Goal: Task Accomplishment & Management: Use online tool/utility

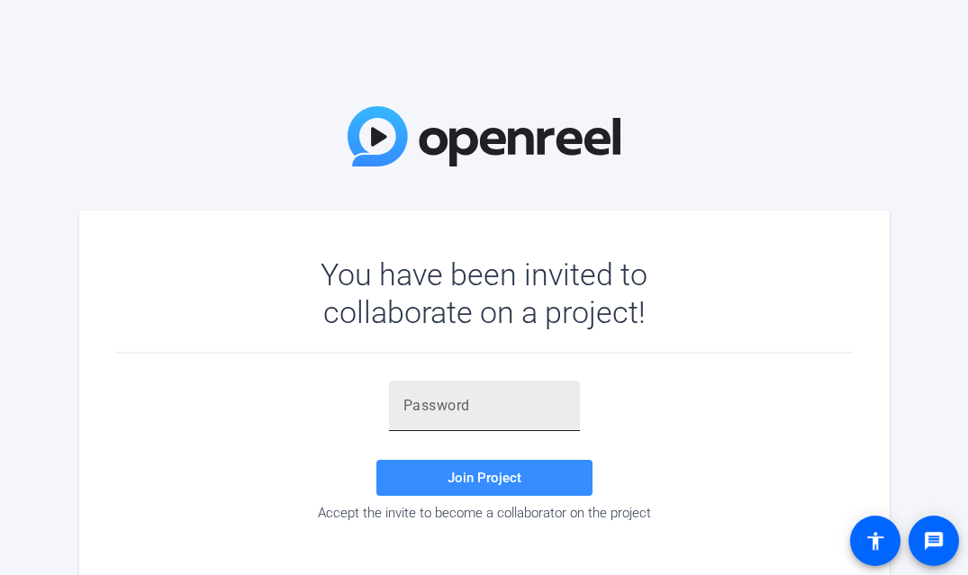
click at [425, 401] on input "text" at bounding box center [484, 406] width 162 height 22
paste input "'6v[;4"
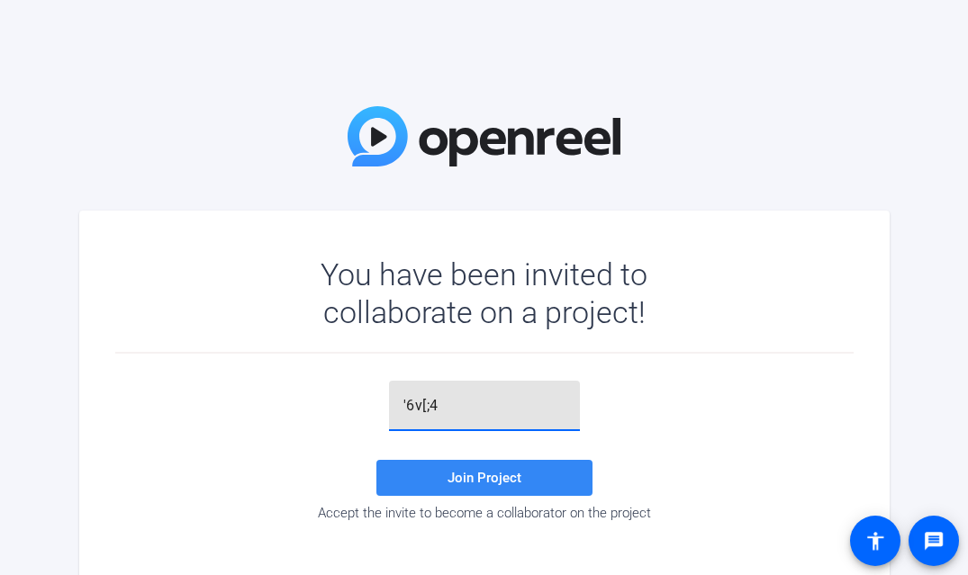
type input "'6v[;4"
click at [480, 475] on span "Join Project" at bounding box center [484, 478] width 74 height 16
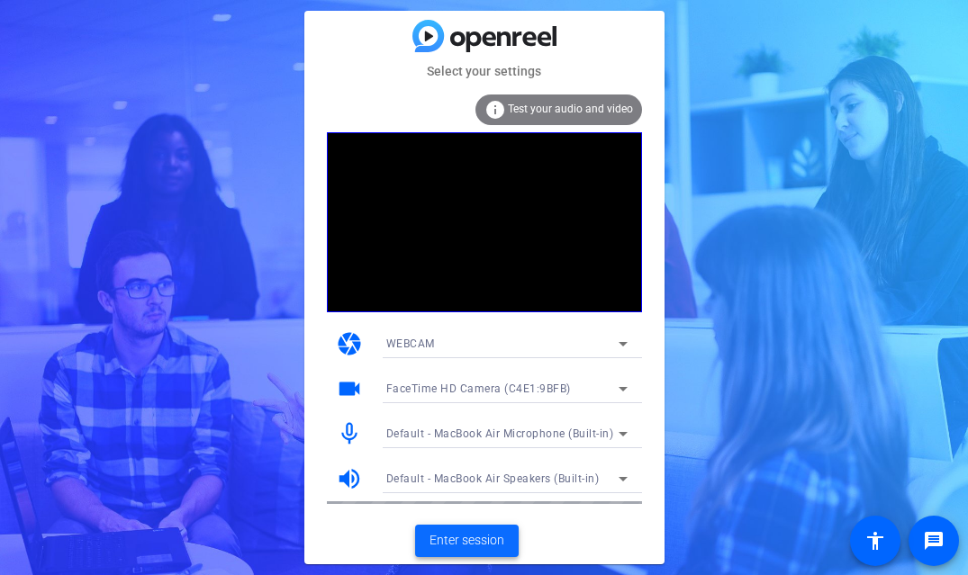
click at [473, 537] on span "Enter session" at bounding box center [466, 540] width 75 height 19
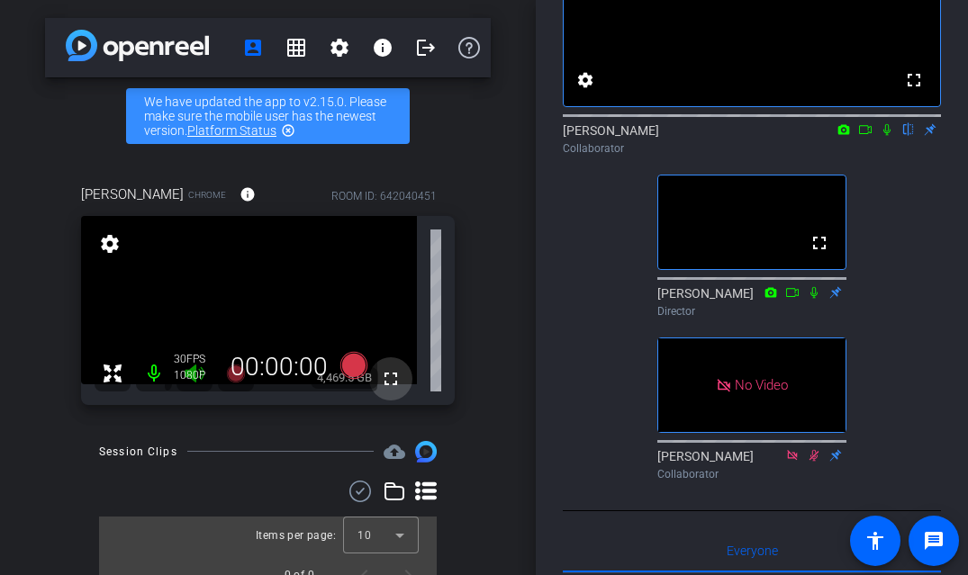
click at [387, 376] on mat-icon "fullscreen" at bounding box center [391, 379] width 22 height 22
click at [389, 381] on mat-icon "fullscreen" at bounding box center [391, 379] width 22 height 22
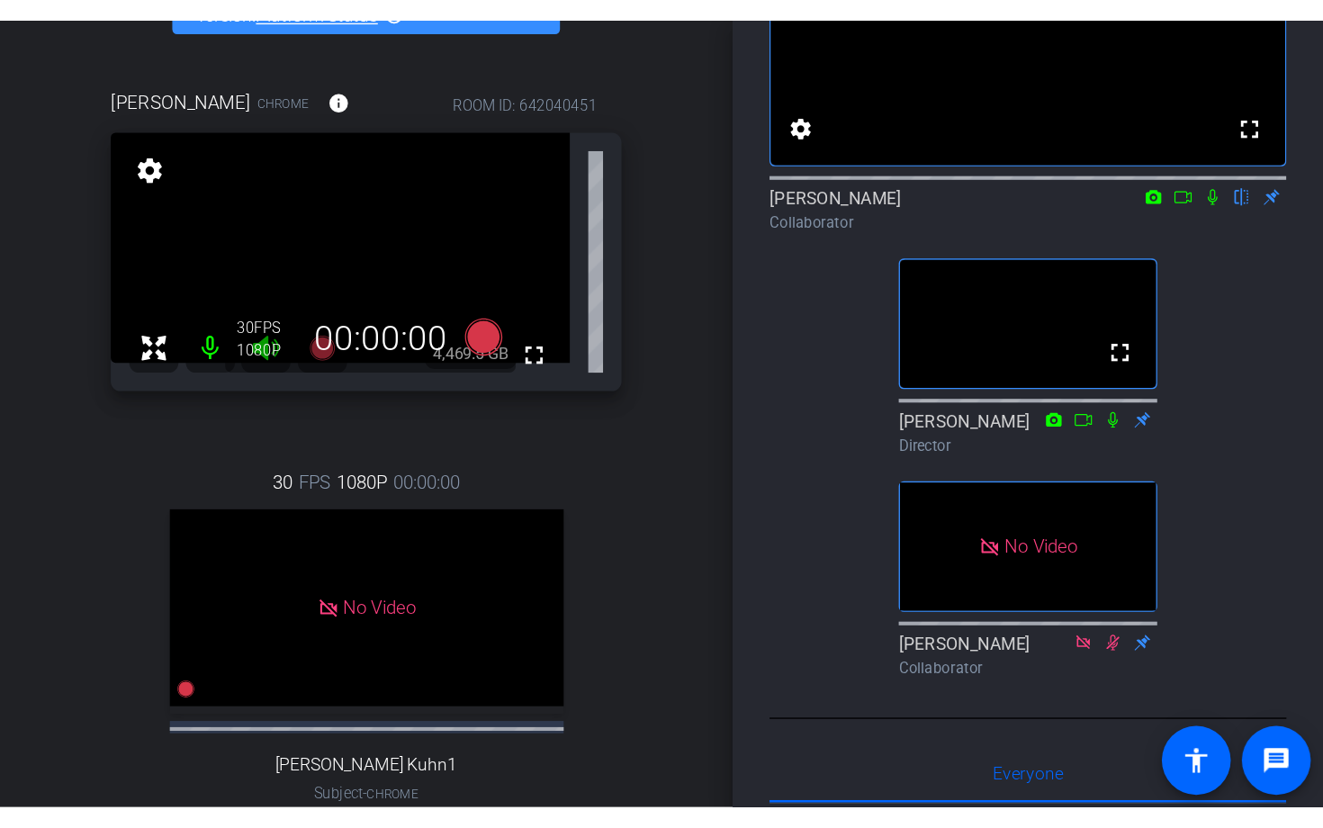
scroll to position [132, 0]
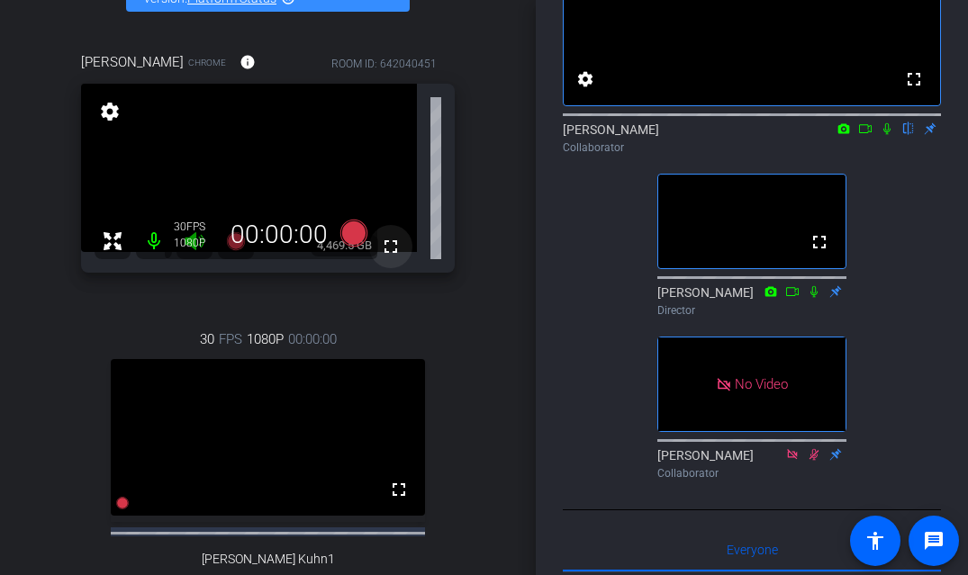
click at [388, 241] on mat-icon "fullscreen" at bounding box center [391, 247] width 22 height 22
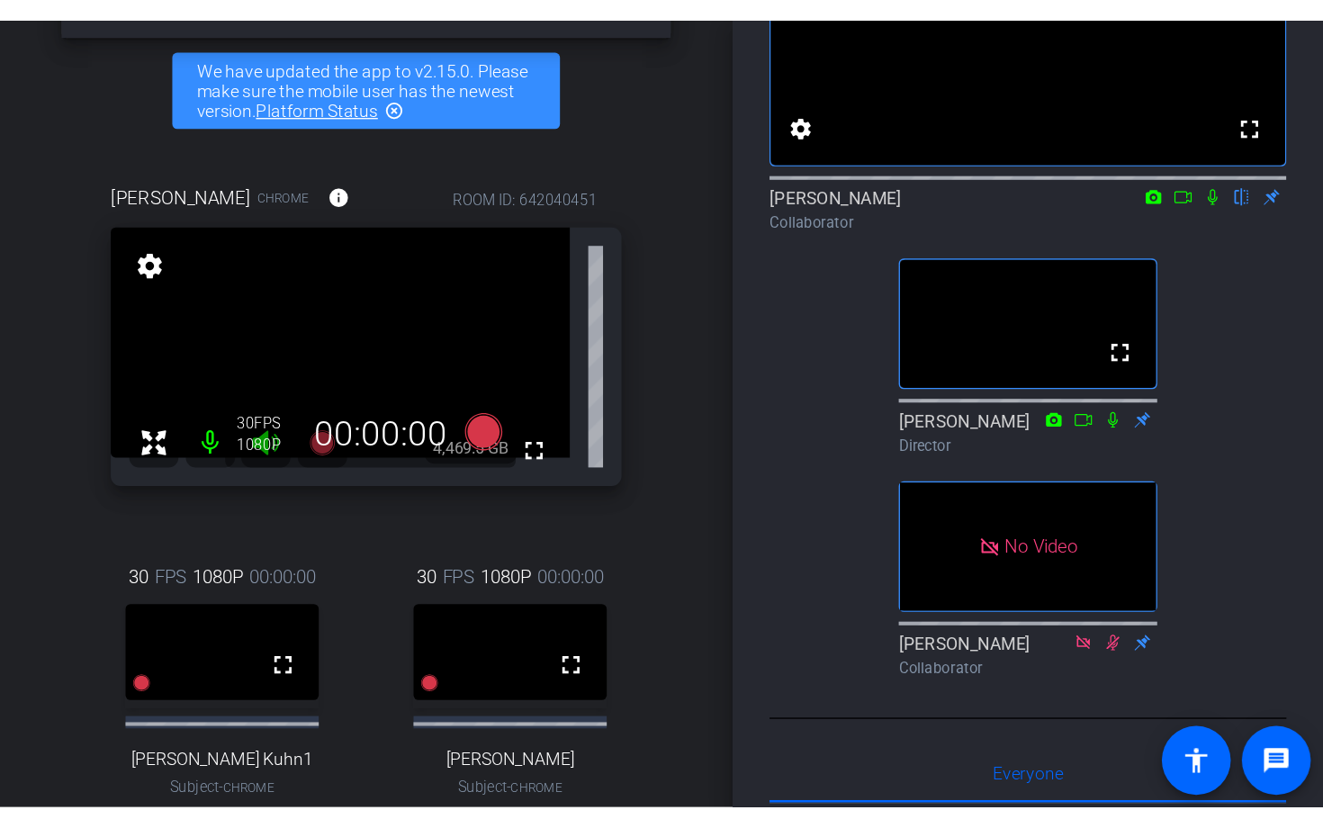
scroll to position [68, 0]
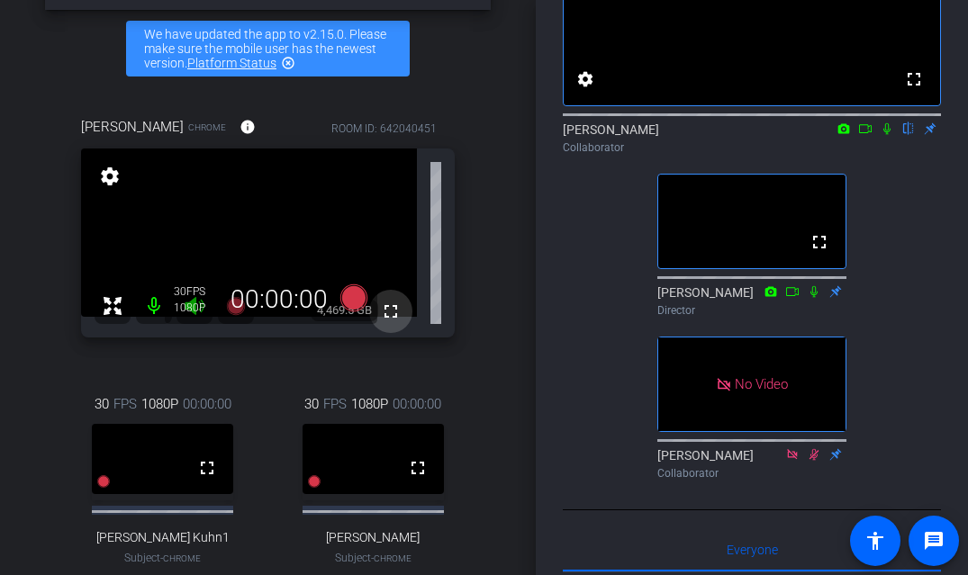
click at [388, 311] on mat-icon "fullscreen" at bounding box center [391, 312] width 22 height 22
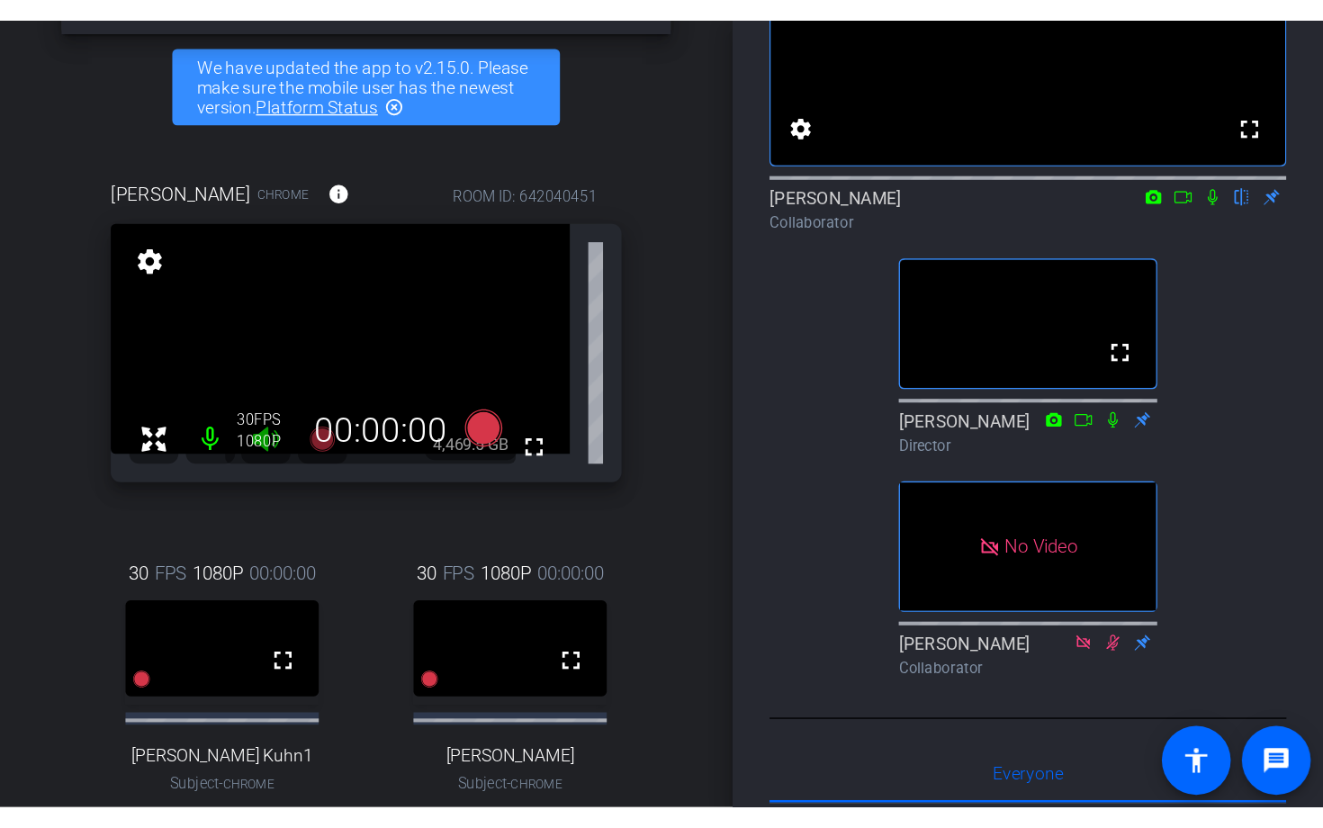
scroll to position [87, 0]
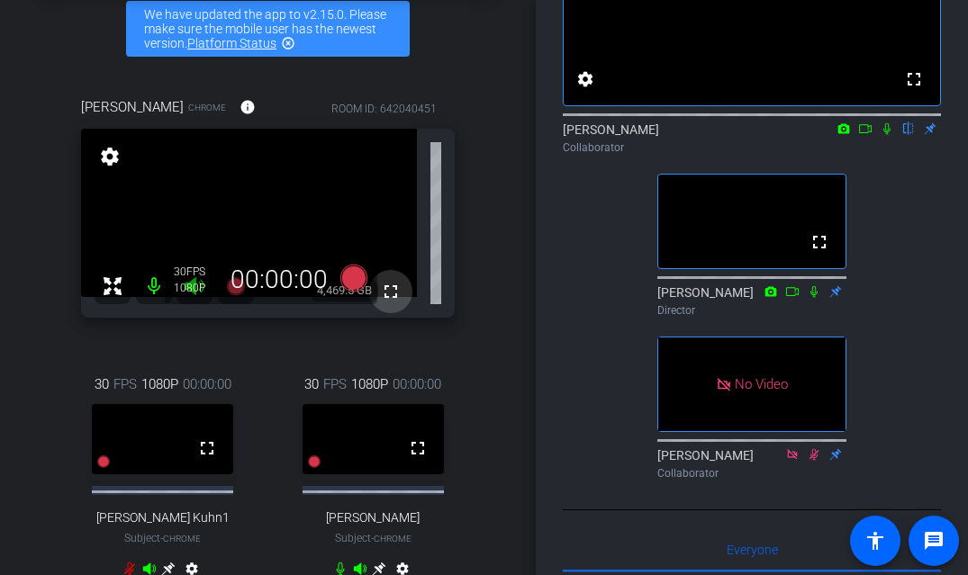
click at [388, 290] on mat-icon "fullscreen" at bounding box center [391, 292] width 22 height 22
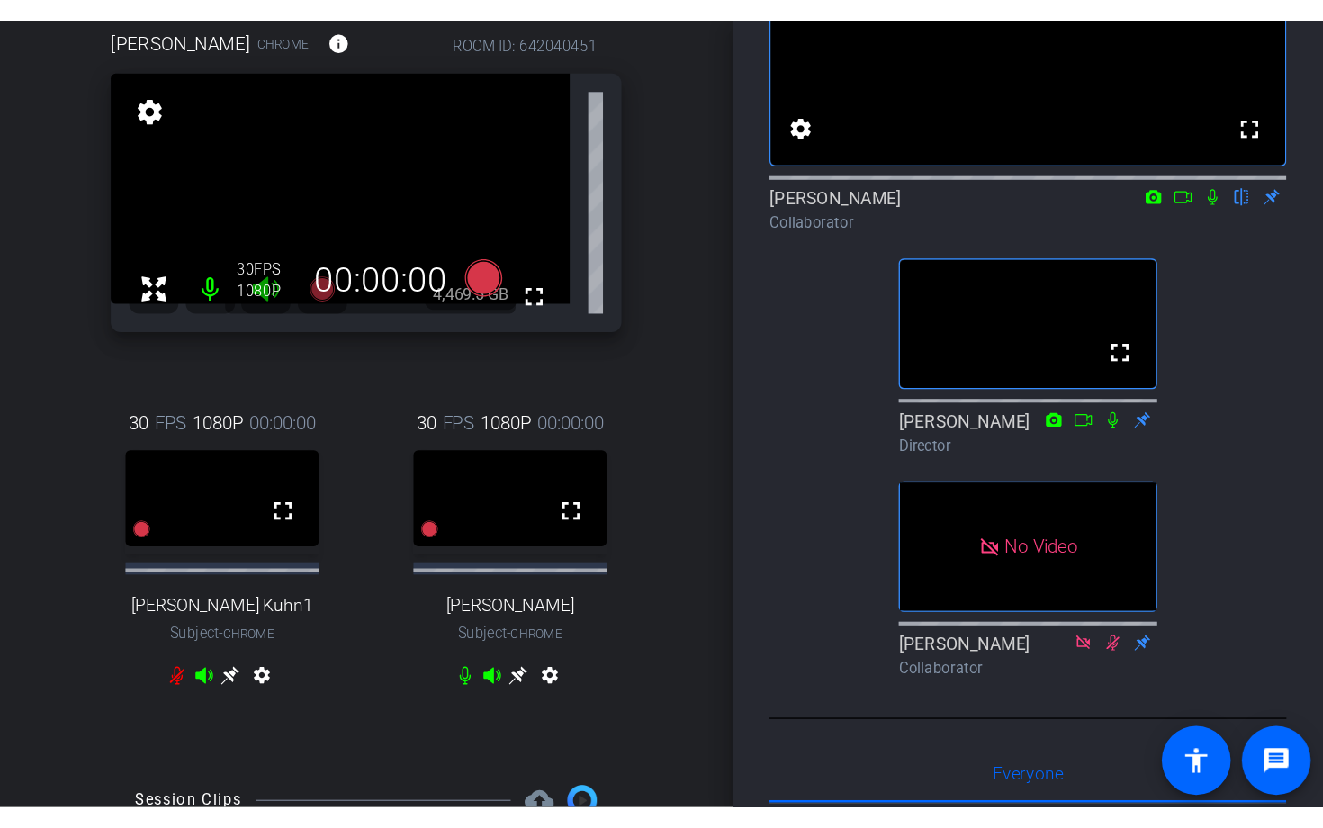
scroll to position [174, 0]
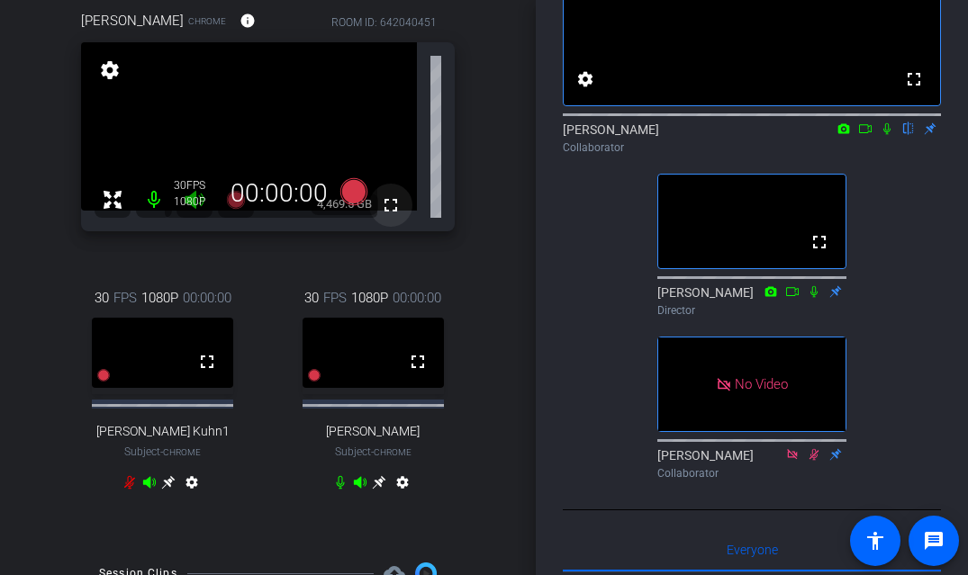
click at [392, 202] on mat-icon "fullscreen" at bounding box center [391, 205] width 22 height 22
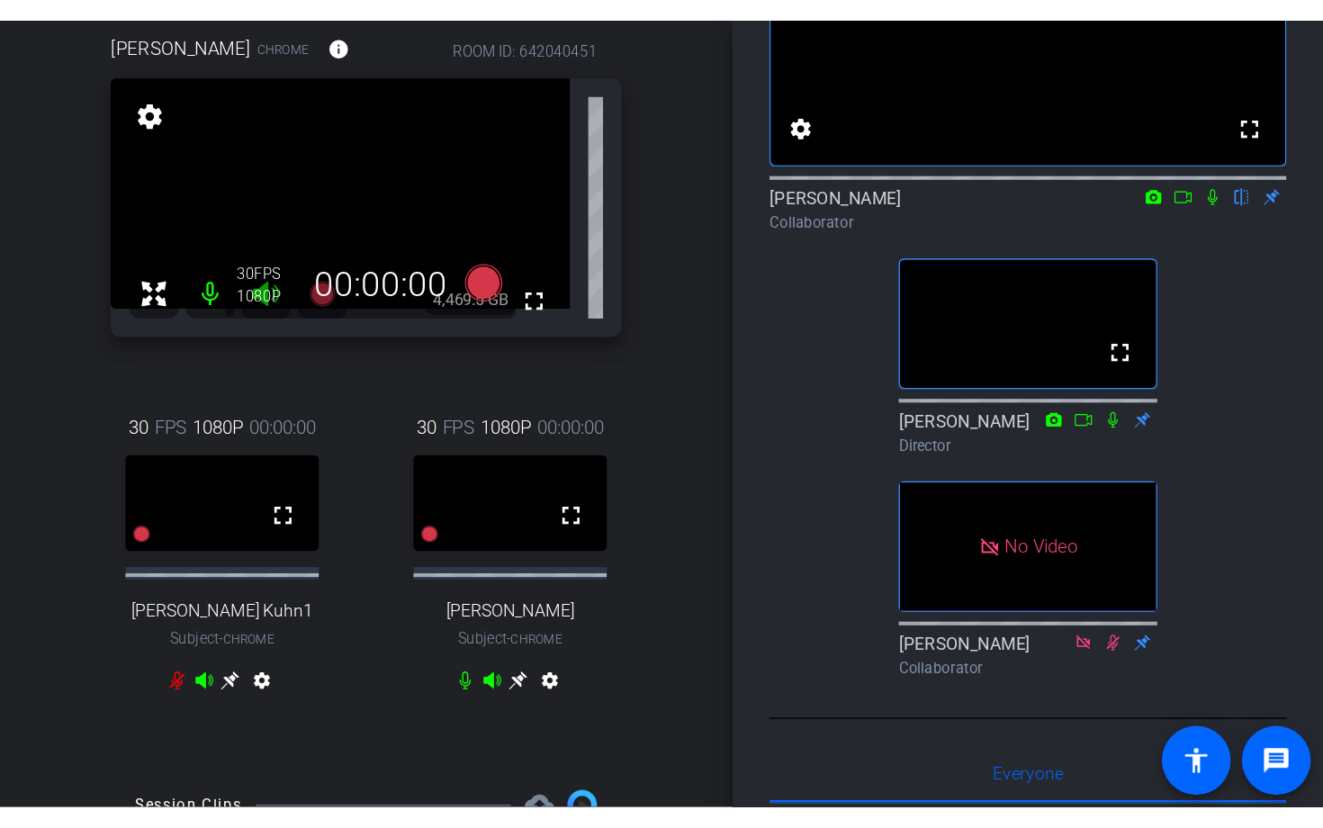
scroll to position [168, 0]
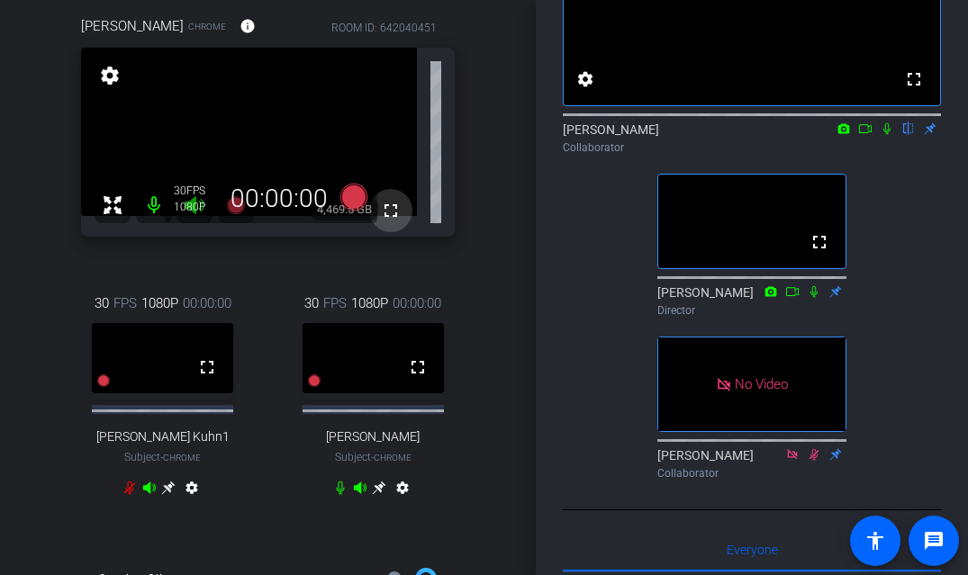
click at [394, 210] on mat-icon "fullscreen" at bounding box center [391, 211] width 22 height 22
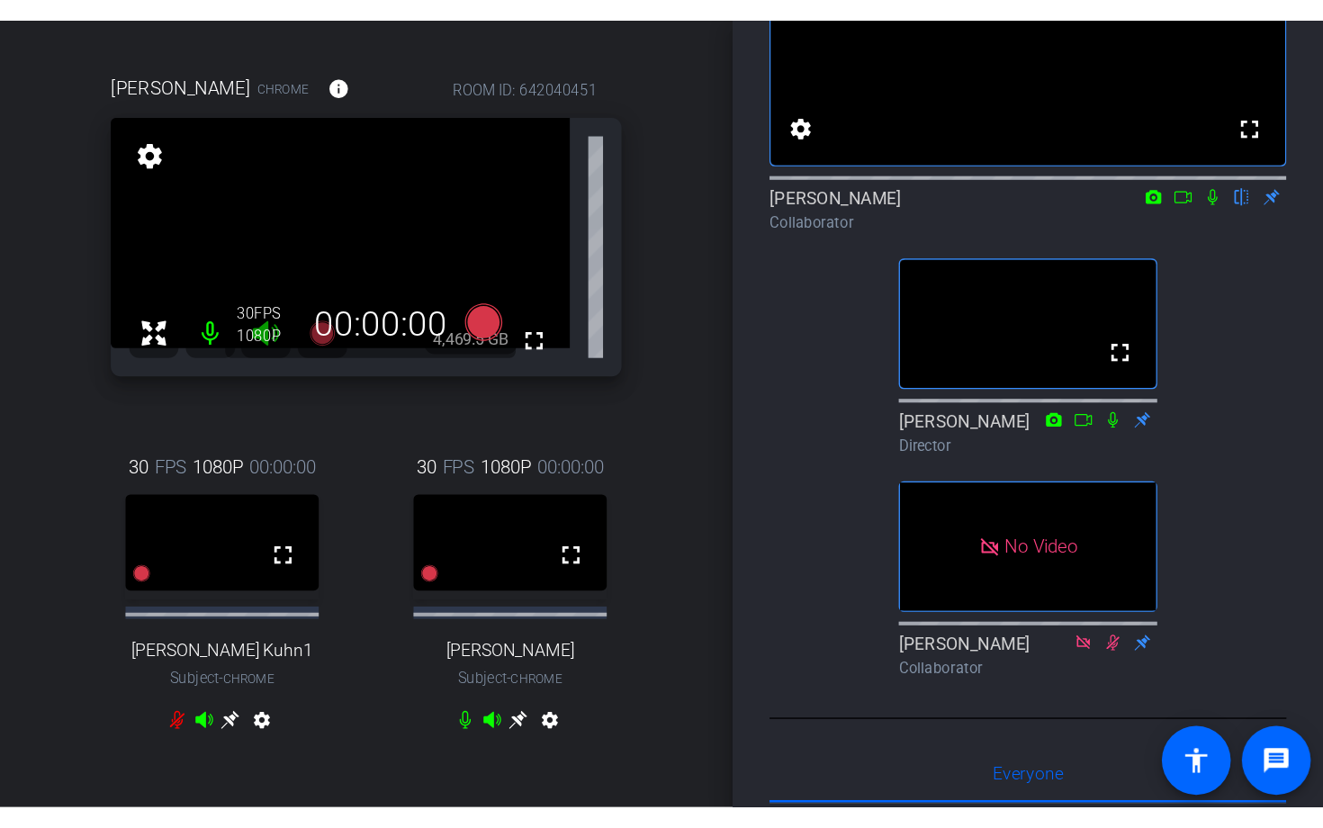
scroll to position [150, 0]
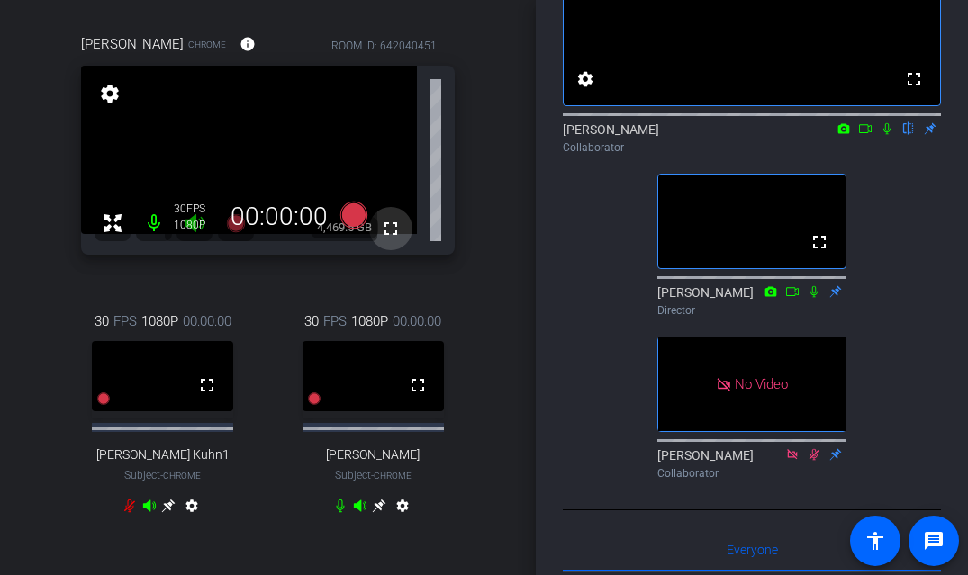
click at [392, 223] on mat-icon "fullscreen" at bounding box center [391, 229] width 22 height 22
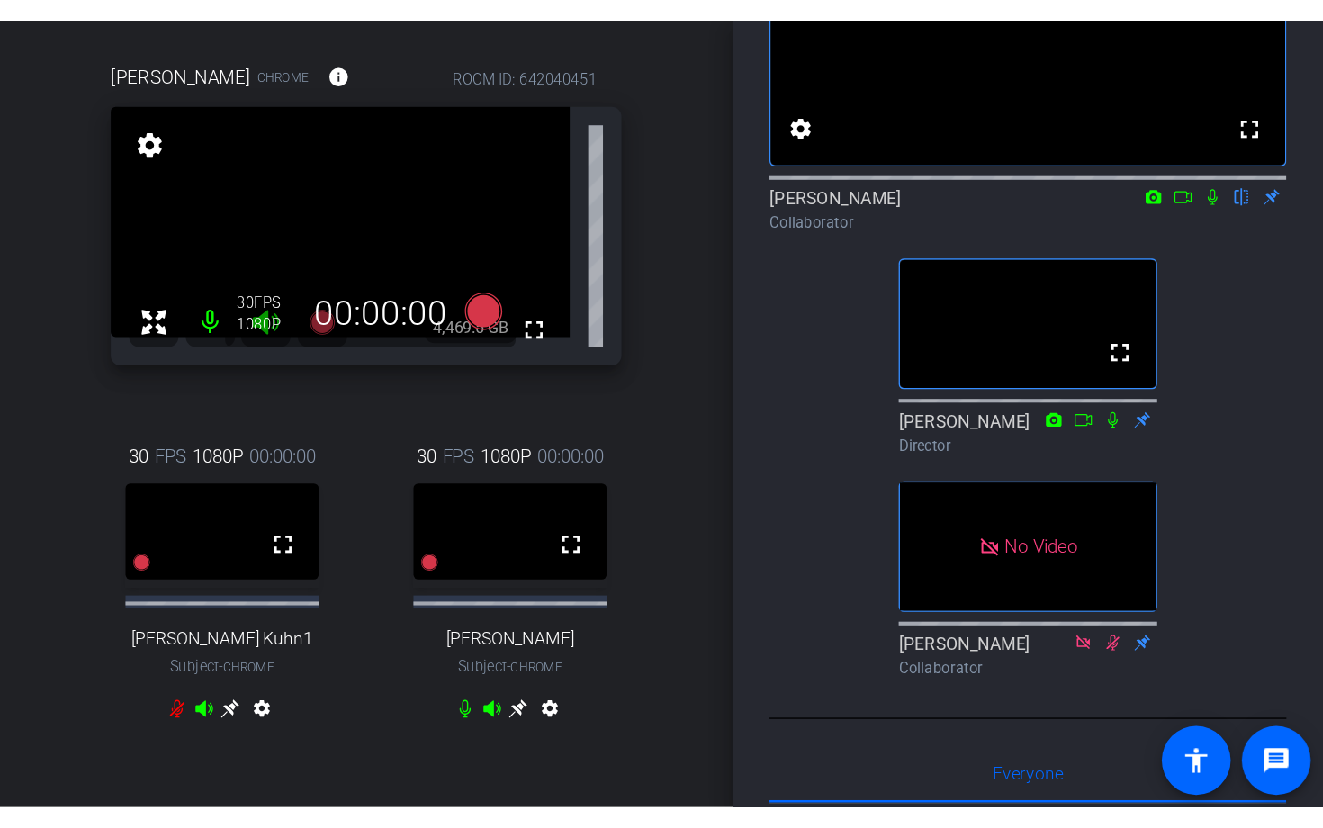
scroll to position [151, 0]
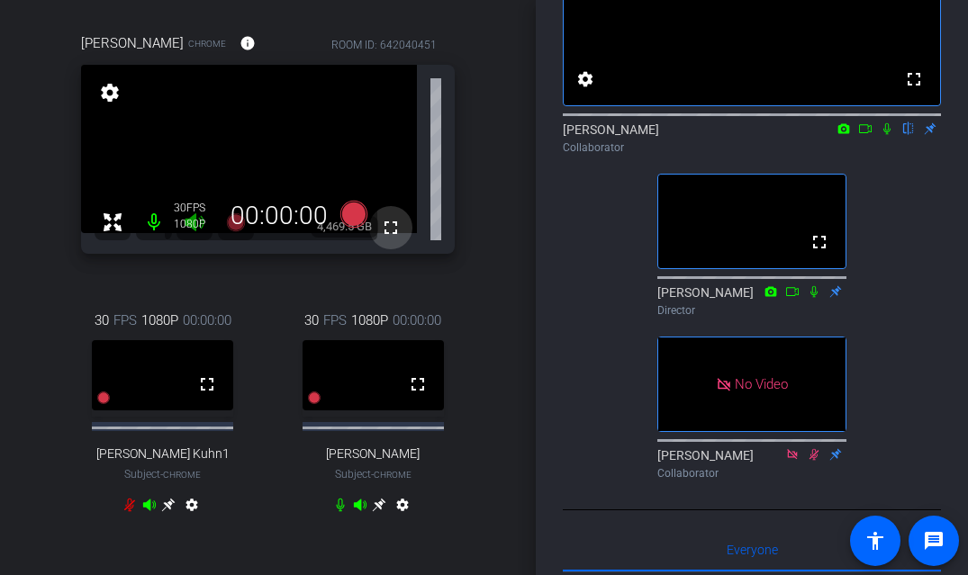
click at [391, 232] on mat-icon "fullscreen" at bounding box center [391, 228] width 22 height 22
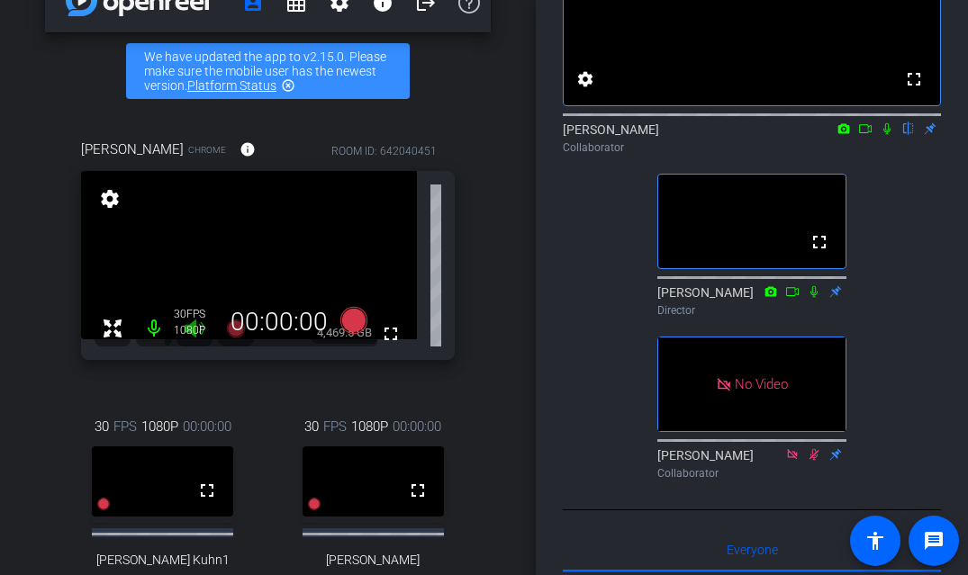
scroll to position [42, 0]
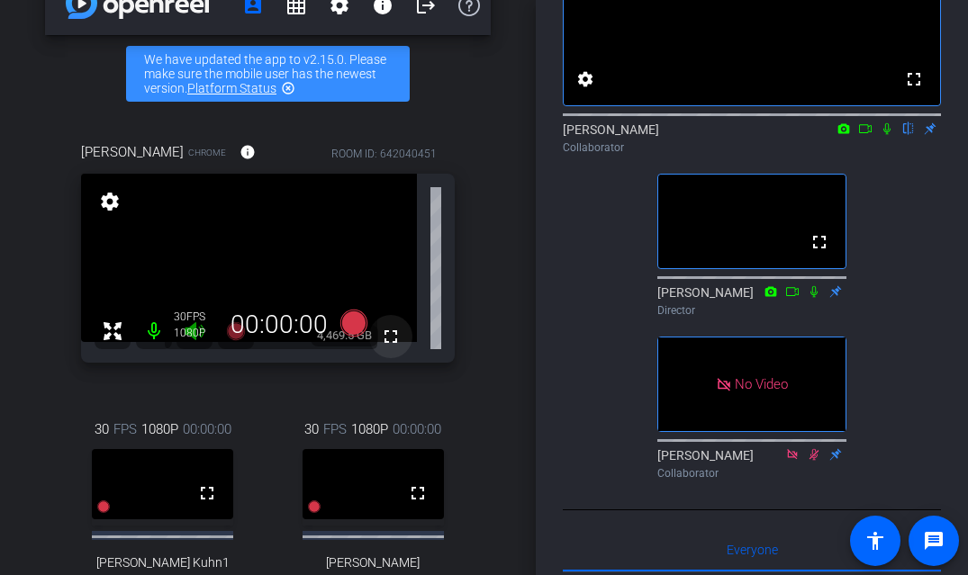
click at [393, 334] on mat-icon "fullscreen" at bounding box center [391, 337] width 22 height 22
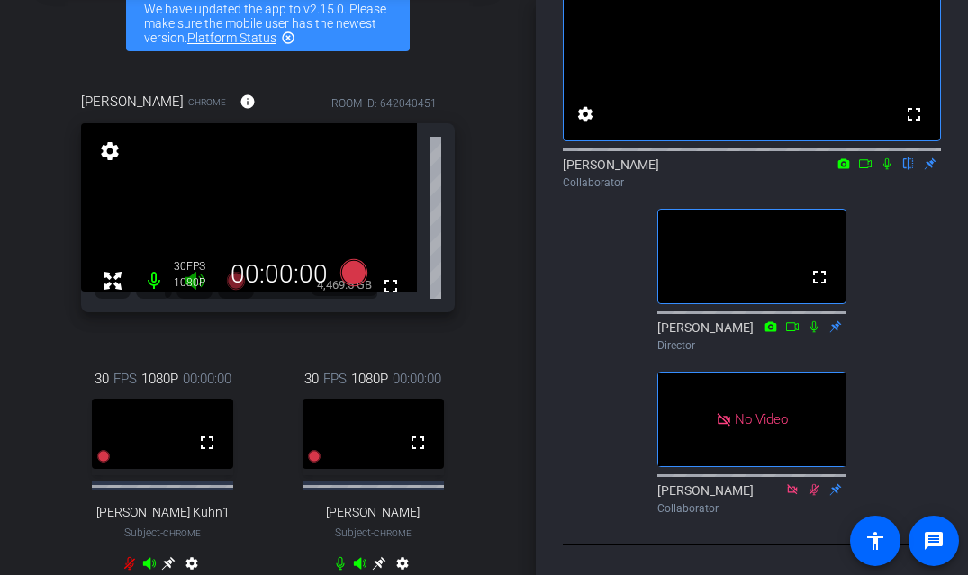
scroll to position [130, 0]
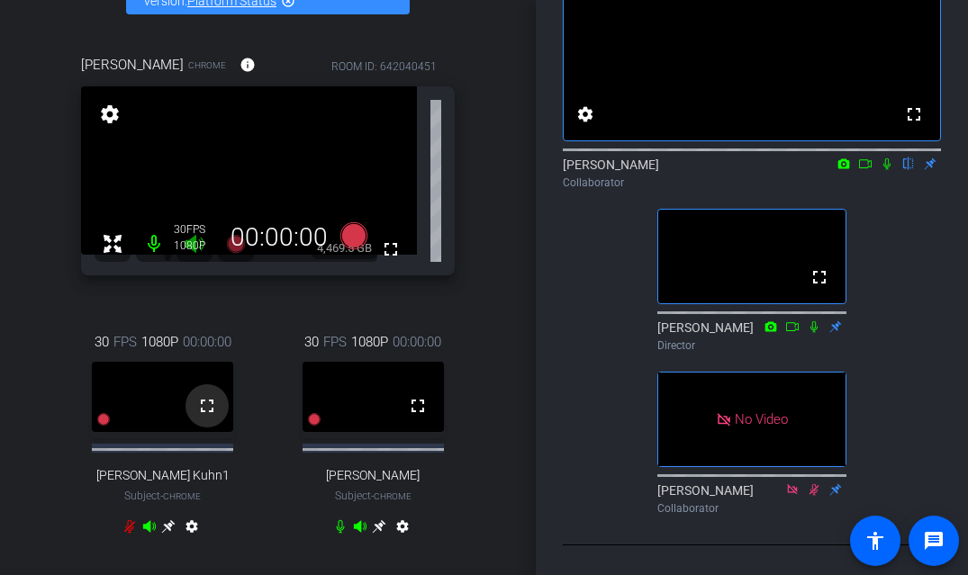
click at [203, 416] on mat-icon "fullscreen" at bounding box center [207, 406] width 22 height 22
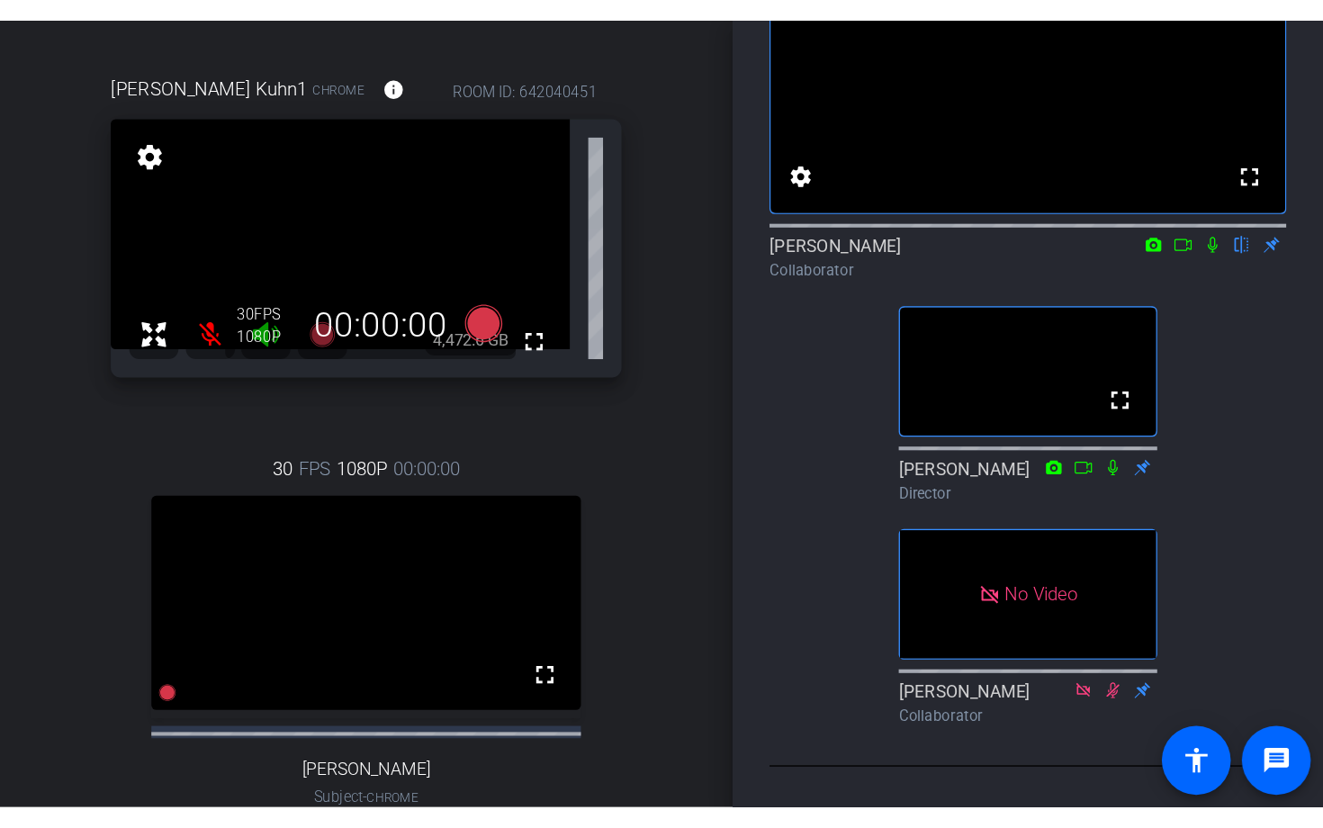
scroll to position [147, 0]
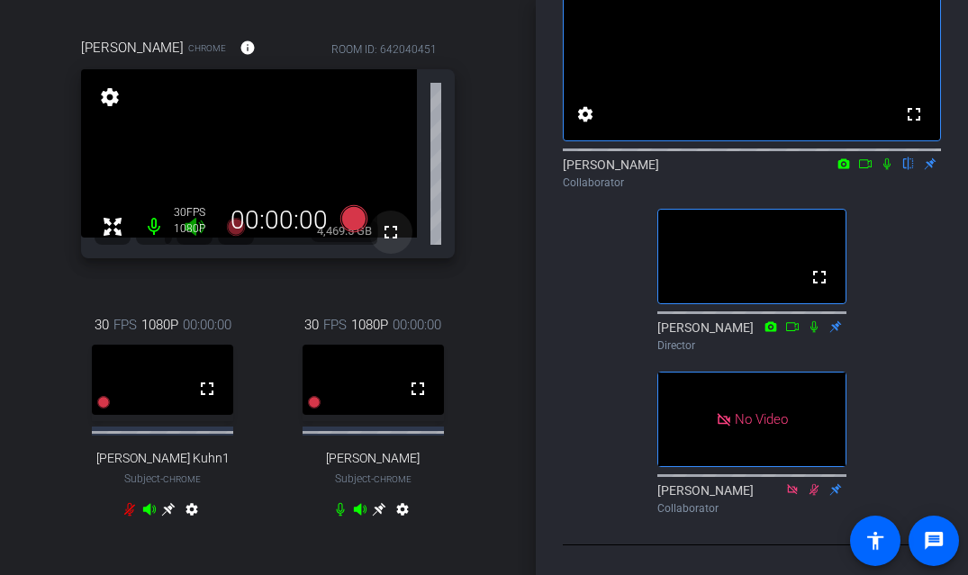
click at [392, 229] on mat-icon "fullscreen" at bounding box center [391, 232] width 22 height 22
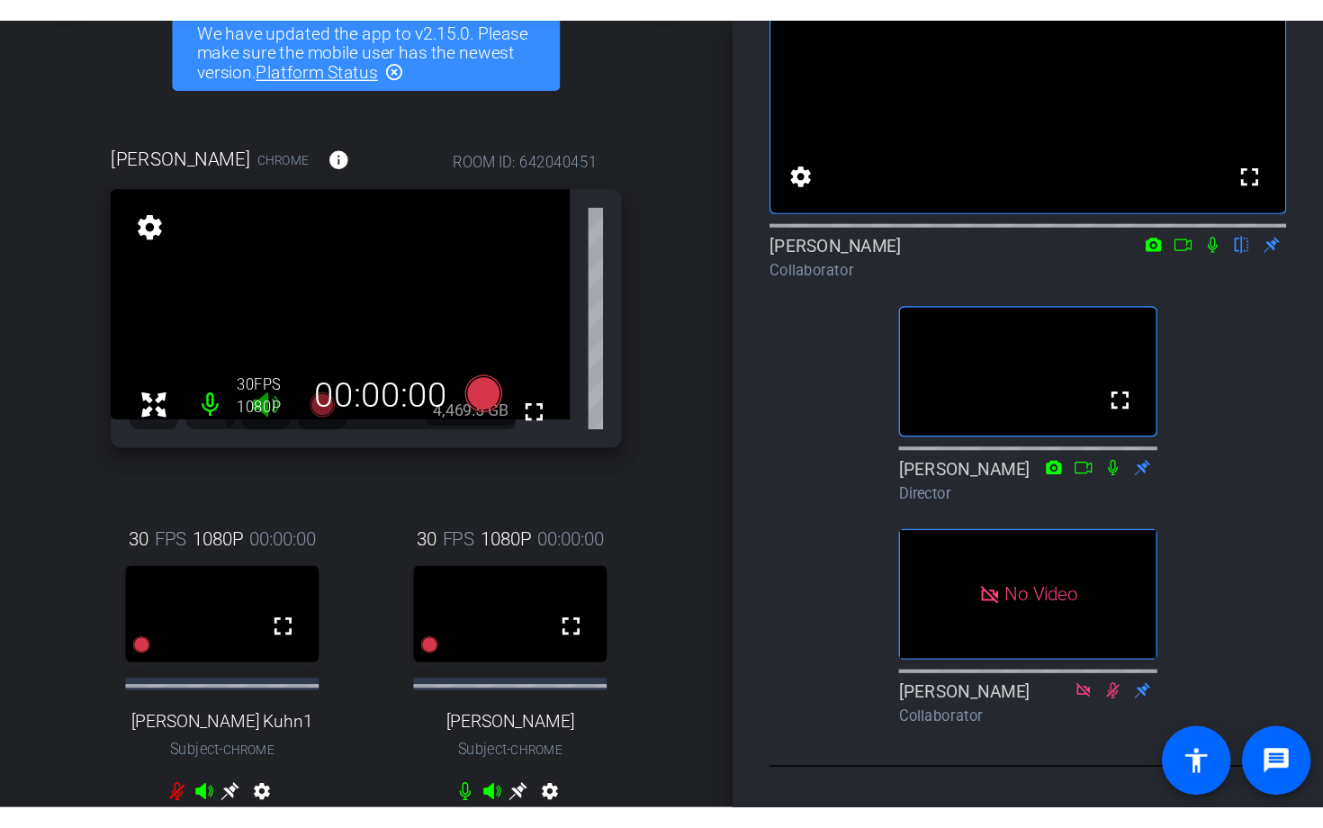
scroll to position [131, 0]
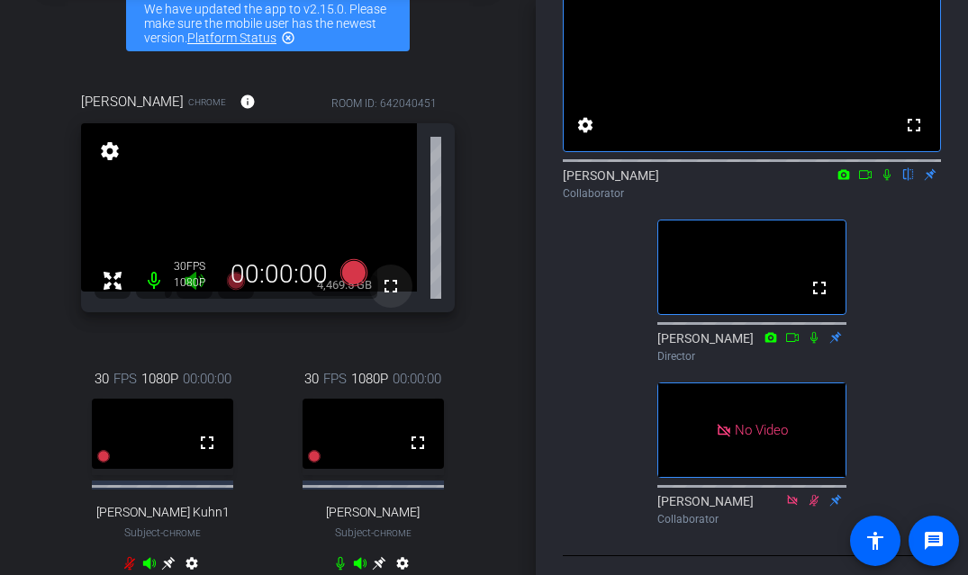
click at [389, 287] on mat-icon "fullscreen" at bounding box center [391, 286] width 22 height 22
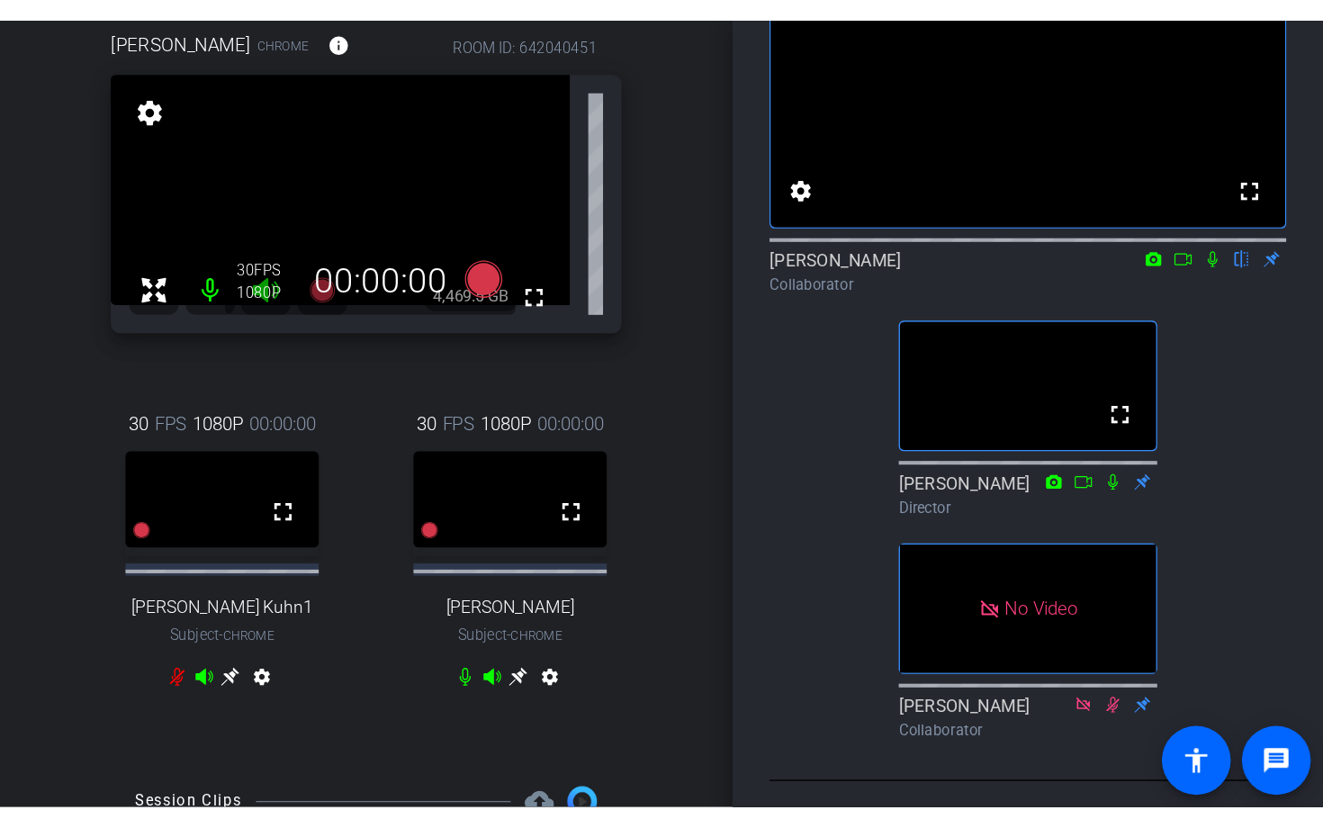
scroll to position [192, 0]
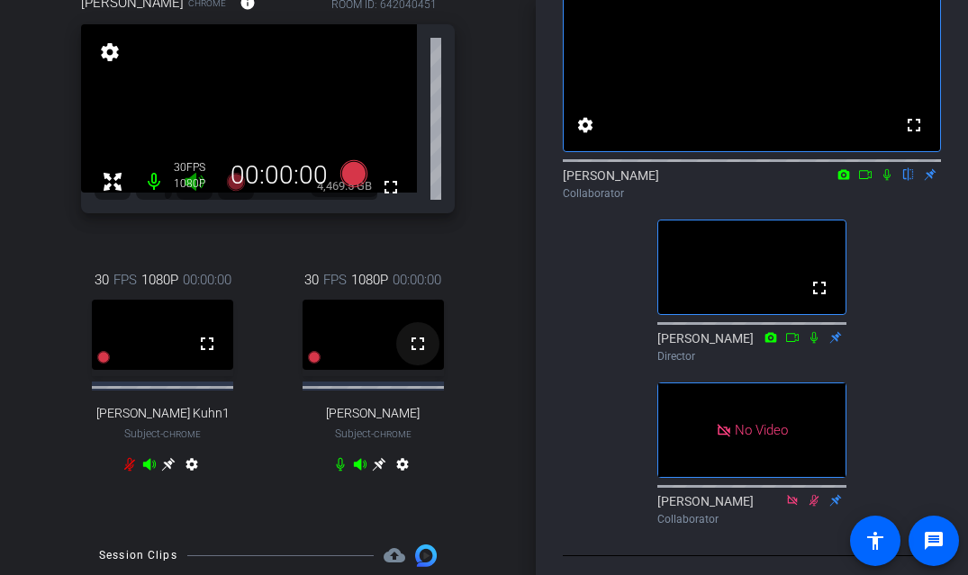
click at [413, 351] on mat-icon "fullscreen" at bounding box center [418, 344] width 22 height 22
click at [392, 182] on mat-icon "fullscreen" at bounding box center [391, 187] width 22 height 22
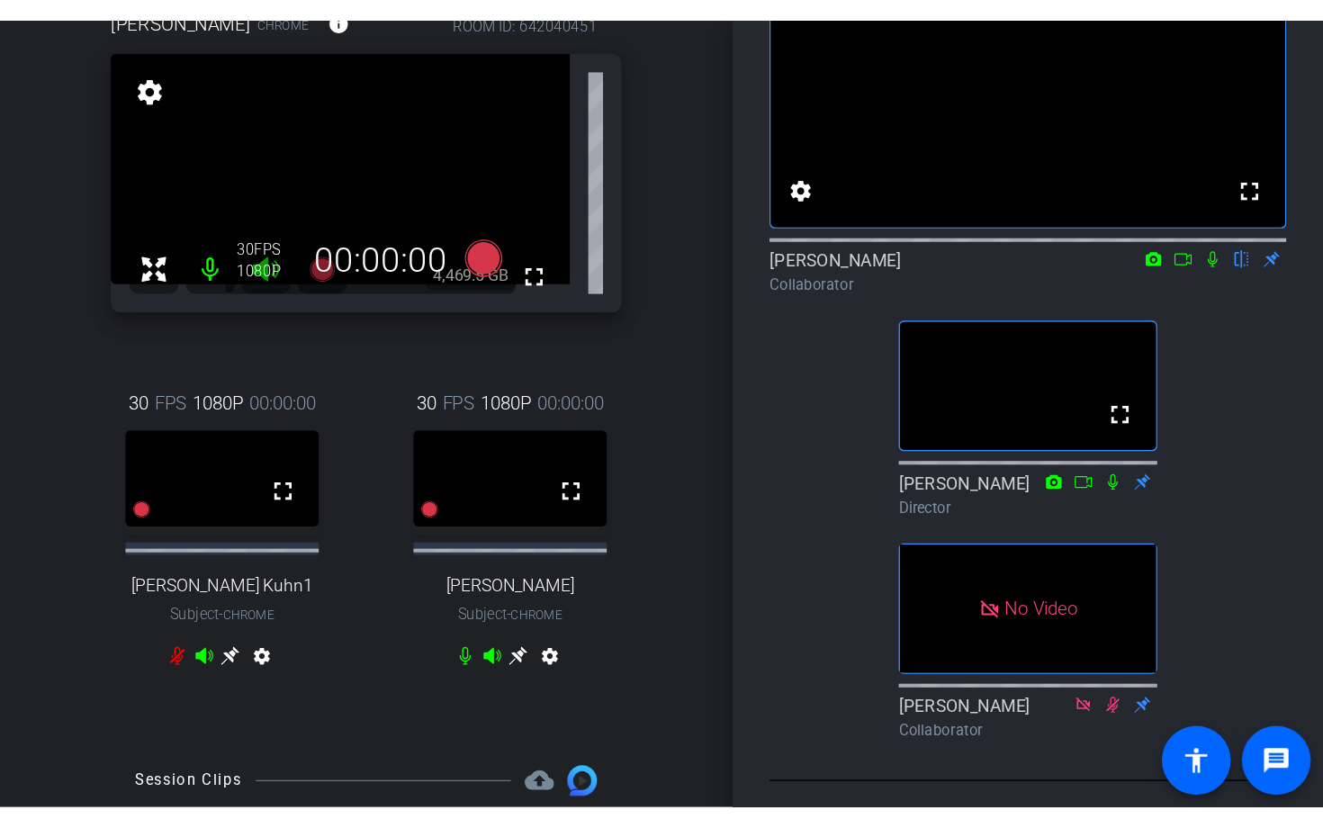
scroll to position [173, 0]
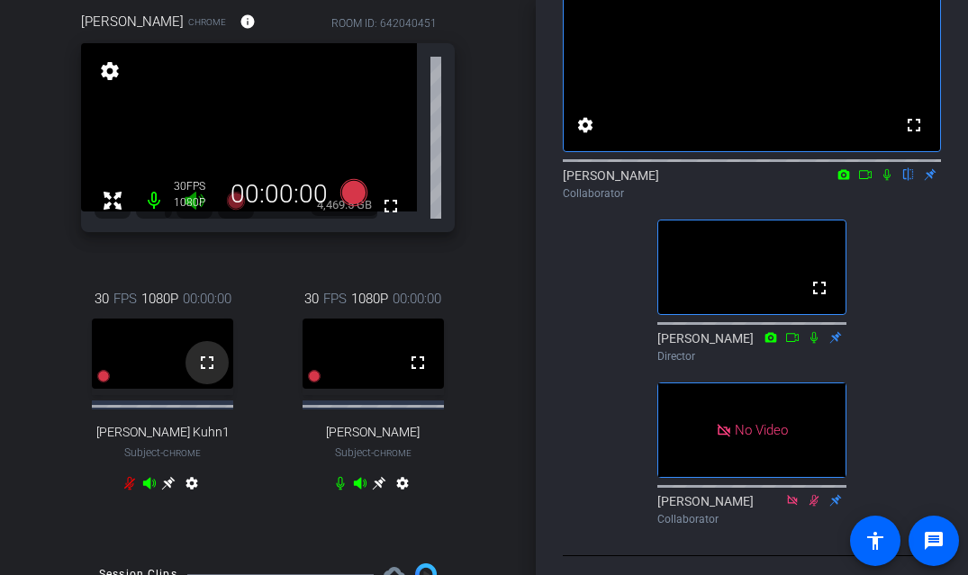
click at [208, 372] on mat-icon "fullscreen" at bounding box center [207, 363] width 22 height 22
click at [864, 181] on icon at bounding box center [865, 174] width 14 height 13
click at [208, 367] on mat-icon "fullscreen" at bounding box center [207, 363] width 22 height 22
click at [418, 371] on mat-icon "fullscreen" at bounding box center [418, 363] width 22 height 22
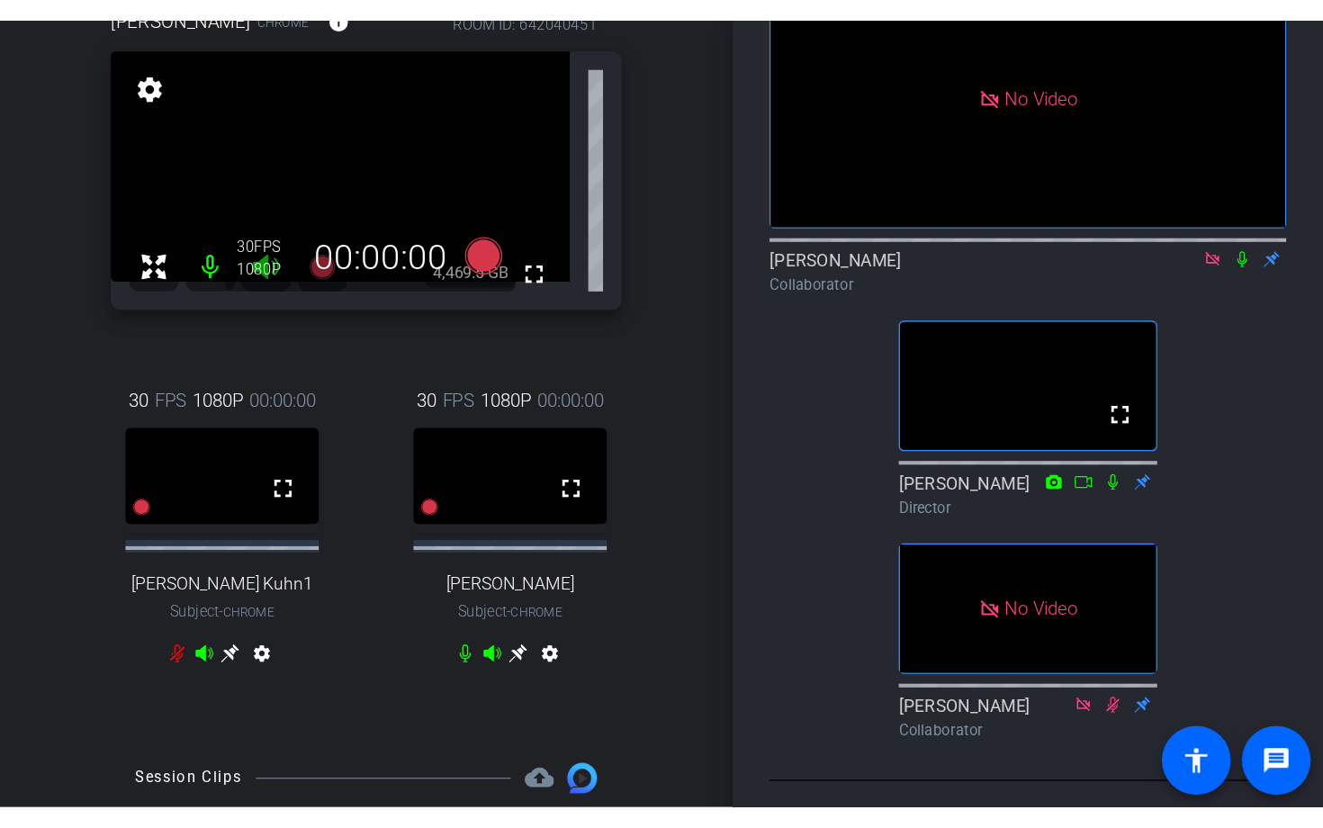
scroll to position [197, 0]
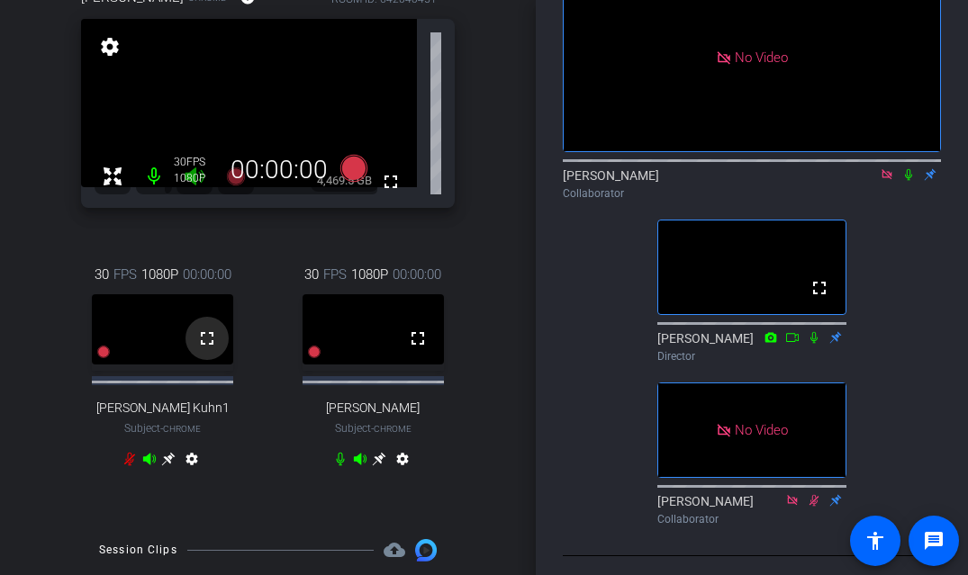
click at [209, 345] on mat-icon "fullscreen" at bounding box center [207, 339] width 22 height 22
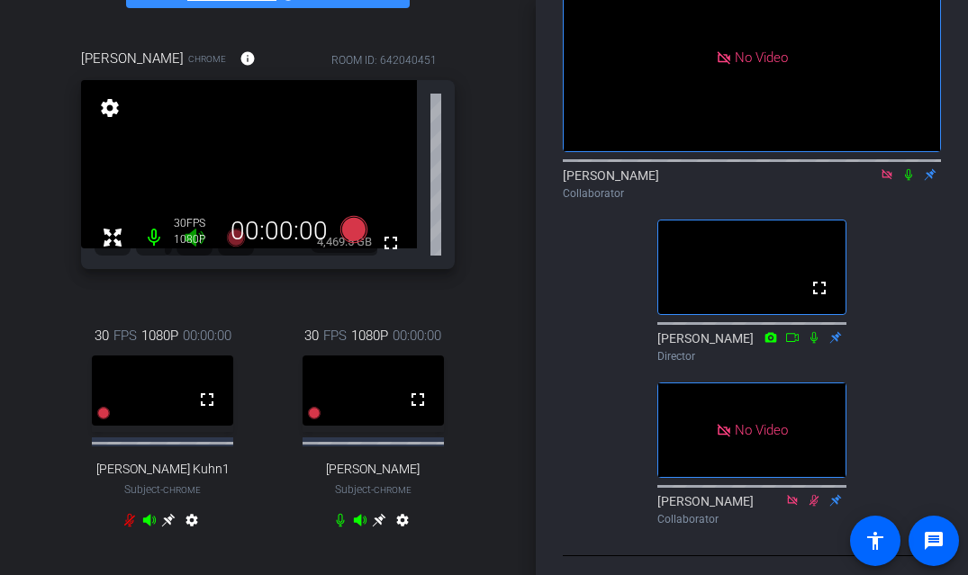
scroll to position [124, 0]
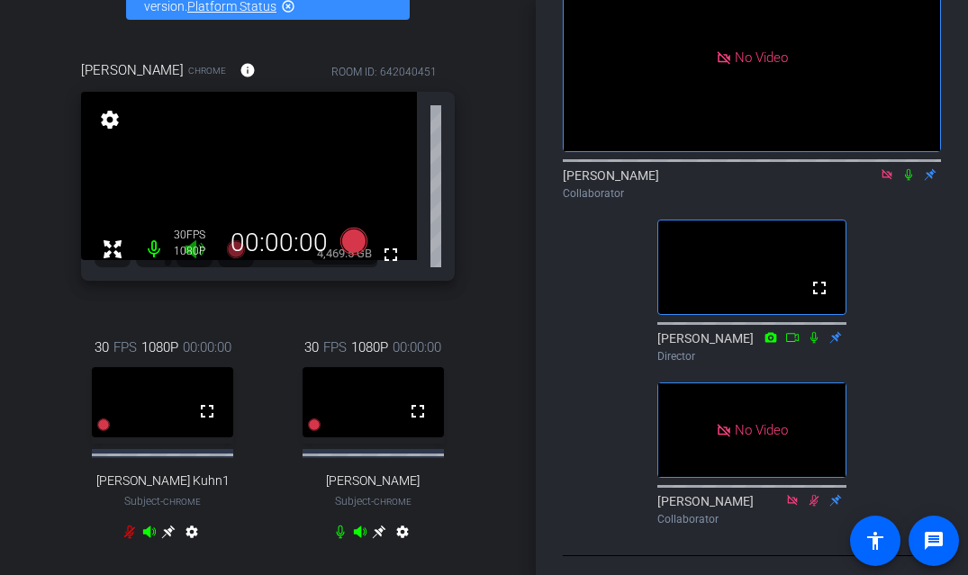
click at [910, 181] on icon at bounding box center [908, 175] width 7 height 12
click at [910, 181] on icon at bounding box center [909, 175] width 10 height 12
click at [910, 181] on icon at bounding box center [908, 175] width 7 height 12
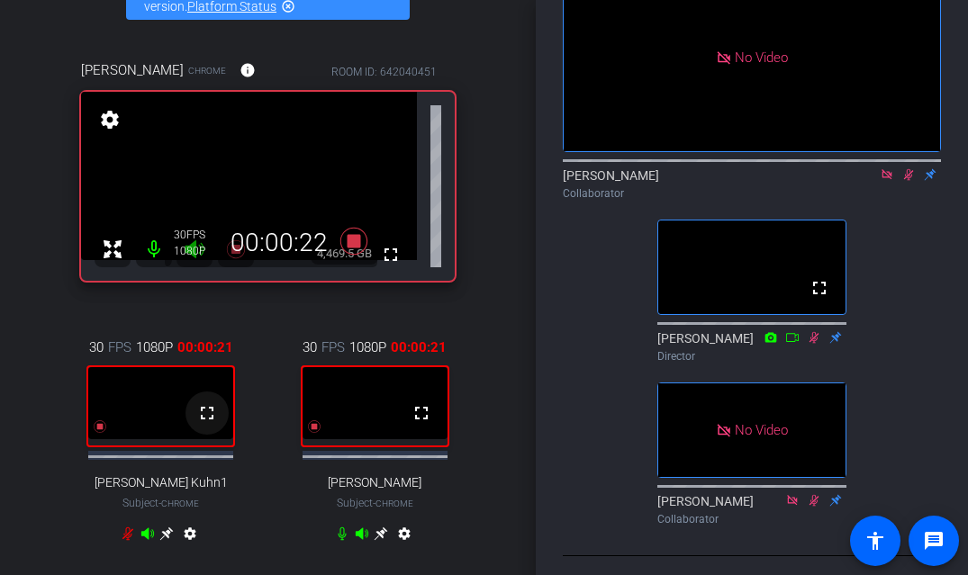
click at [206, 424] on mat-icon "fullscreen" at bounding box center [207, 413] width 22 height 22
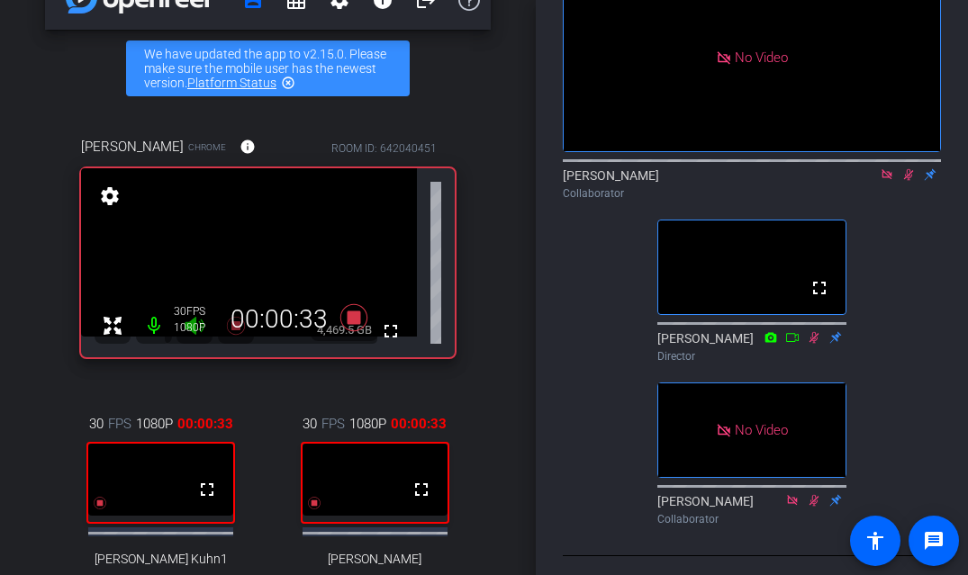
scroll to position [0, 0]
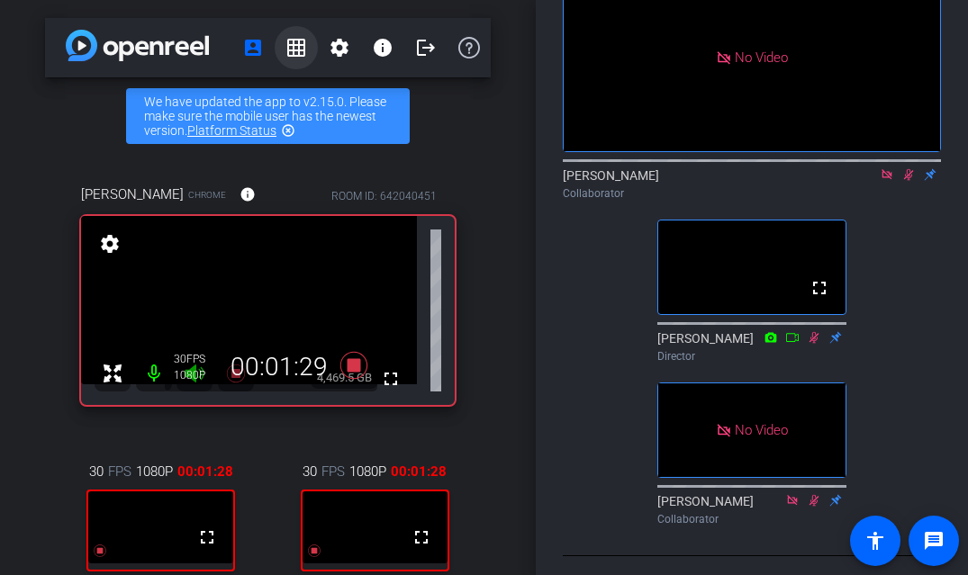
click at [297, 50] on mat-icon "grid_on" at bounding box center [296, 48] width 22 height 22
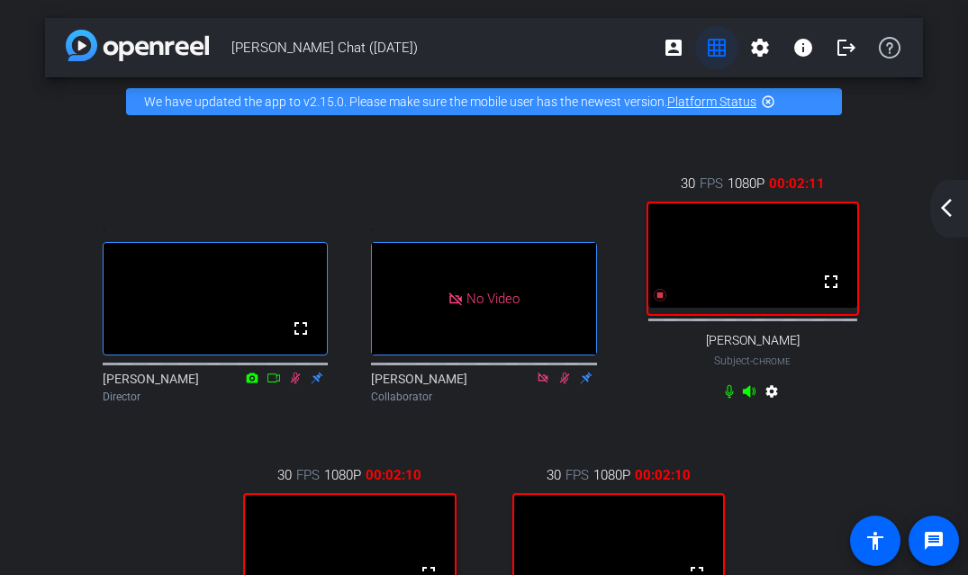
click at [717, 53] on mat-icon "grid_on" at bounding box center [717, 48] width 22 height 22
click at [676, 48] on mat-icon "account_box" at bounding box center [673, 48] width 22 height 22
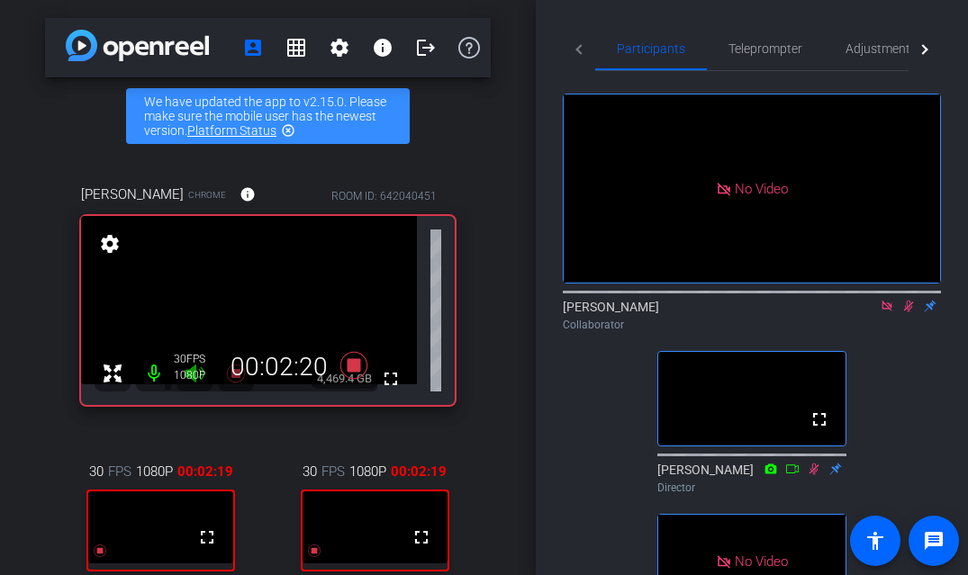
drag, startPoint x: 537, startPoint y: 49, endPoint x: 561, endPoint y: 49, distance: 23.4
click at [561, 49] on div "Participants Teleprompter Adjustments Live No Video [PERSON_NAME] Collaborator …" at bounding box center [752, 287] width 432 height 575
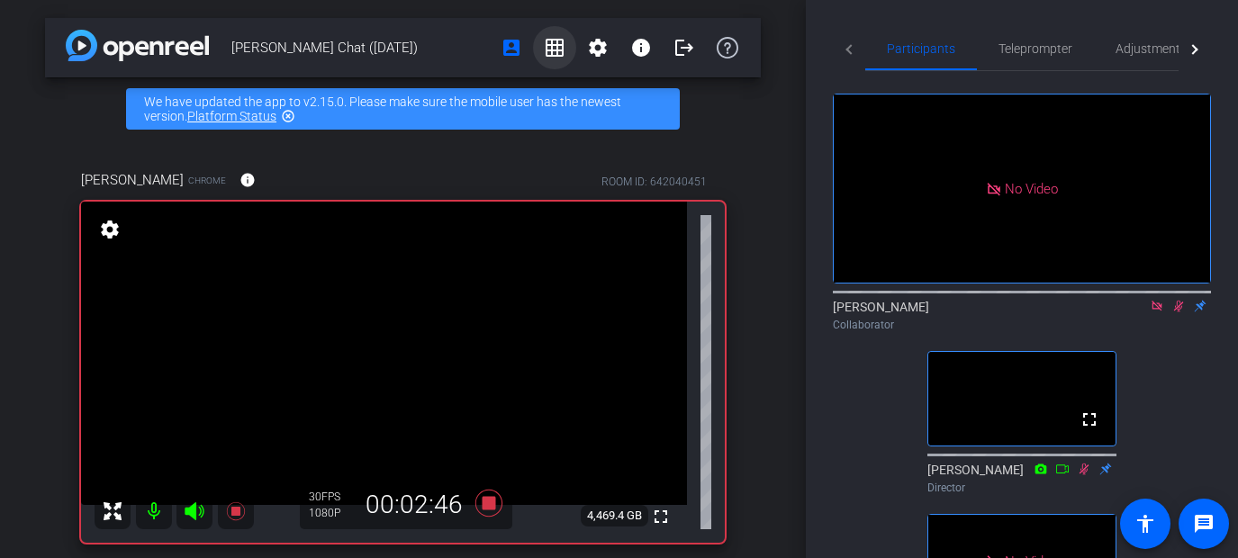
click at [548, 47] on mat-icon "grid_on" at bounding box center [555, 48] width 22 height 22
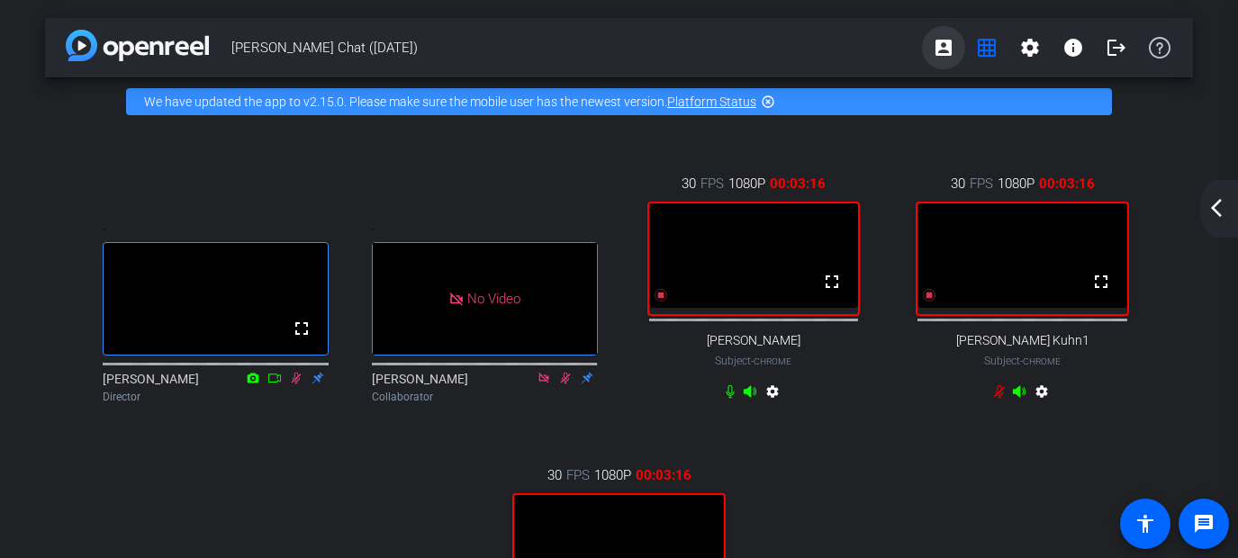
click at [942, 48] on mat-icon "account_box" at bounding box center [943, 48] width 22 height 22
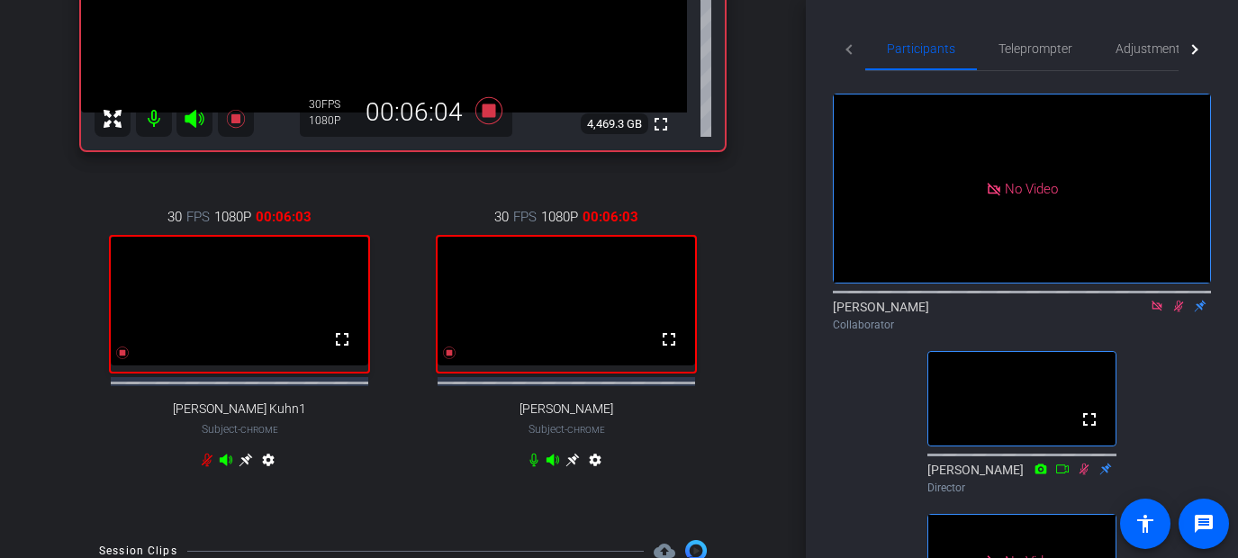
scroll to position [410, 0]
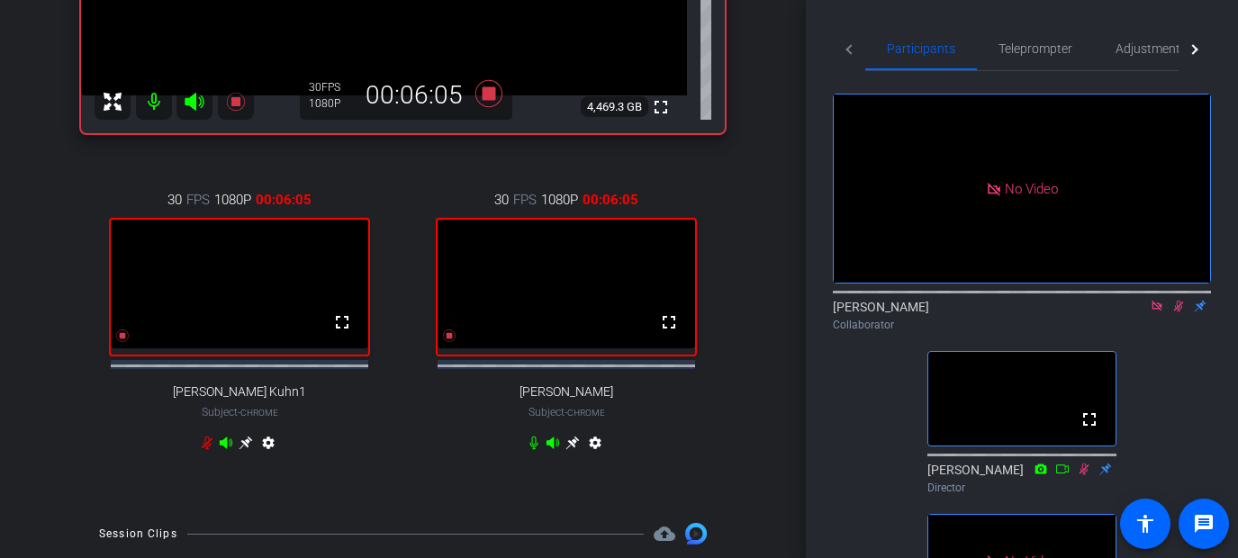
click at [572, 450] on icon at bounding box center [572, 444] width 14 height 14
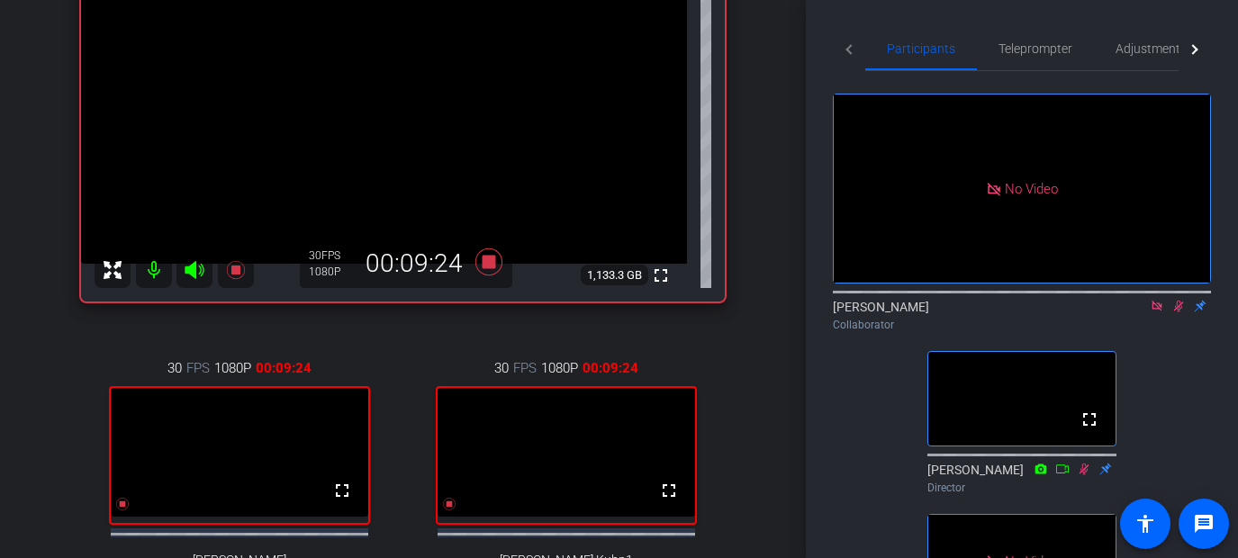
scroll to position [235, 0]
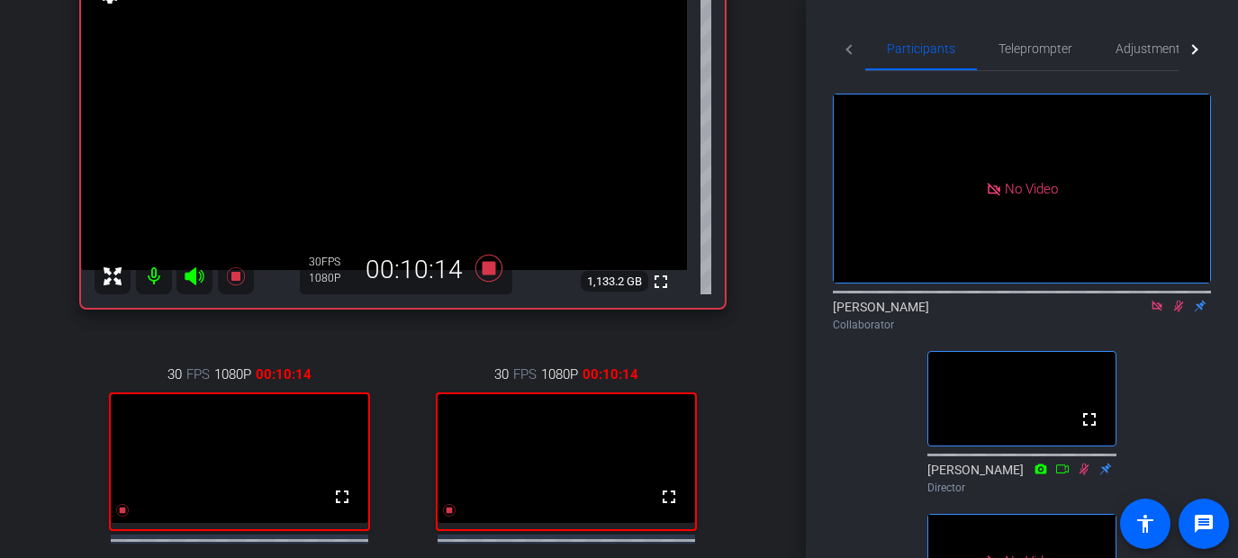
click at [967, 312] on icon at bounding box center [1178, 306] width 14 height 13
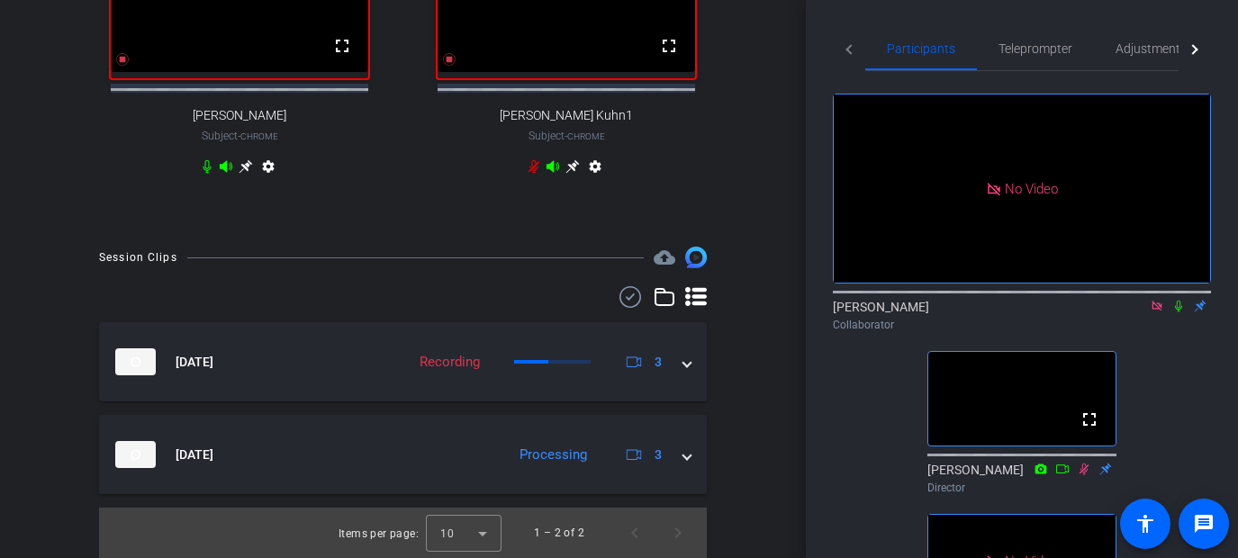
scroll to position [702, 0]
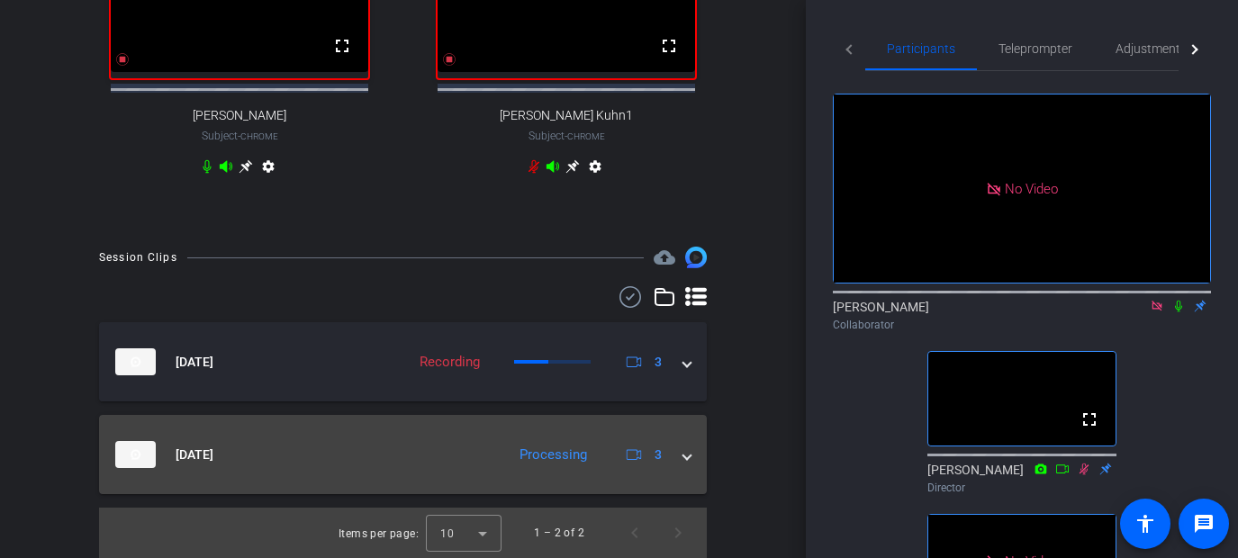
click at [687, 454] on span at bounding box center [686, 455] width 7 height 19
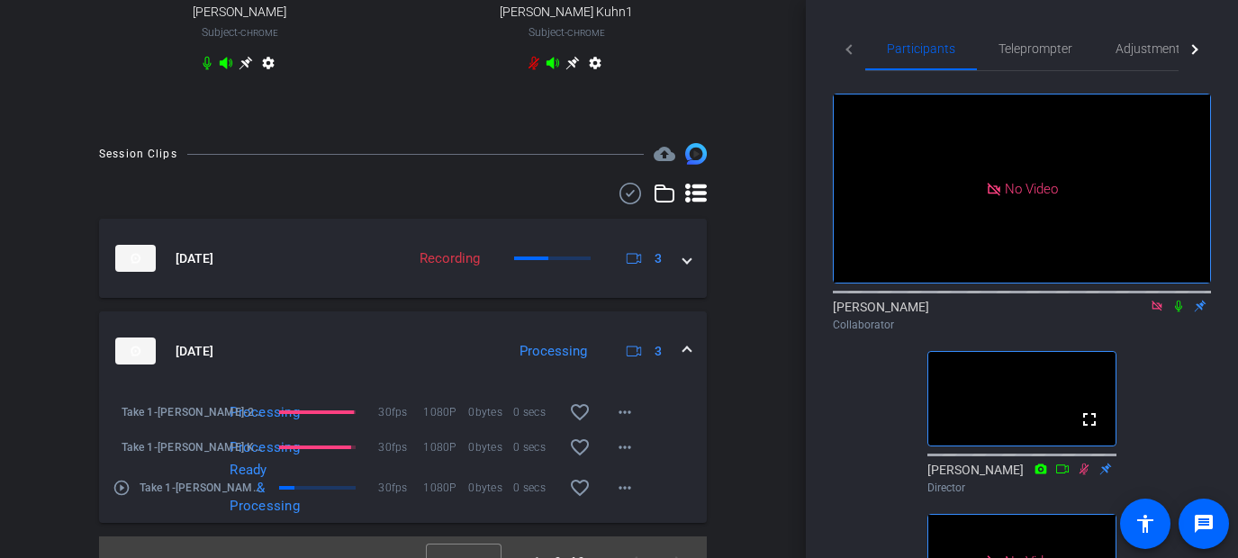
scroll to position [834, 0]
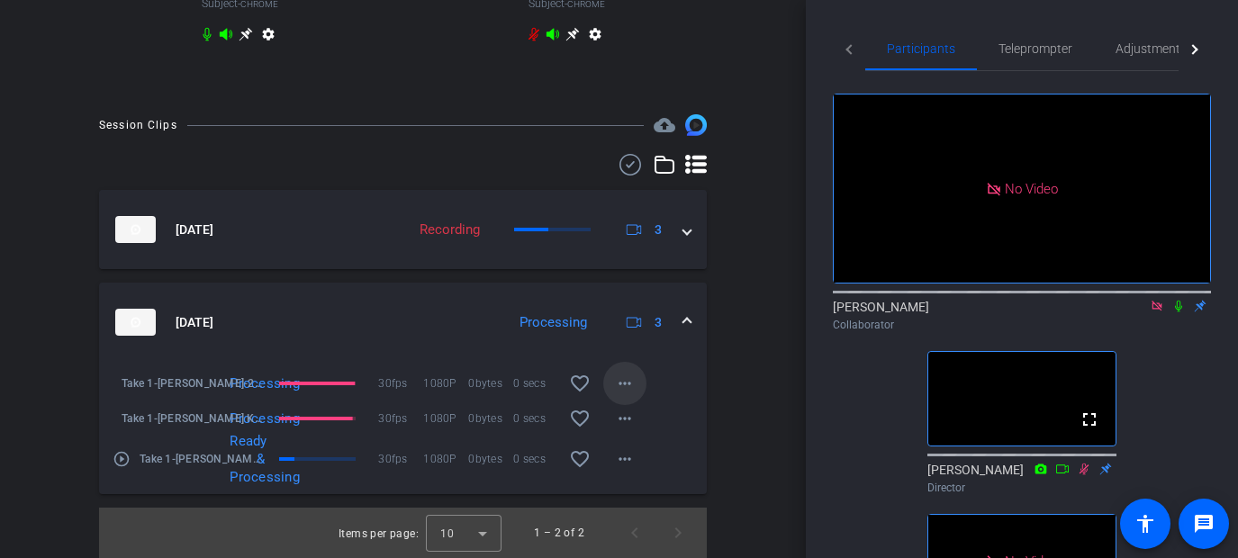
click at [632, 390] on mat-icon "more_horiz" at bounding box center [625, 384] width 22 height 22
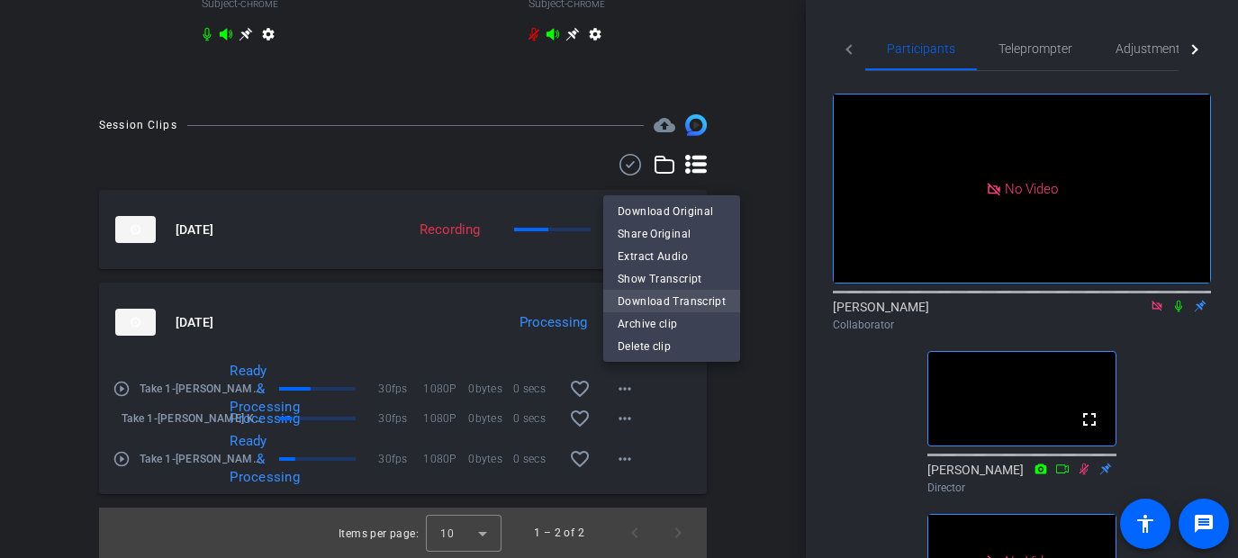
click at [653, 302] on span "Download Transcript" at bounding box center [671, 301] width 108 height 22
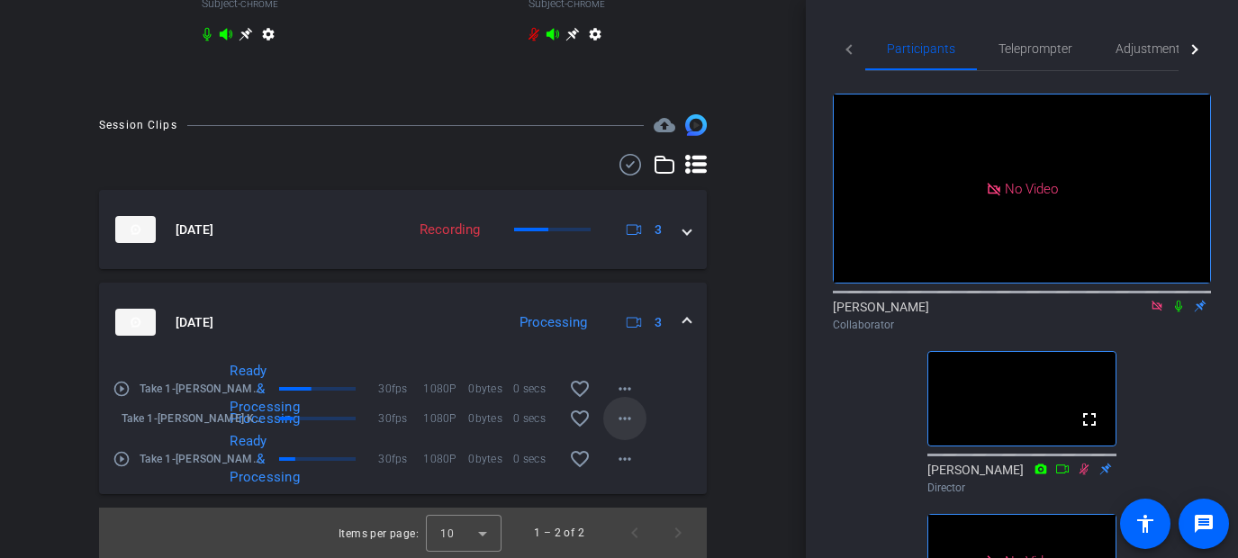
click at [625, 413] on mat-icon "more_horiz" at bounding box center [625, 419] width 22 height 22
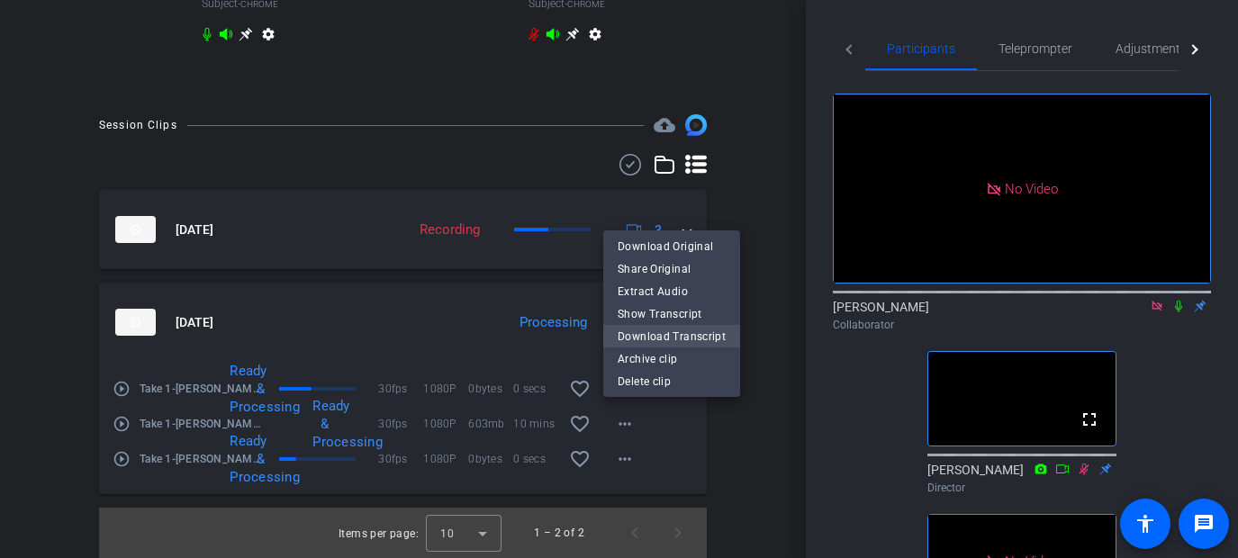
click at [644, 337] on span "Download Transcript" at bounding box center [671, 336] width 108 height 22
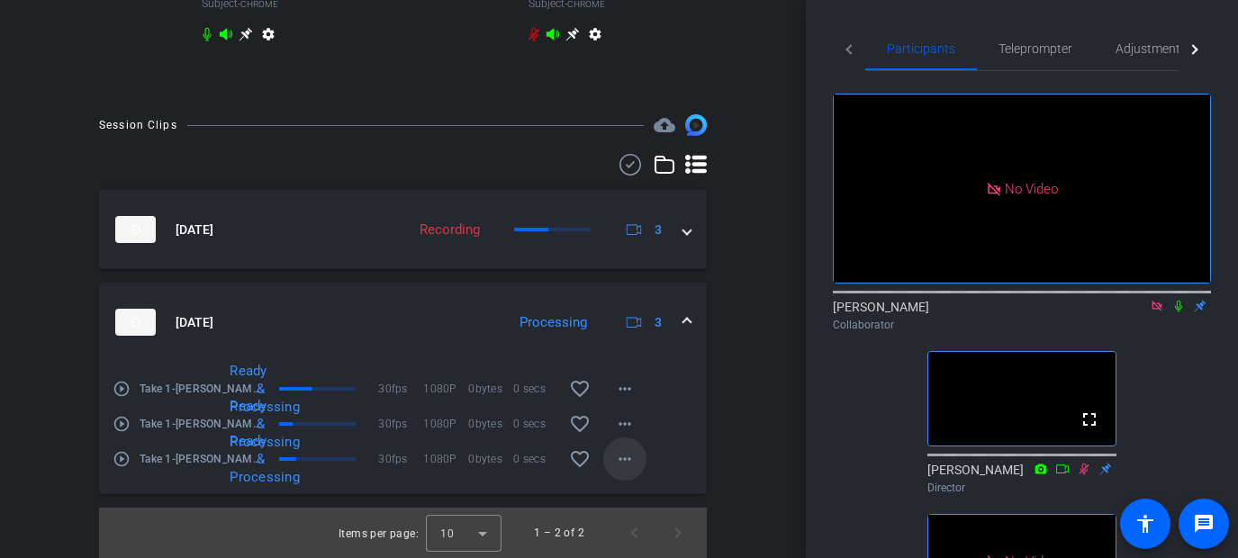
click at [625, 460] on mat-icon "more_horiz" at bounding box center [625, 459] width 22 height 22
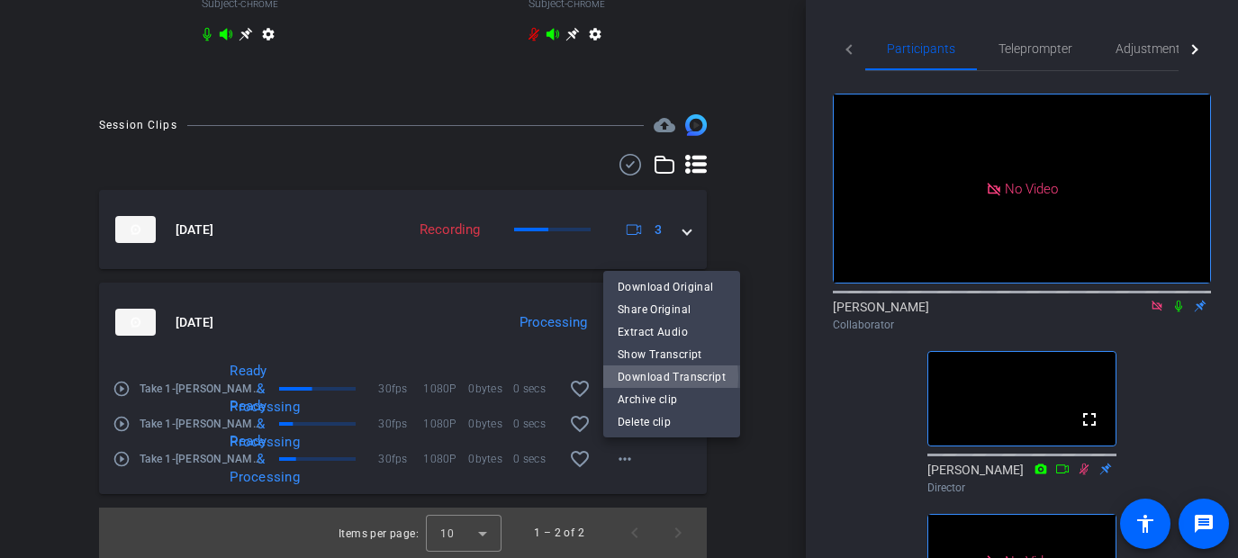
click at [639, 377] on span "Download Transcript" at bounding box center [671, 376] width 108 height 22
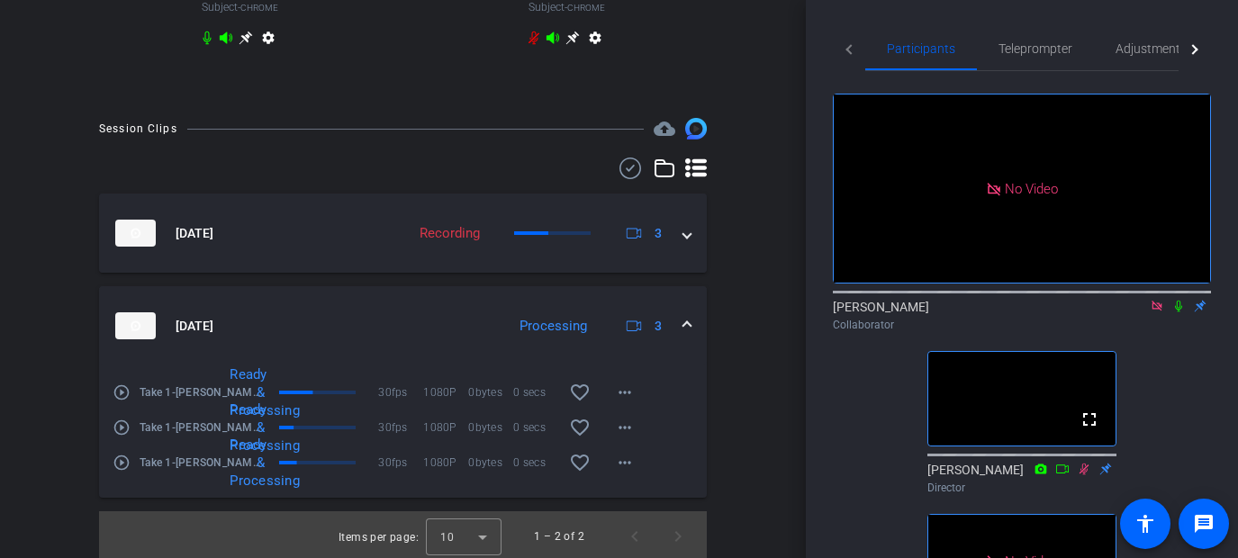
scroll to position [812, 0]
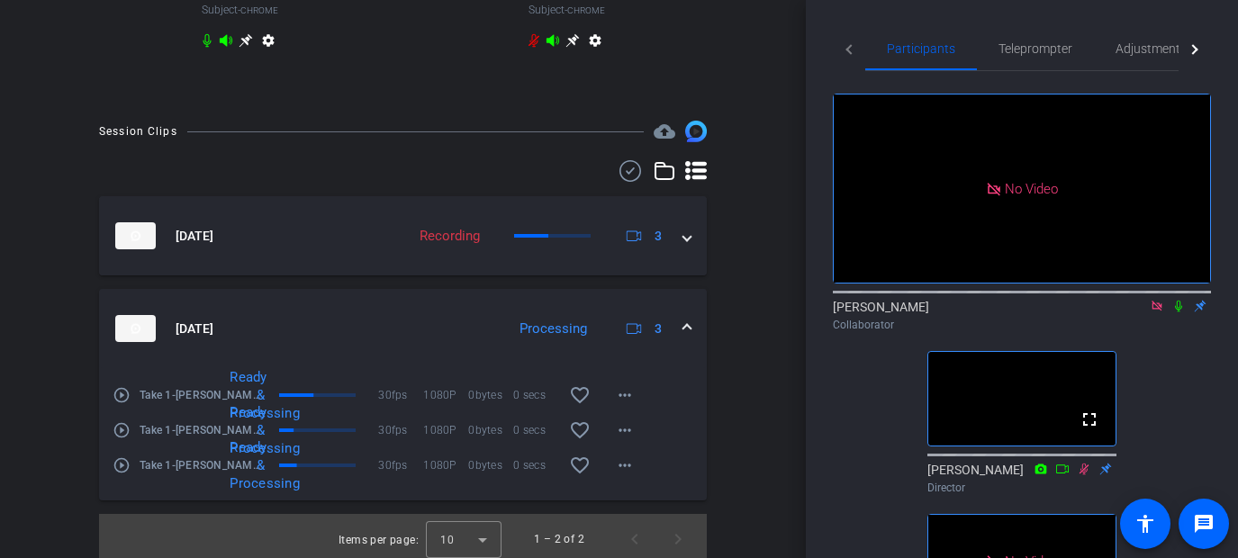
click at [967, 312] on icon at bounding box center [1178, 306] width 14 height 13
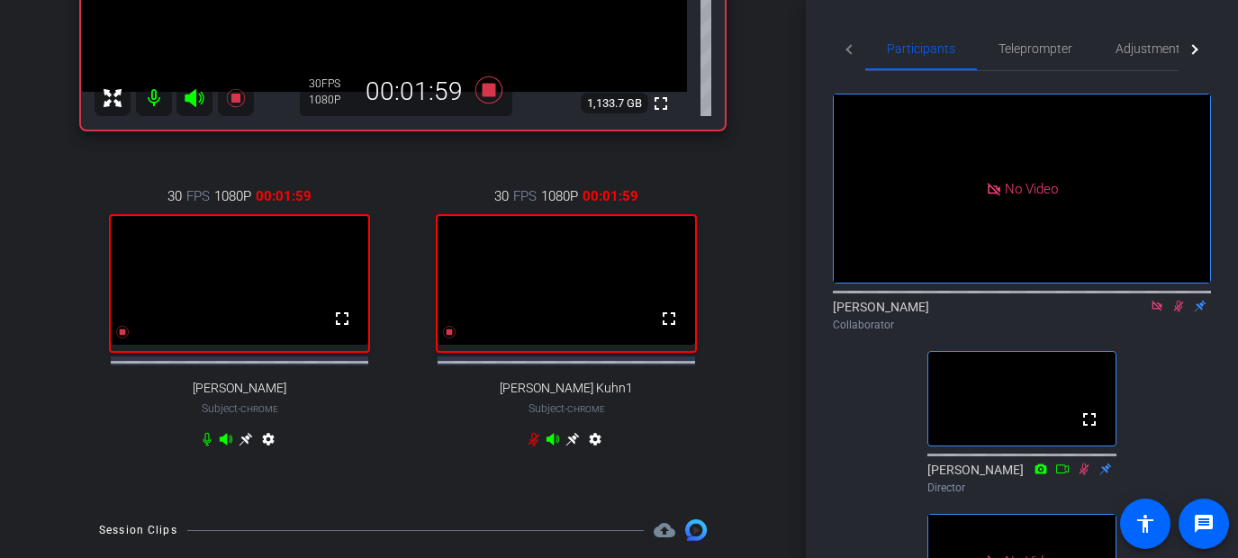
scroll to position [410, 0]
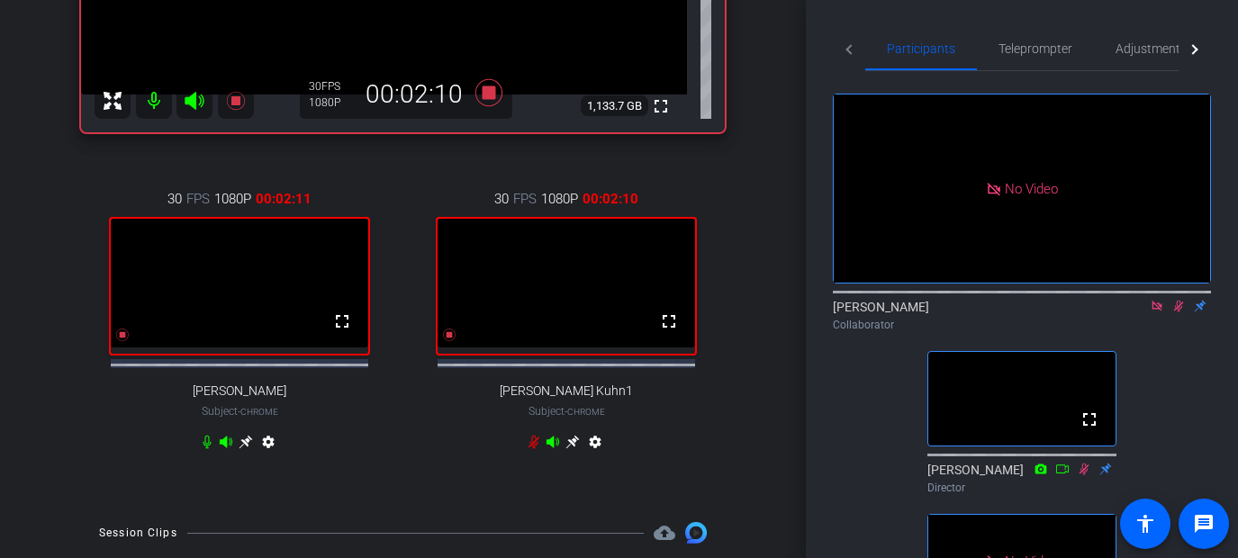
click at [967, 312] on icon at bounding box center [1179, 307] width 10 height 12
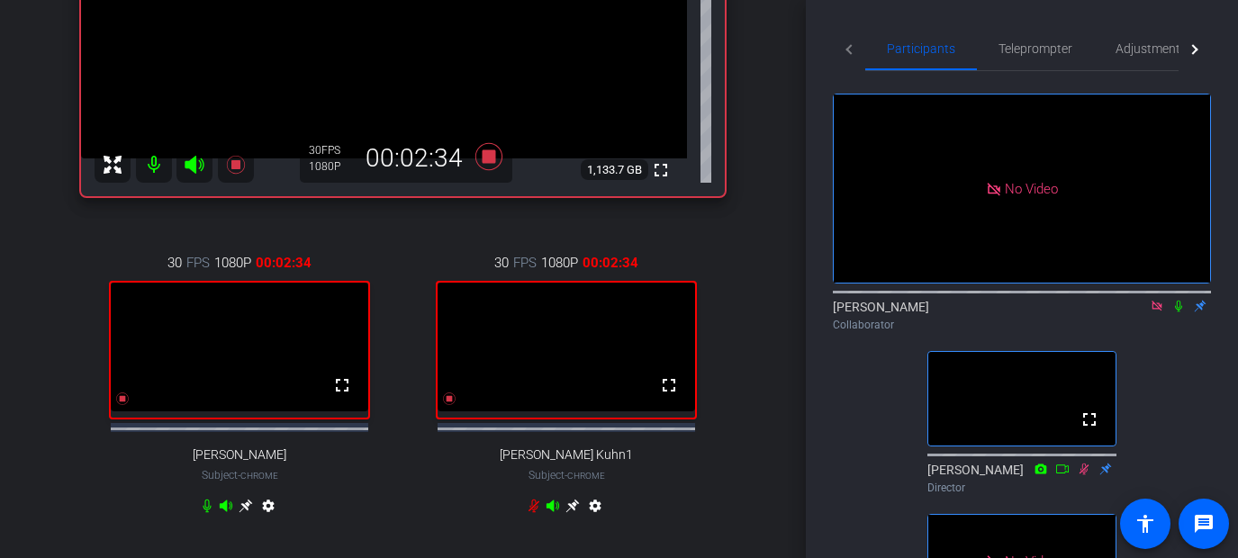
scroll to position [342, 0]
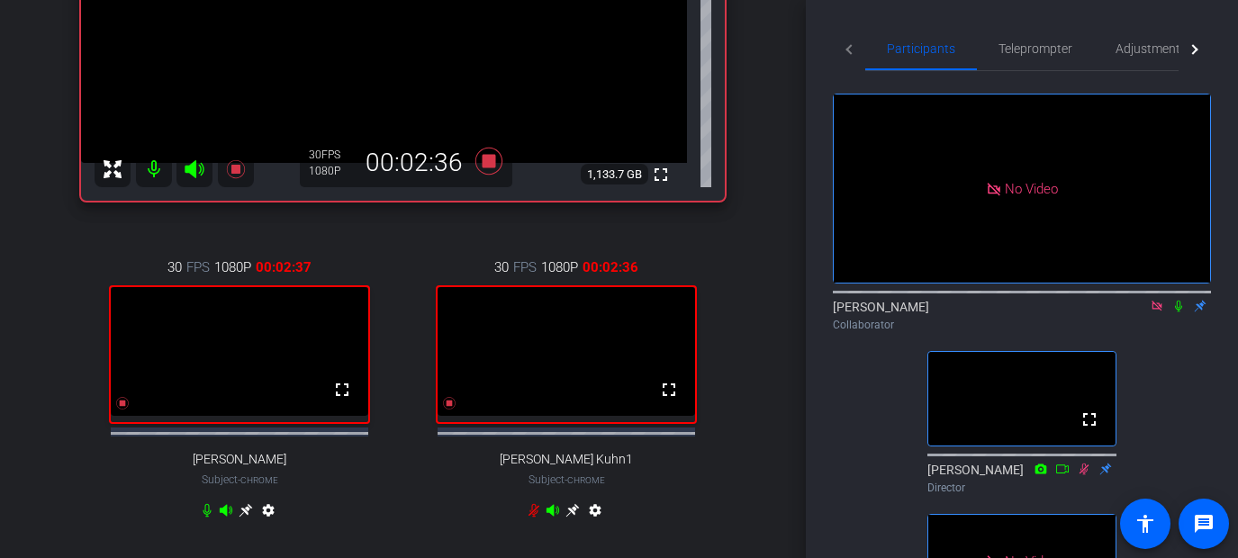
click at [967, 312] on icon at bounding box center [1178, 306] width 14 height 13
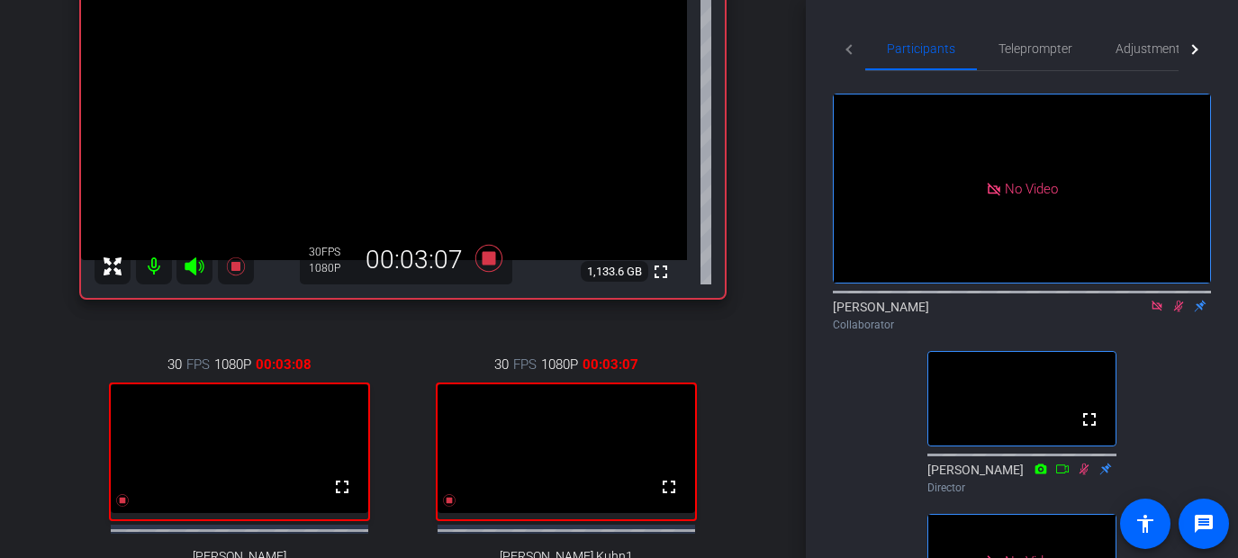
scroll to position [251, 0]
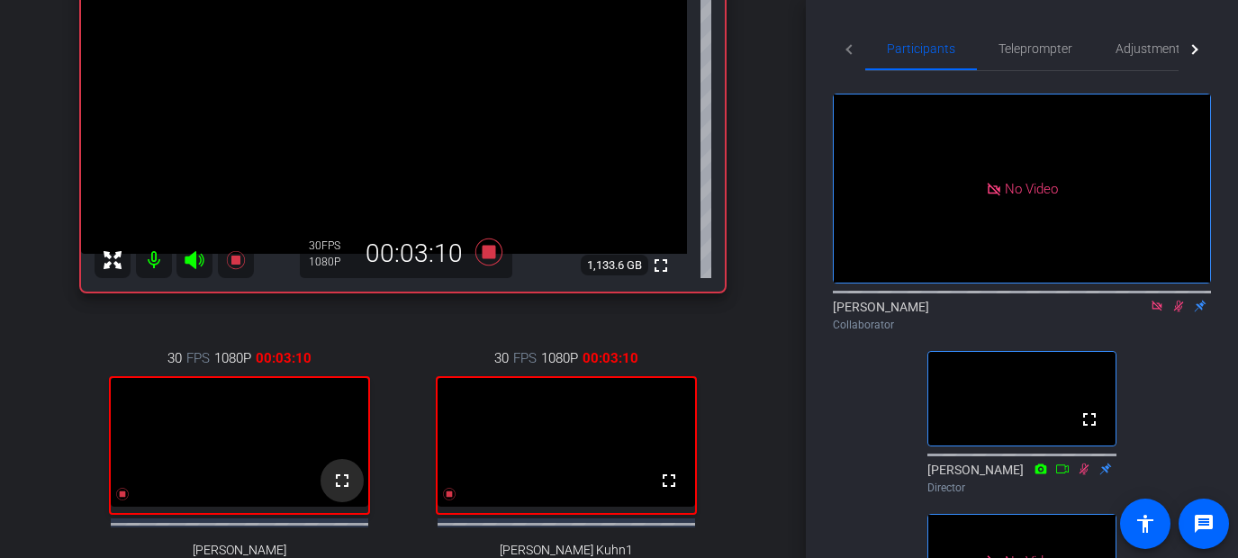
click at [341, 491] on mat-icon "fullscreen" at bounding box center [342, 481] width 22 height 22
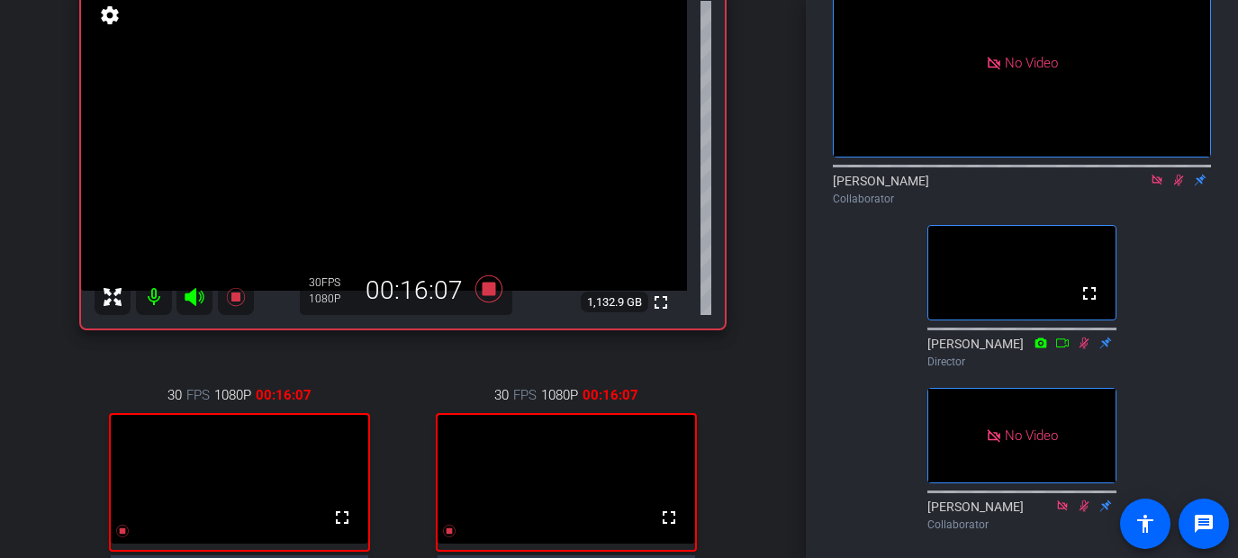
scroll to position [216, 0]
click at [967, 186] on icon at bounding box center [1179, 181] width 10 height 12
click at [967, 186] on icon at bounding box center [1178, 181] width 7 height 12
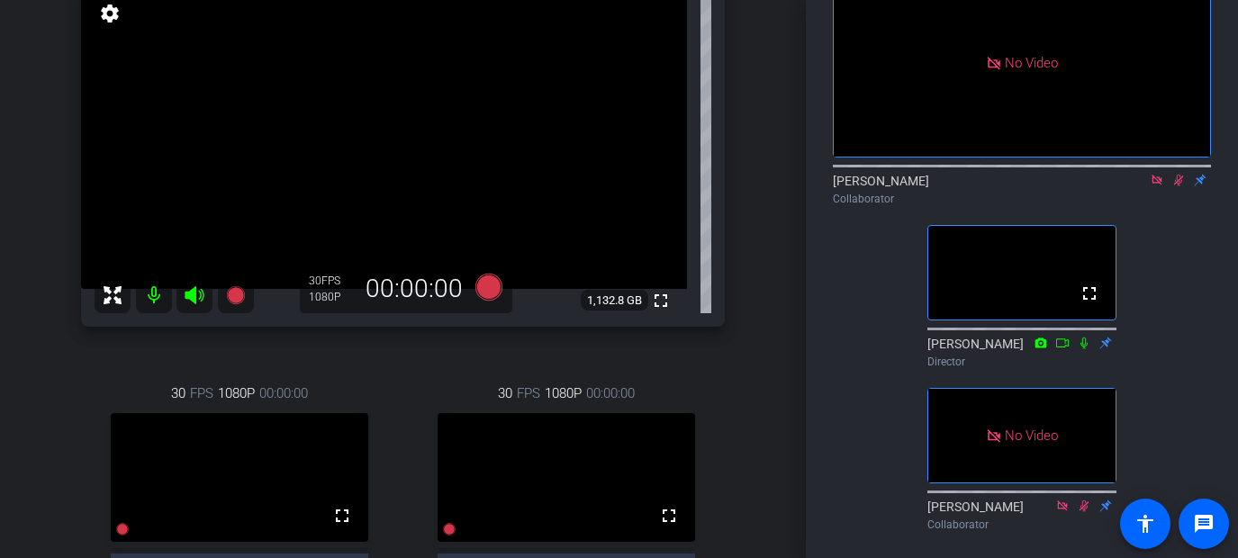
click at [967, 186] on icon at bounding box center [1178, 180] width 14 height 13
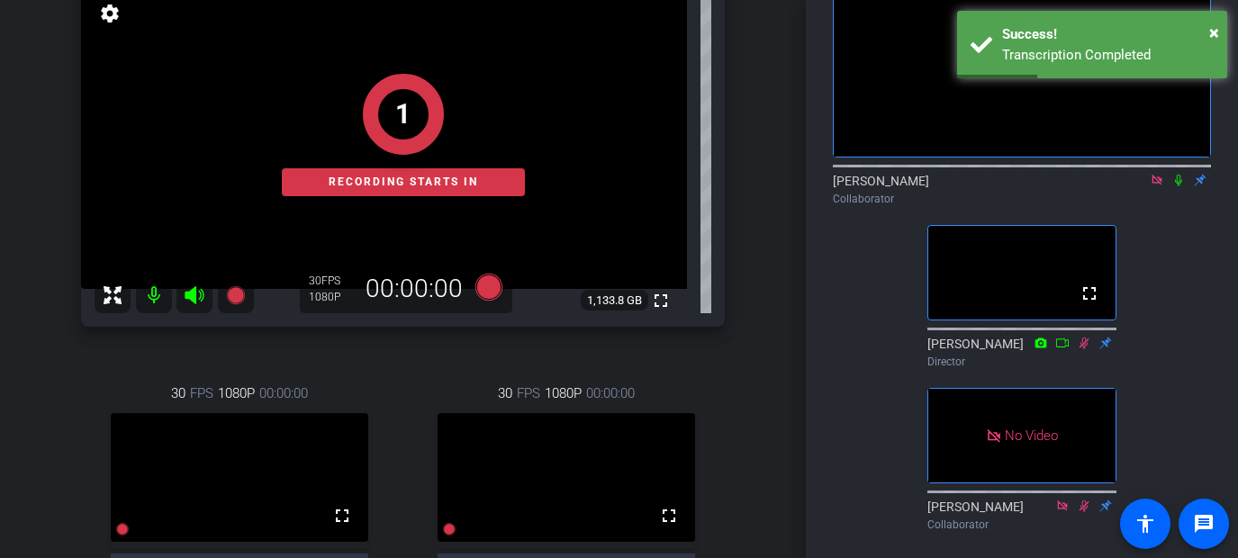
click at [967, 186] on icon at bounding box center [1178, 180] width 14 height 13
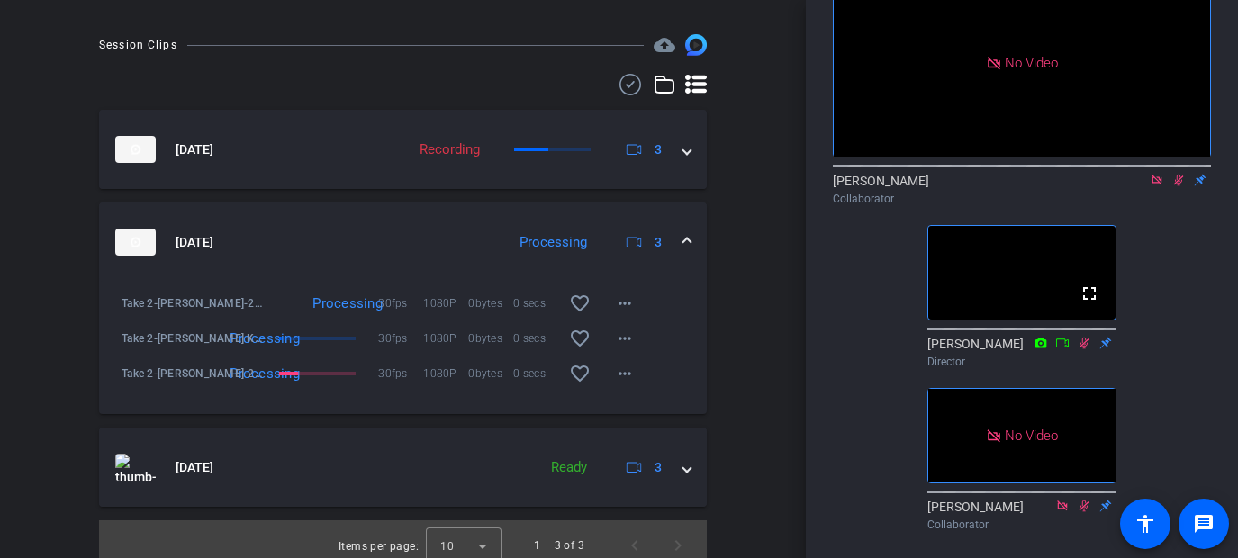
scroll to position [927, 0]
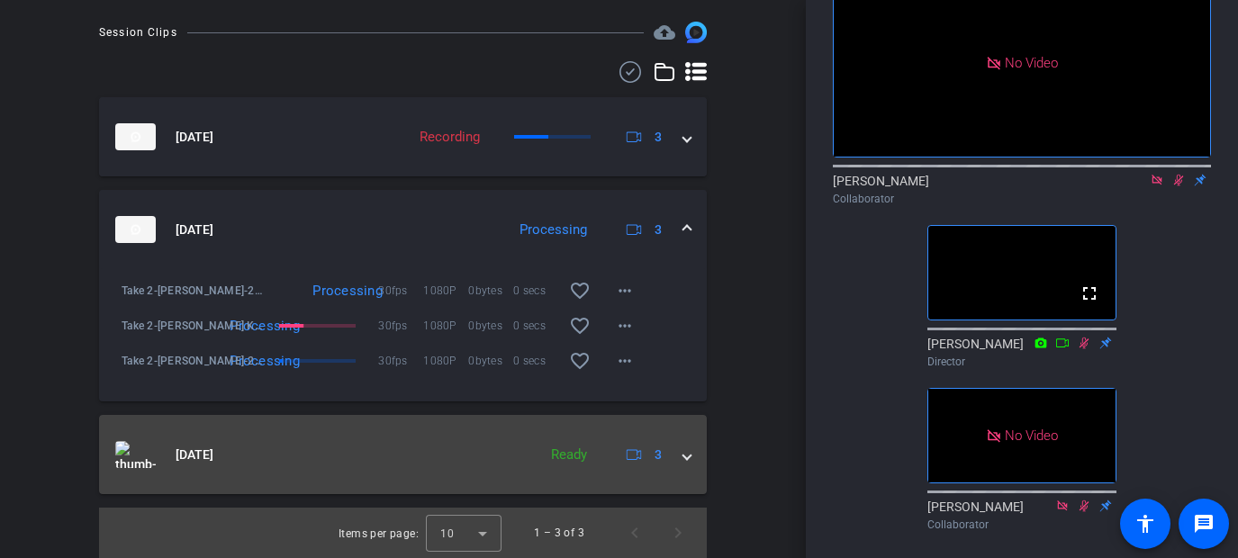
click at [687, 457] on span at bounding box center [686, 455] width 7 height 19
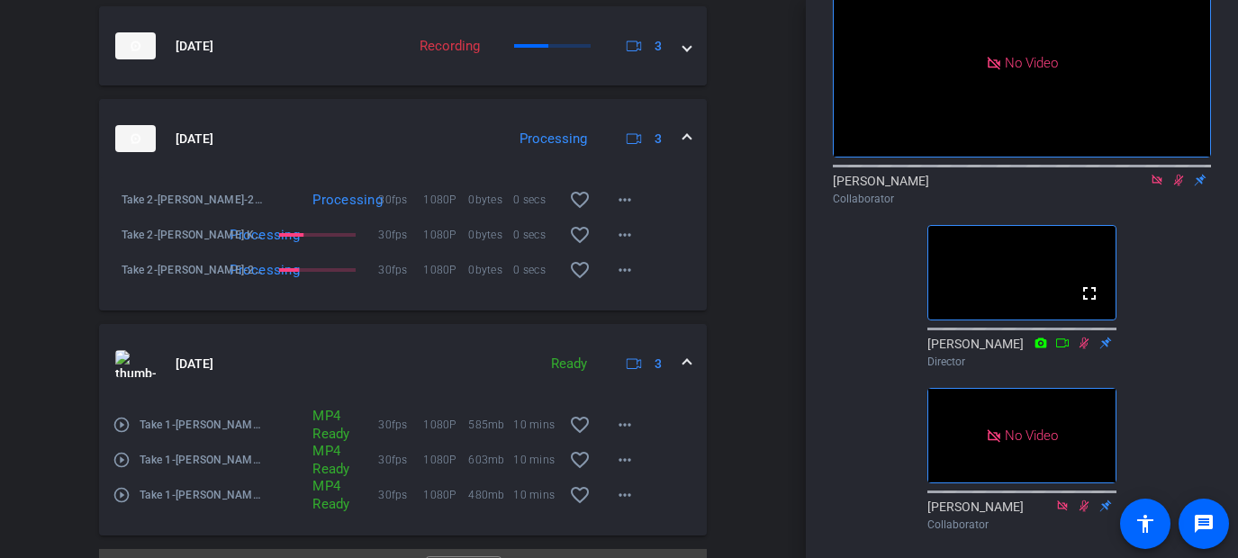
scroll to position [1010, 0]
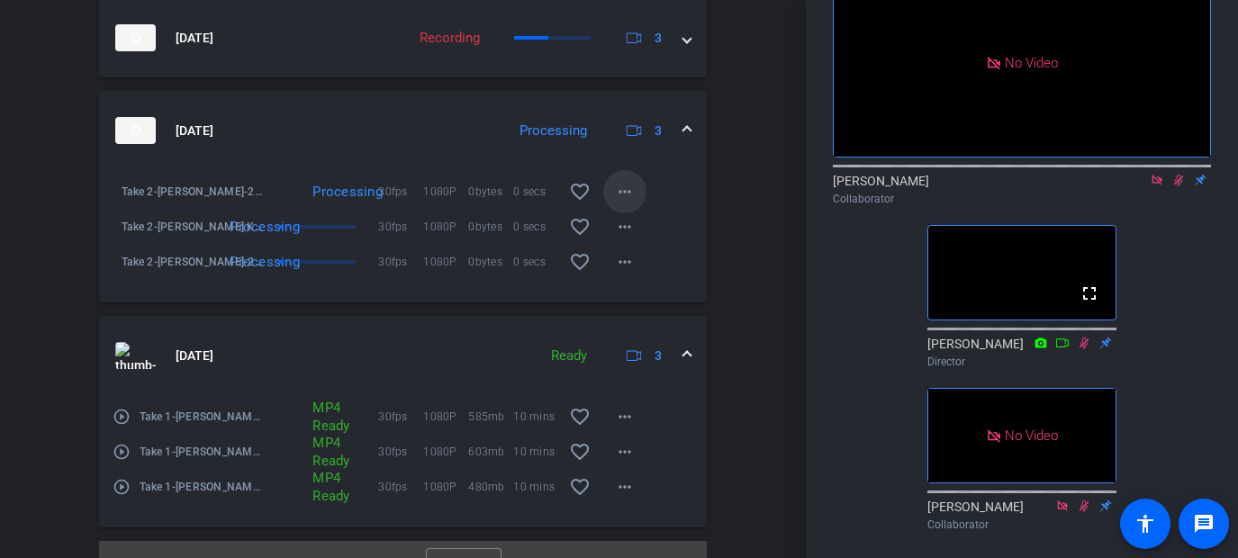
click at [629, 203] on mat-icon "more_horiz" at bounding box center [625, 192] width 22 height 22
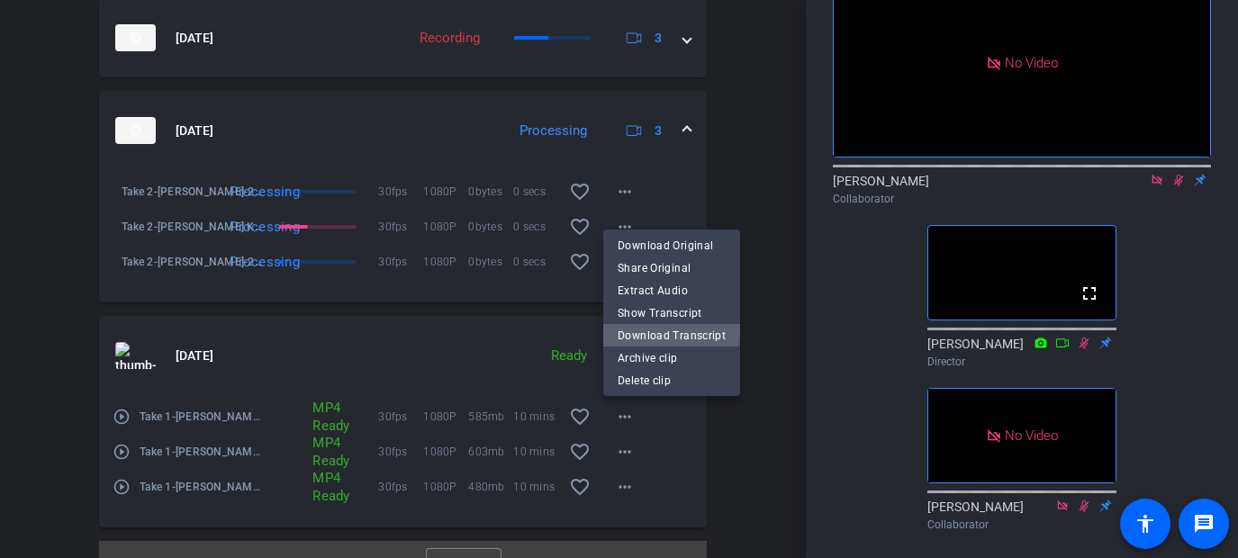
click at [643, 326] on span "Download Transcript" at bounding box center [671, 335] width 108 height 22
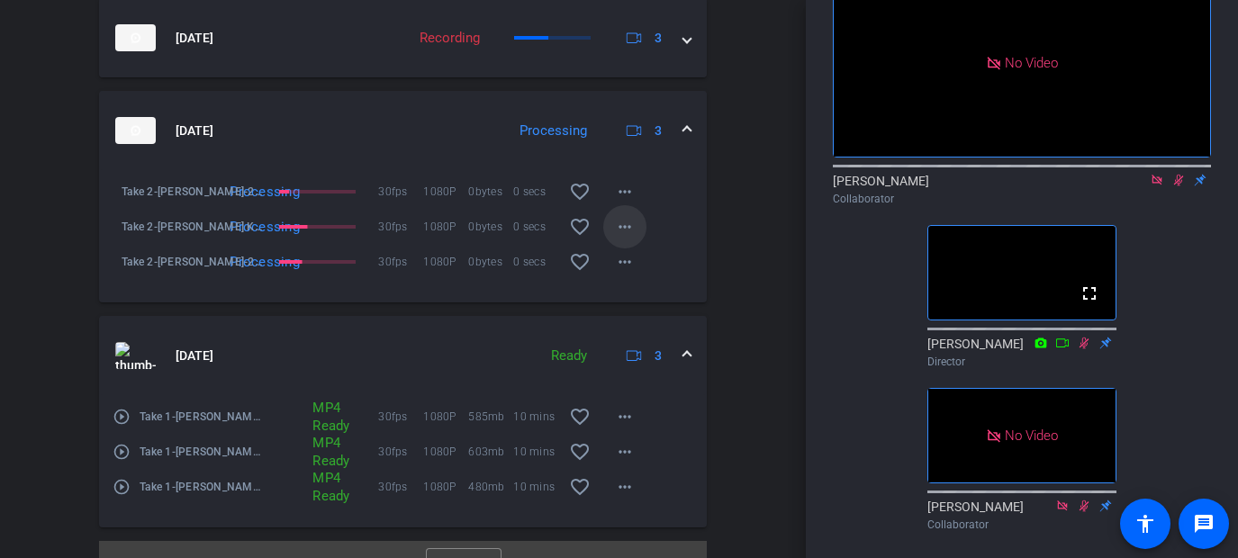
click at [626, 238] on mat-icon "more_horiz" at bounding box center [625, 227] width 22 height 22
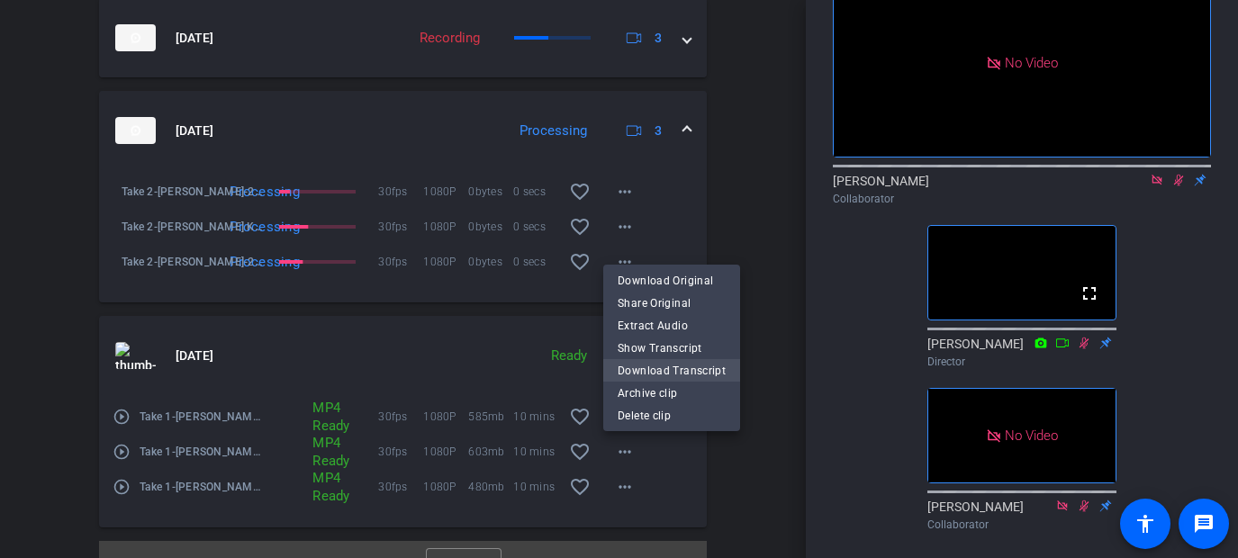
click at [653, 365] on span "Download Transcript" at bounding box center [671, 370] width 108 height 22
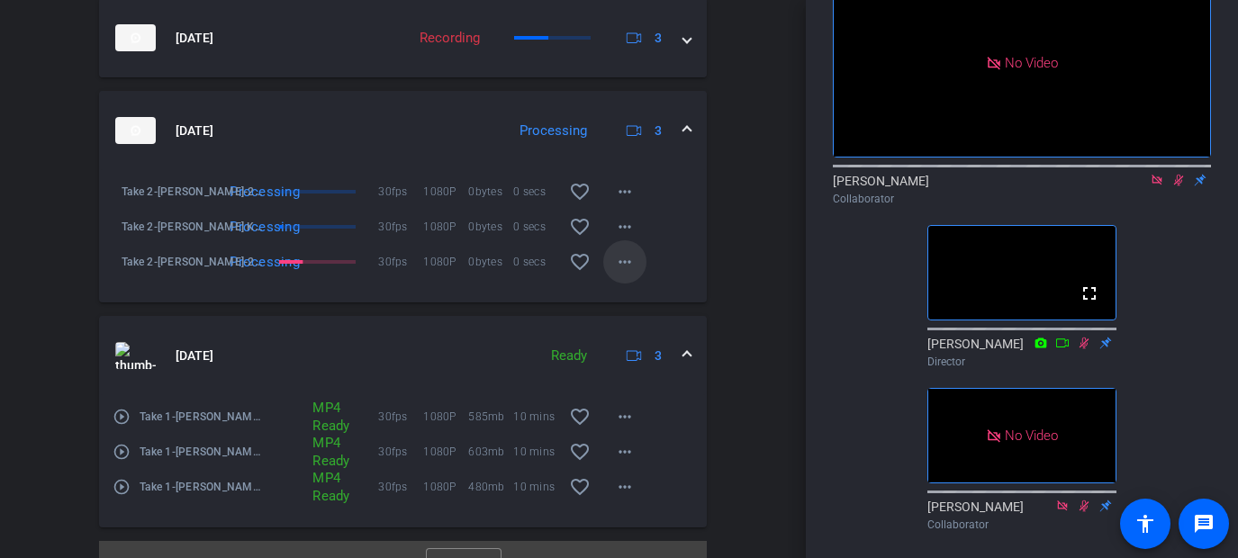
click at [628, 273] on mat-icon "more_horiz" at bounding box center [625, 262] width 22 height 22
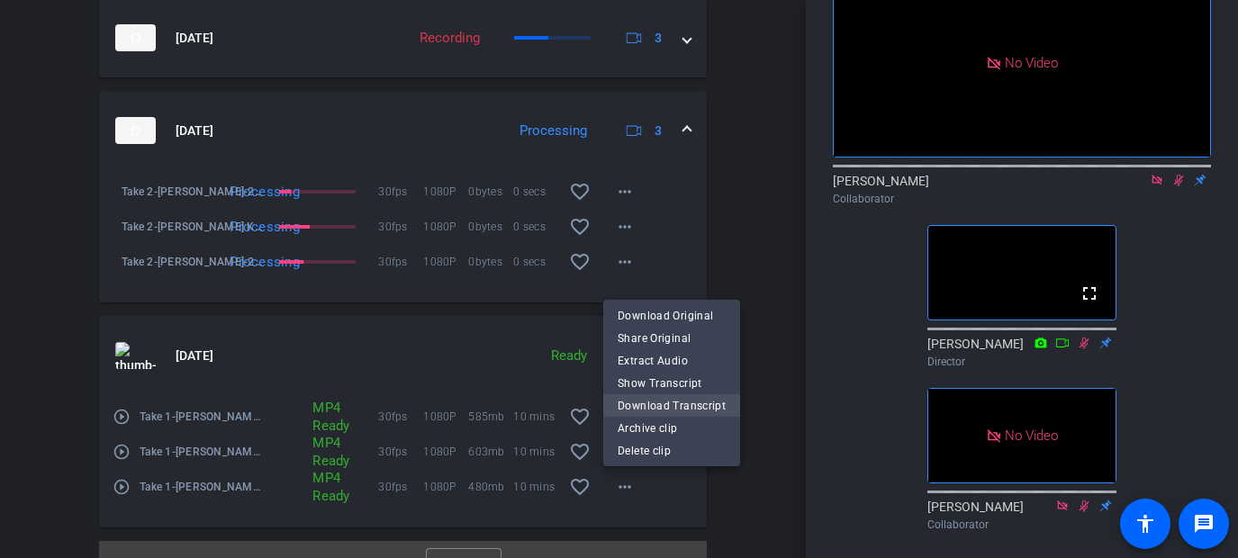
click at [656, 410] on span "Download Transcript" at bounding box center [671, 405] width 108 height 22
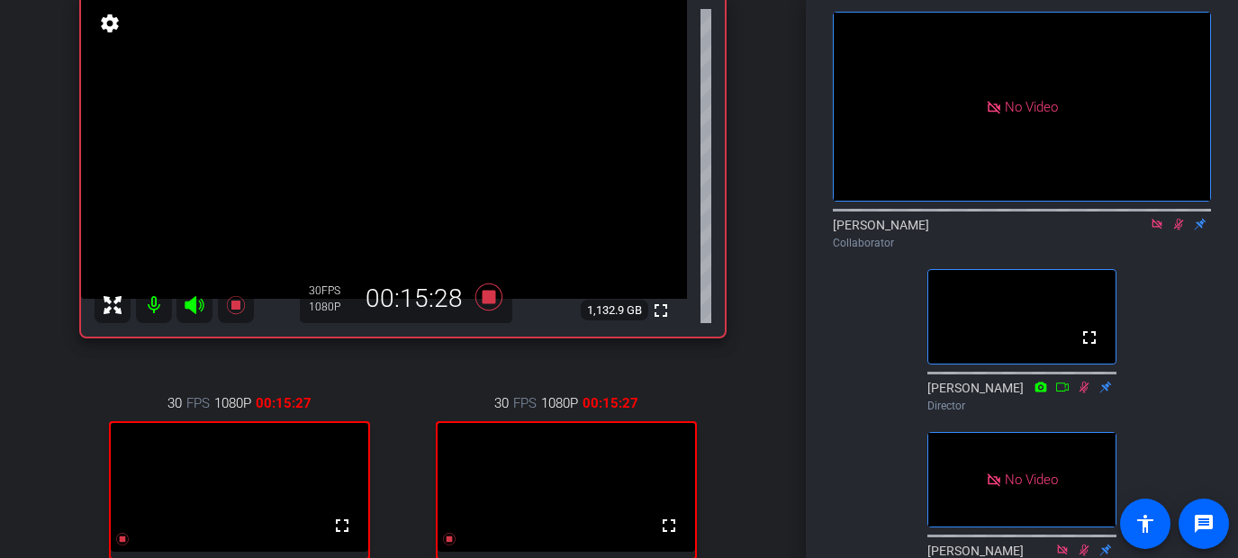
scroll to position [212, 0]
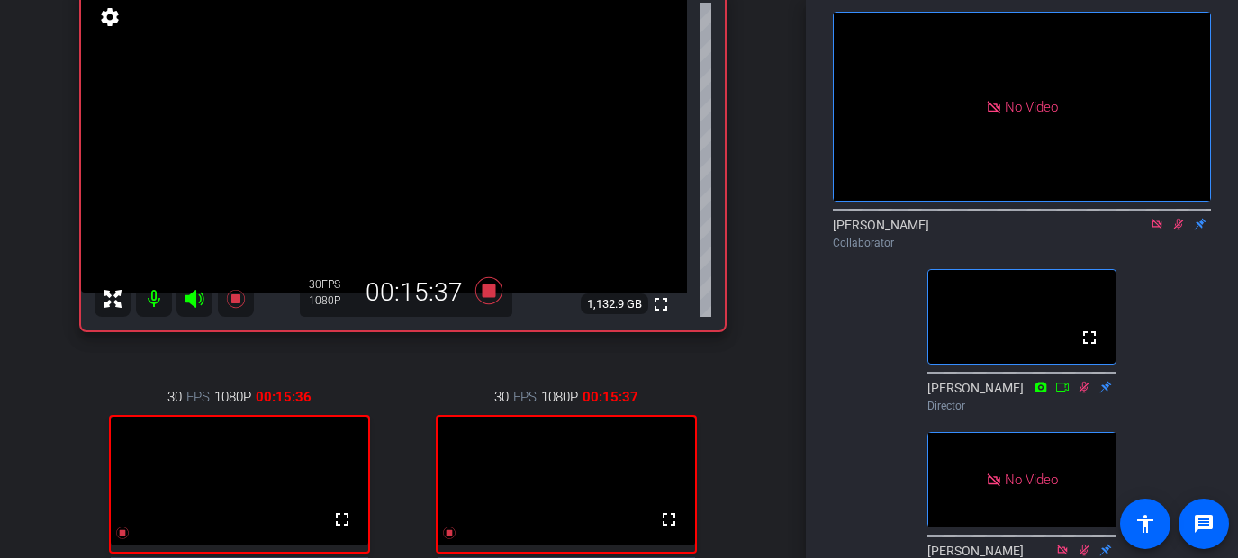
click at [967, 230] on icon at bounding box center [1179, 225] width 10 height 12
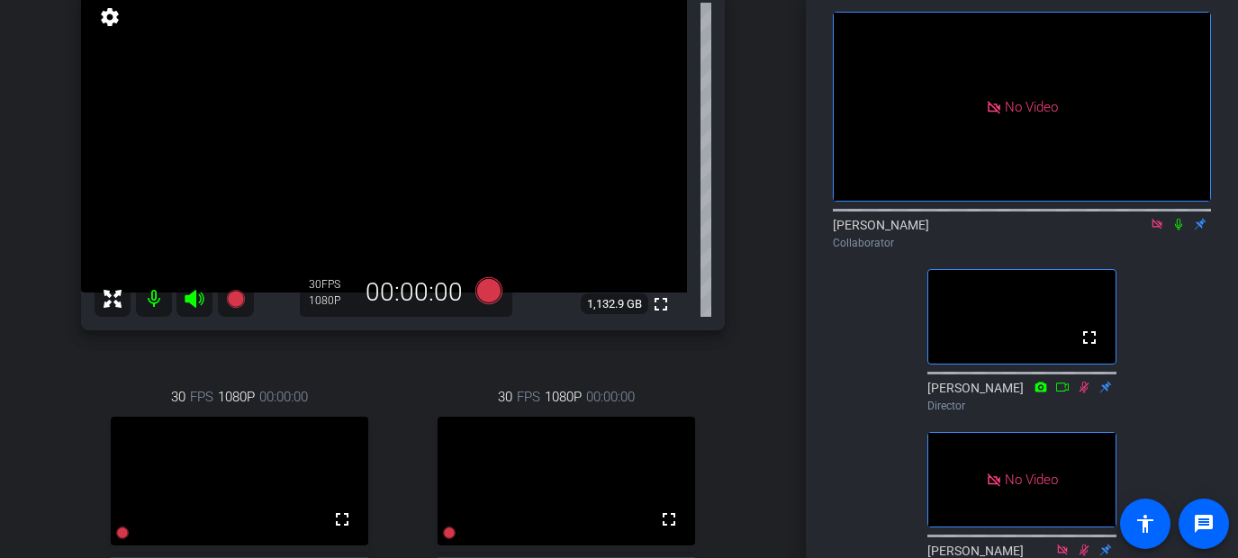
click at [967, 230] on icon at bounding box center [1178, 225] width 7 height 12
click at [967, 230] on icon at bounding box center [1178, 224] width 14 height 13
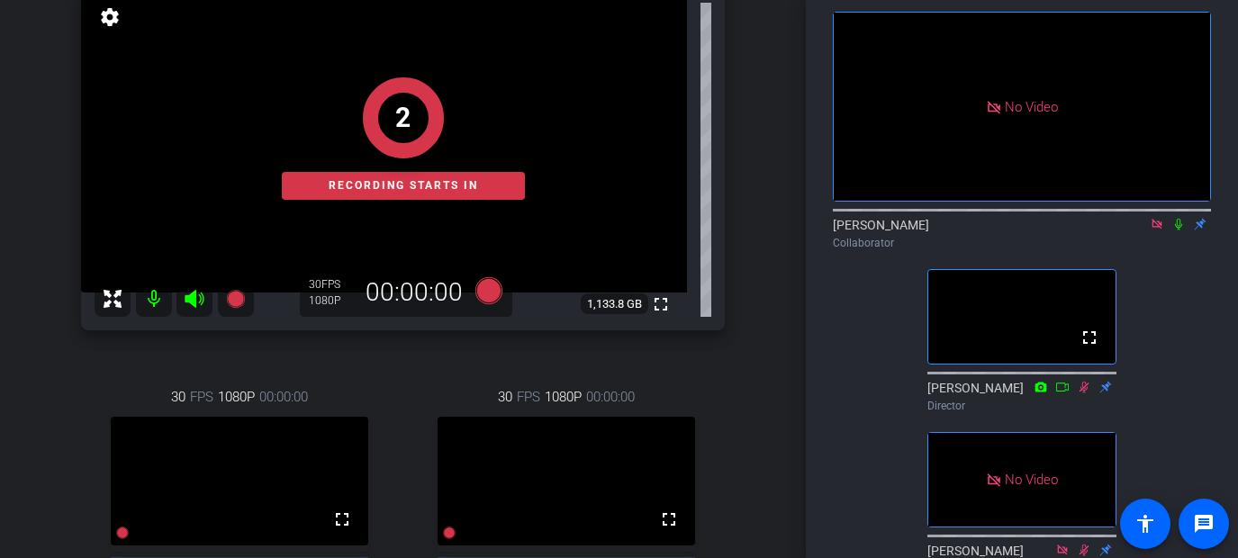
click at [967, 230] on icon at bounding box center [1178, 224] width 14 height 13
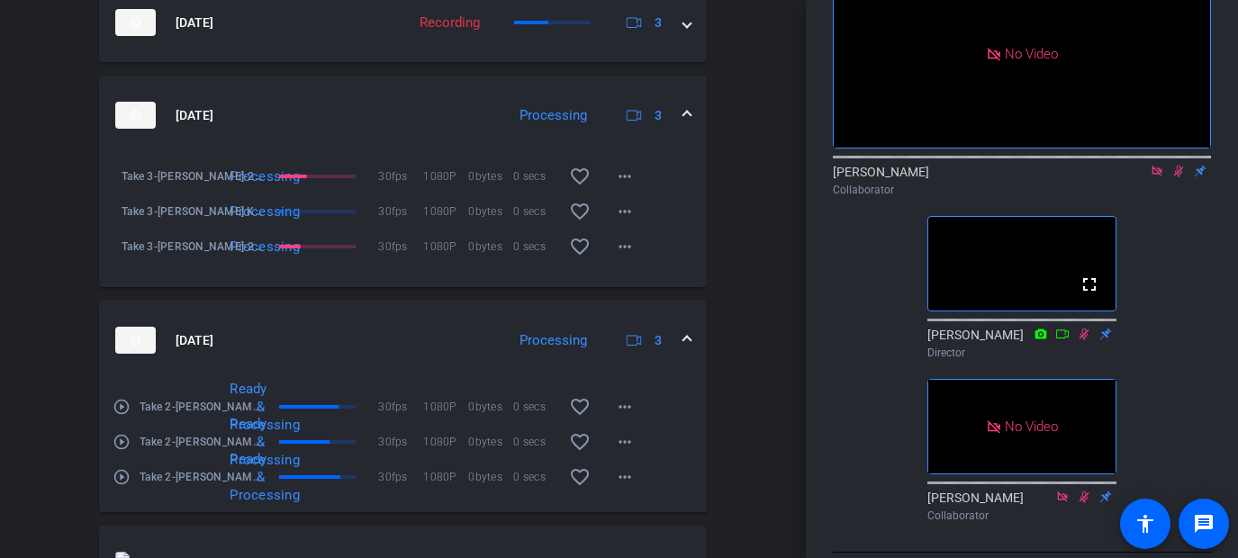
scroll to position [989, 0]
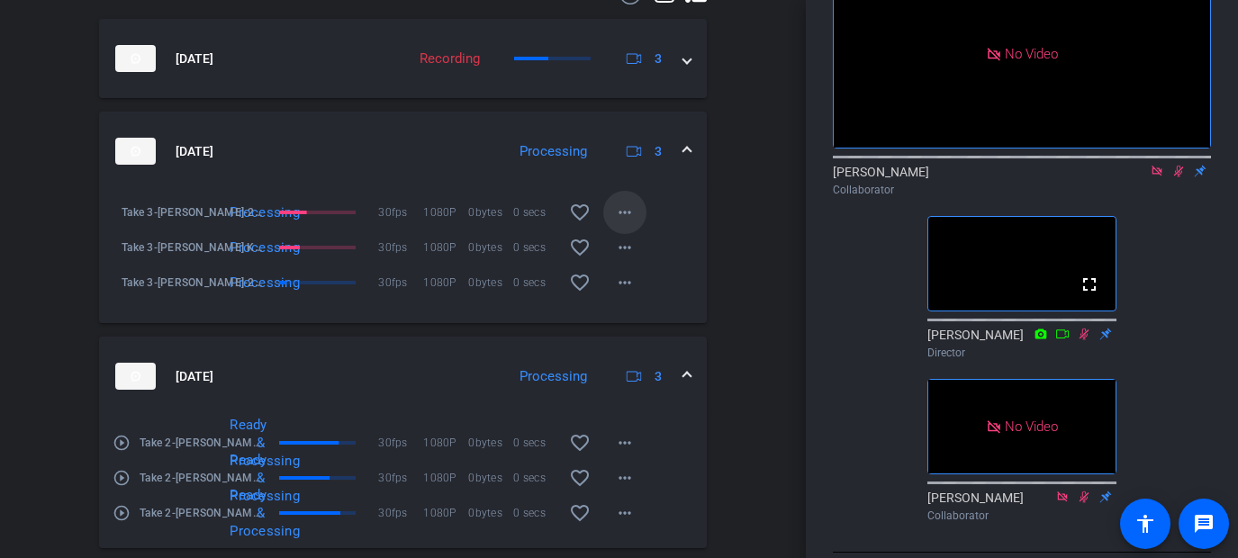
click at [630, 223] on mat-icon "more_horiz" at bounding box center [625, 213] width 22 height 22
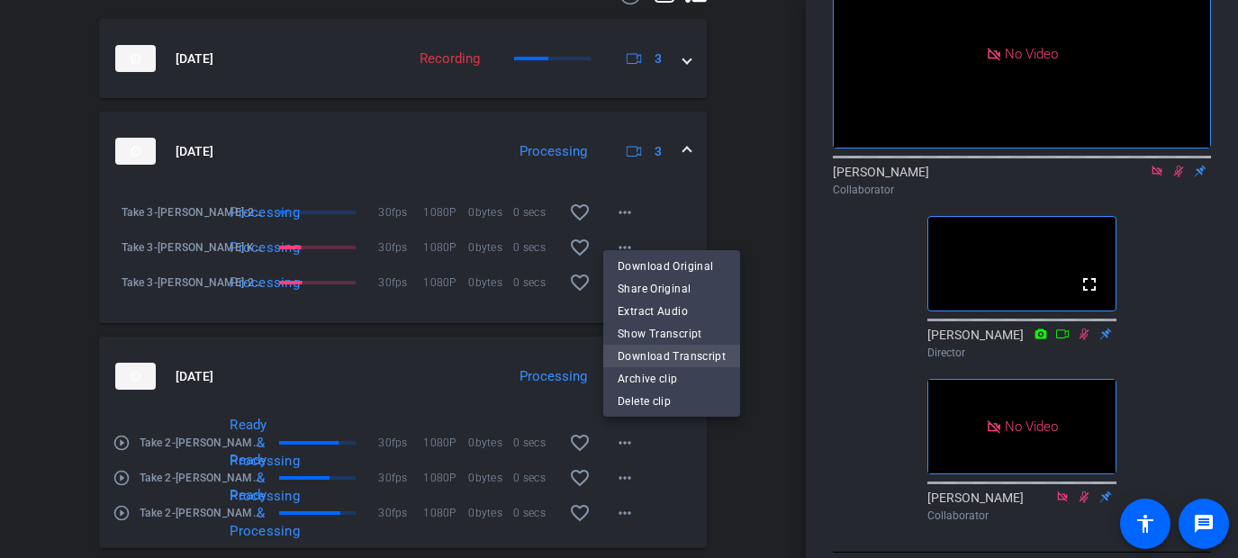
click at [637, 345] on button "Download Transcript" at bounding box center [671, 356] width 137 height 23
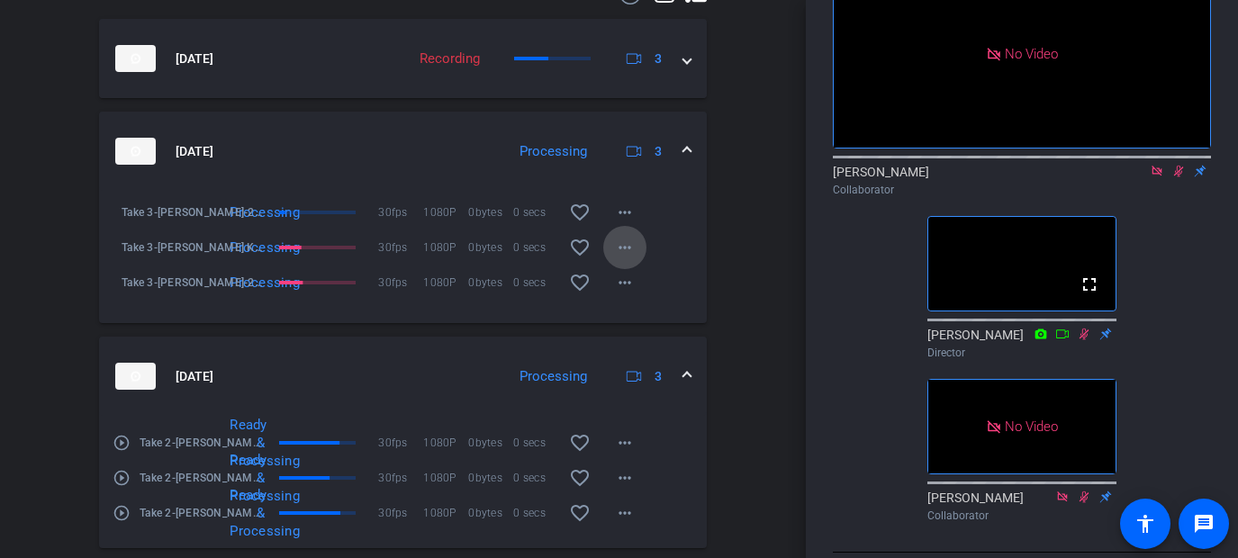
click at [625, 258] on mat-icon "more_horiz" at bounding box center [625, 248] width 22 height 22
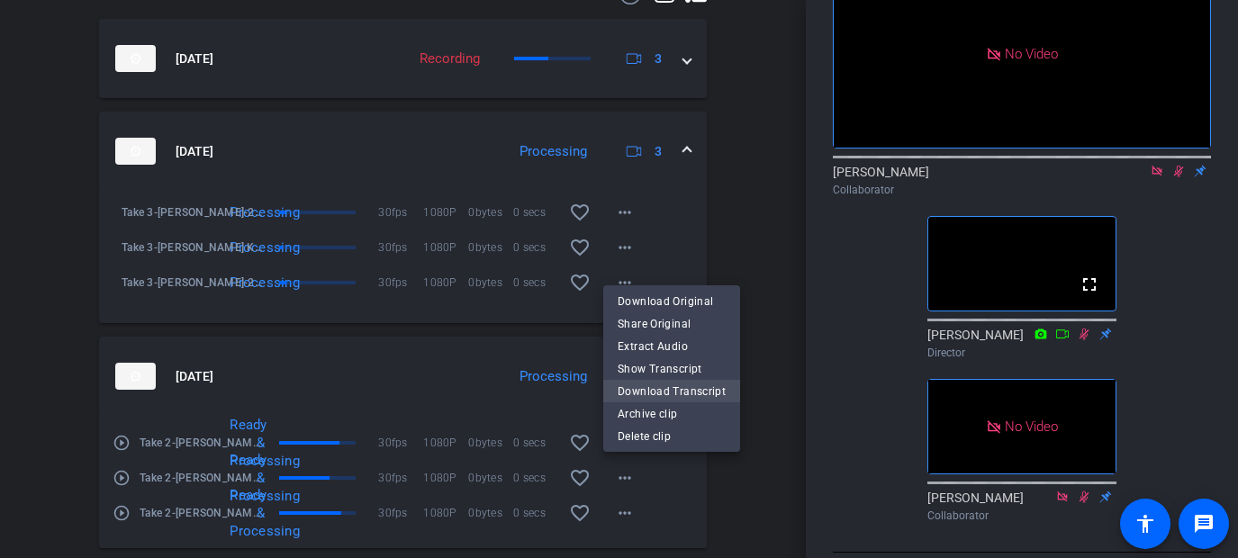
click at [637, 382] on span "Download Transcript" at bounding box center [671, 391] width 108 height 22
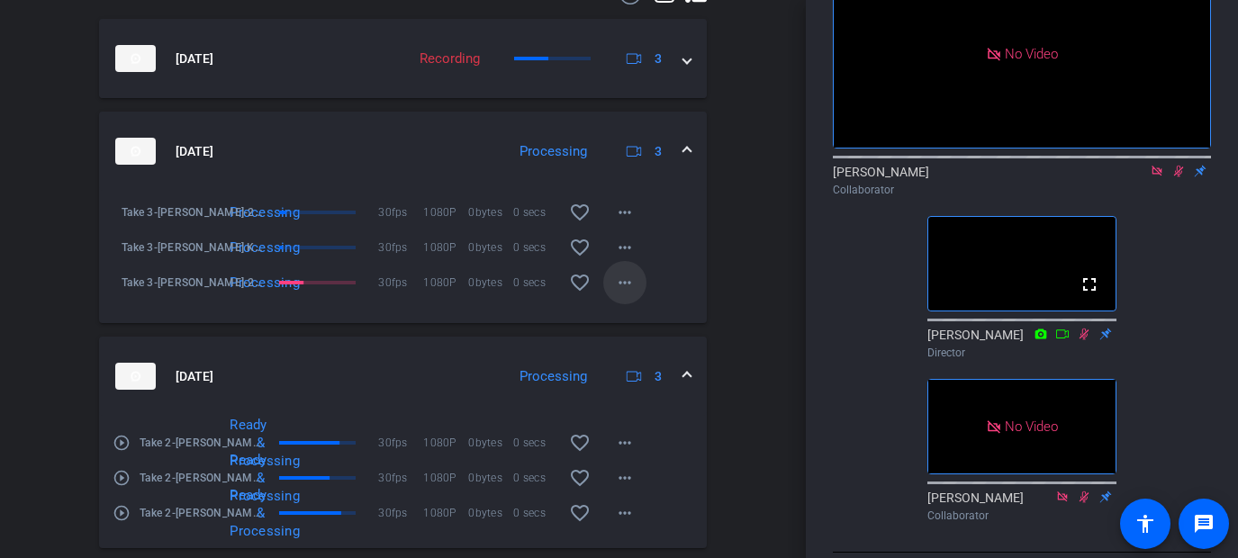
click at [630, 293] on mat-icon "more_horiz" at bounding box center [625, 283] width 22 height 22
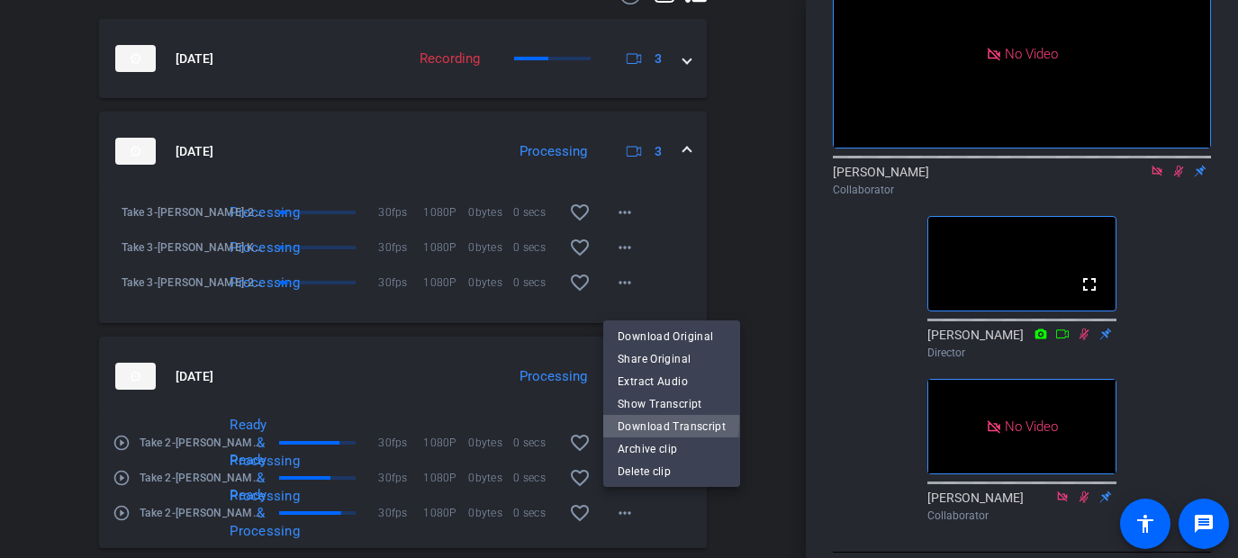
click at [638, 420] on span "Download Transcript" at bounding box center [671, 426] width 108 height 22
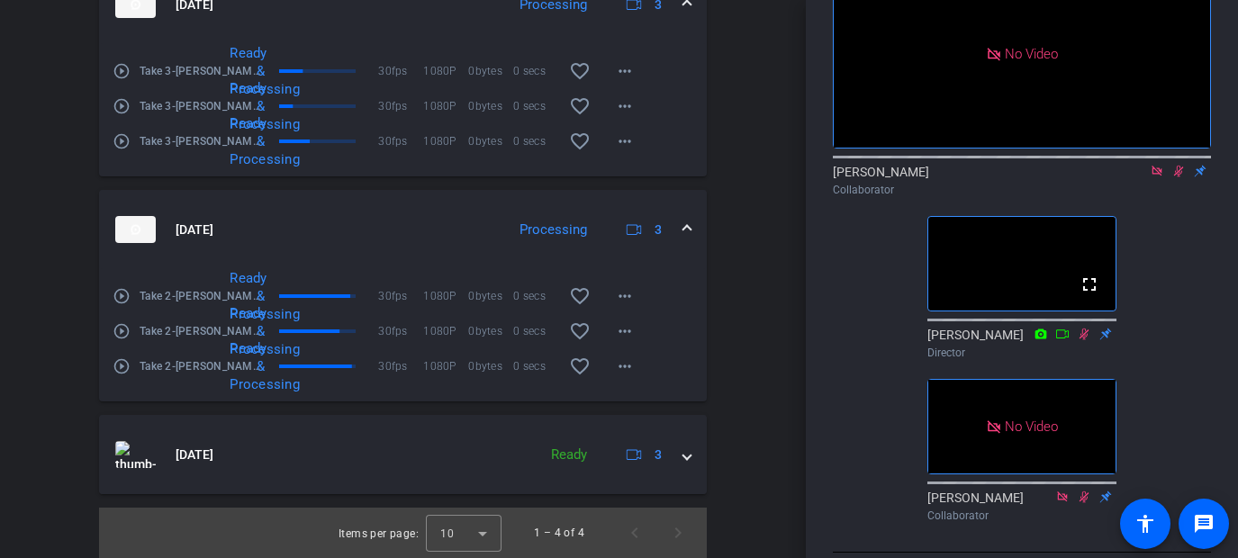
scroll to position [1152, 0]
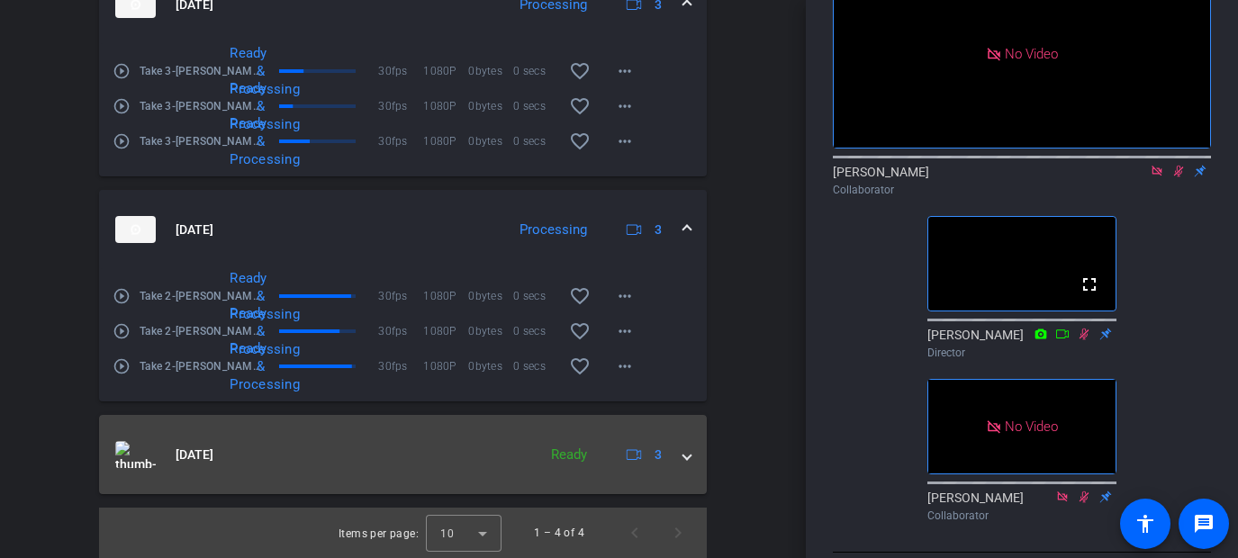
click at [690, 457] on mat-expansion-panel-header "[DATE] Ready 3" at bounding box center [403, 454] width 608 height 79
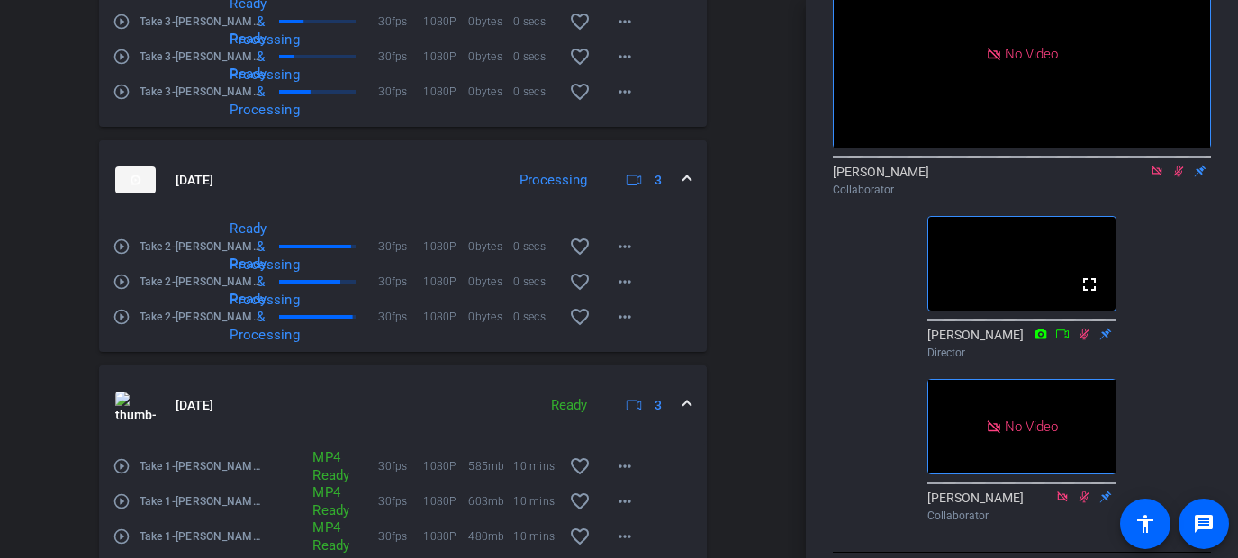
scroll to position [1185, 0]
click at [687, 416] on span at bounding box center [686, 406] width 7 height 19
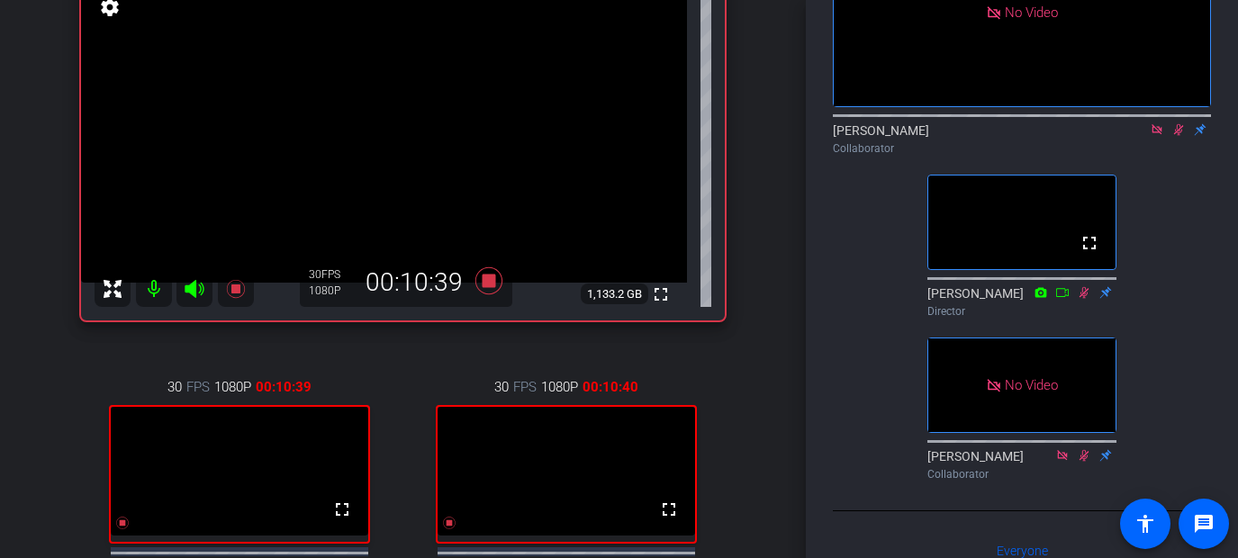
scroll to position [228, 0]
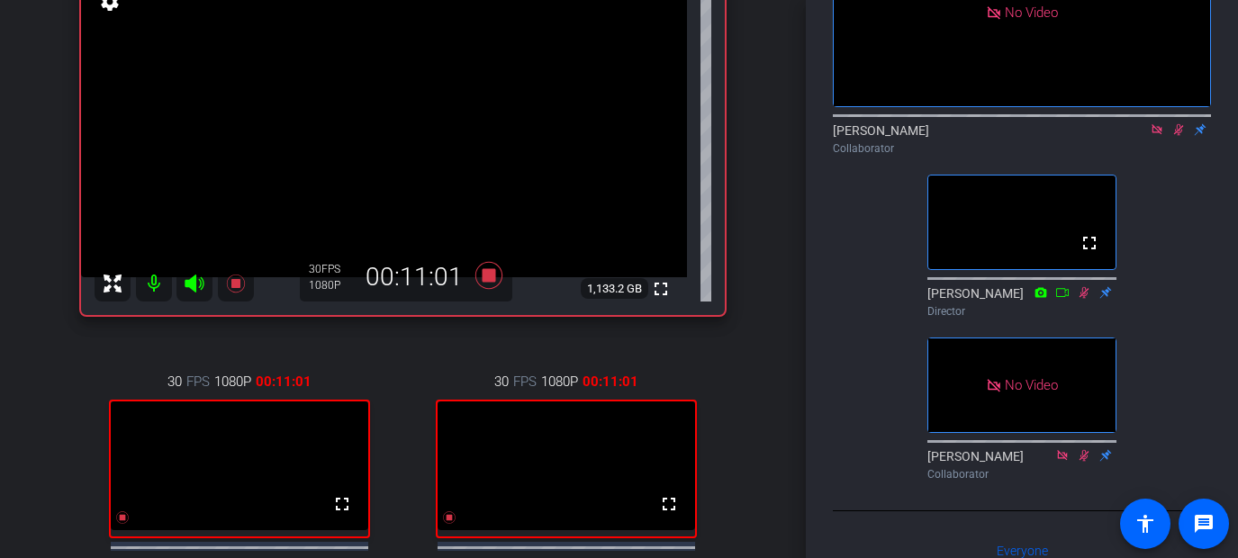
click at [967, 136] on icon at bounding box center [1178, 129] width 14 height 13
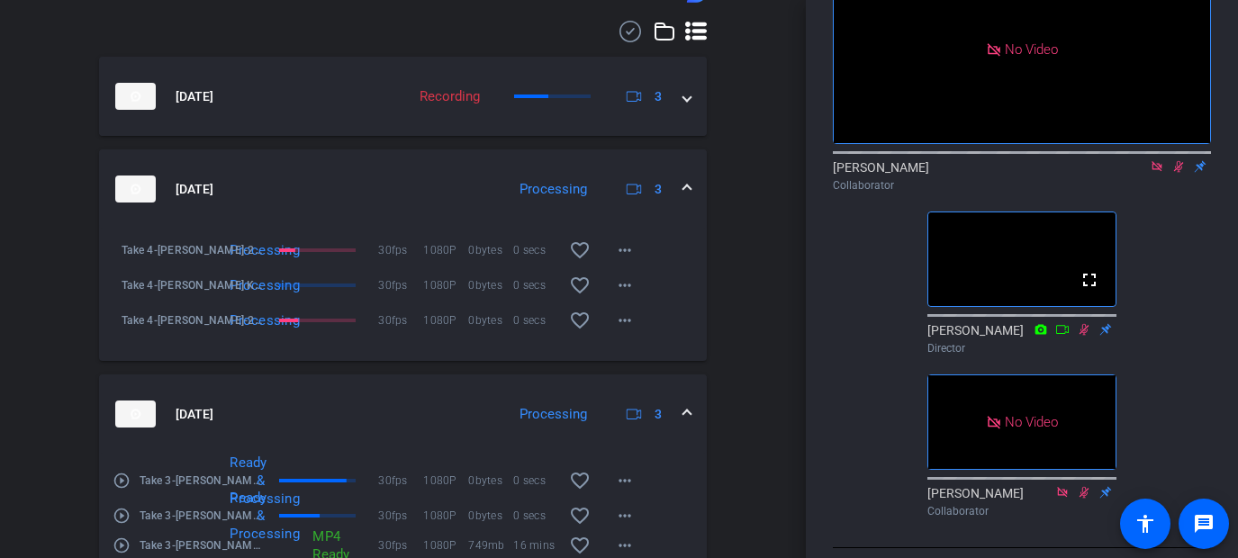
scroll to position [945, 0]
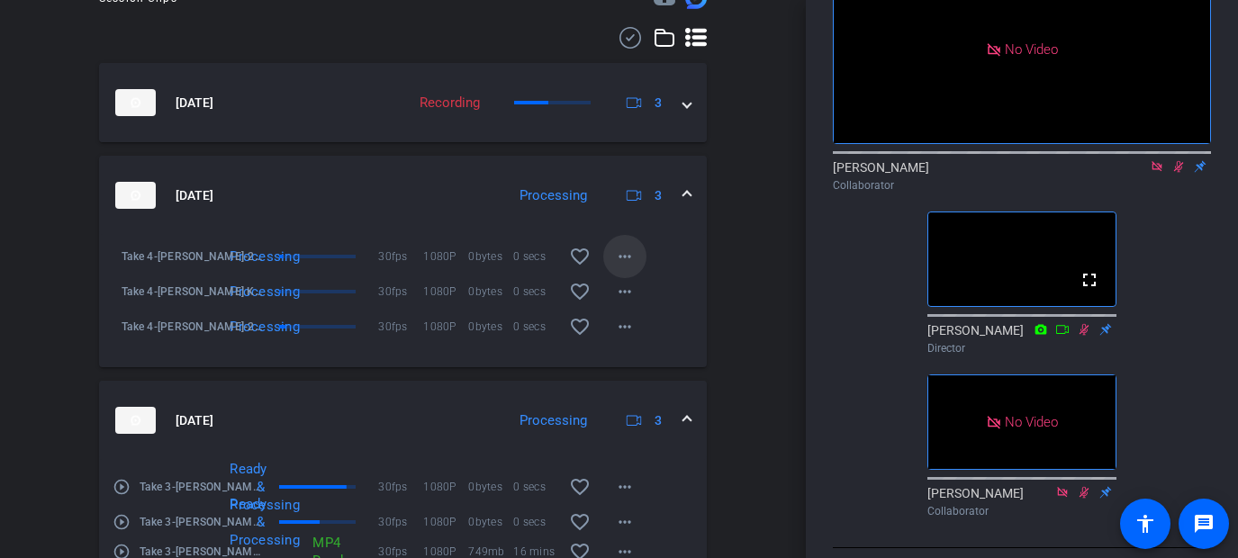
click at [630, 267] on mat-icon "more_horiz" at bounding box center [625, 257] width 22 height 22
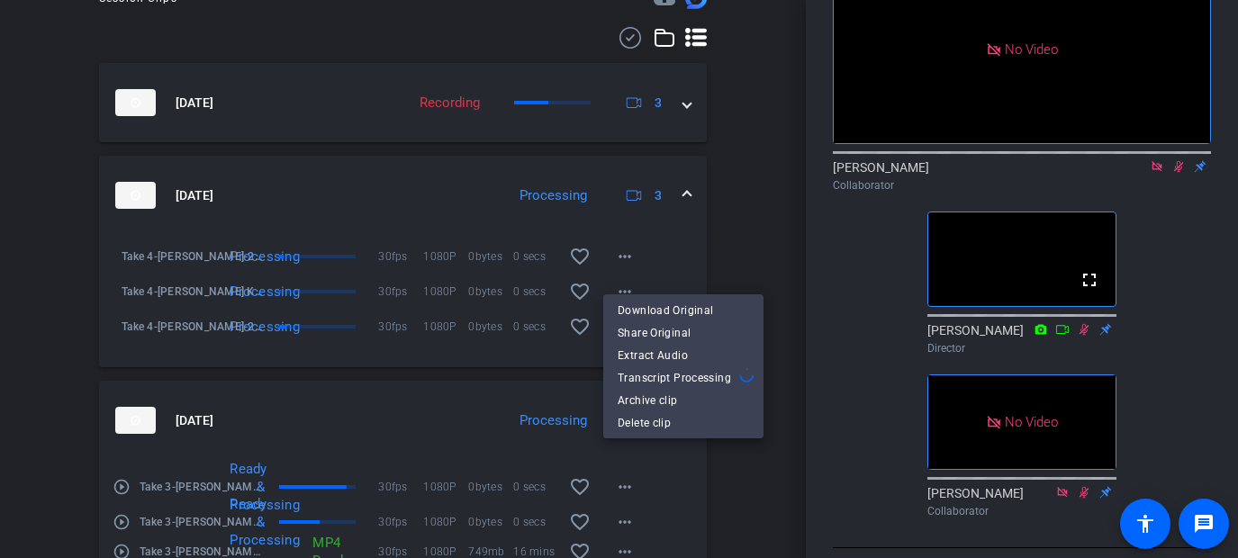
click at [726, 212] on div at bounding box center [619, 279] width 1238 height 558
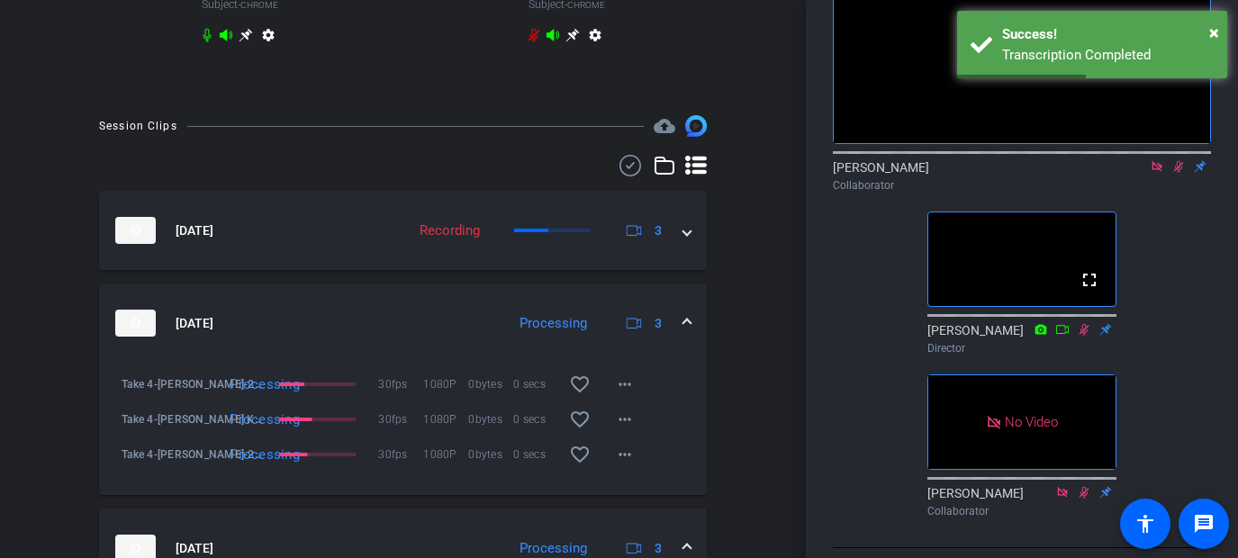
scroll to position [822, 0]
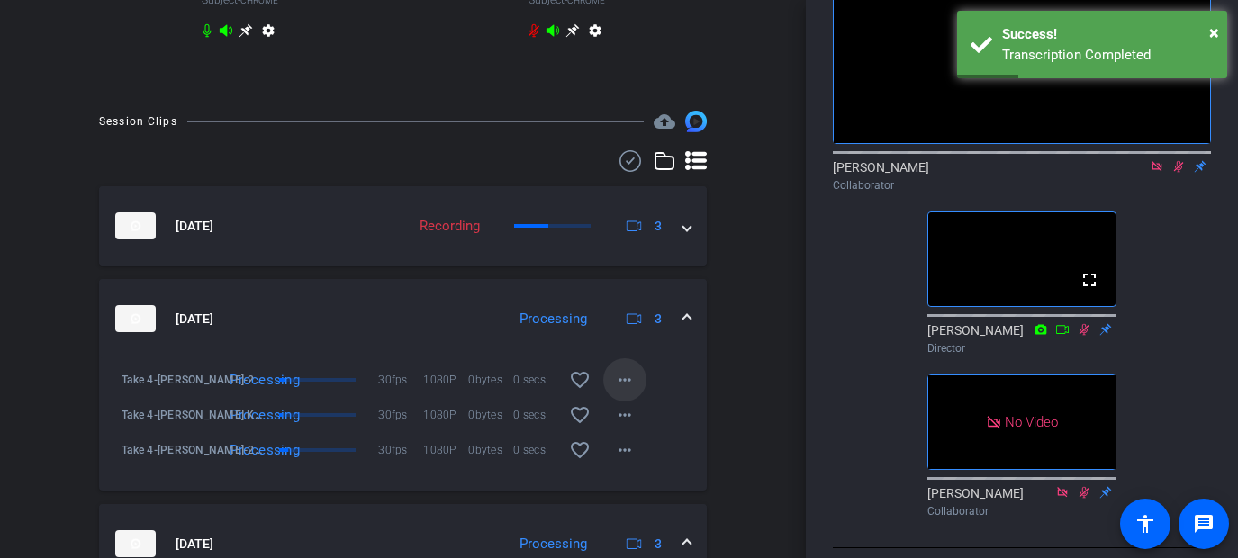
click at [634, 383] on span at bounding box center [624, 379] width 43 height 43
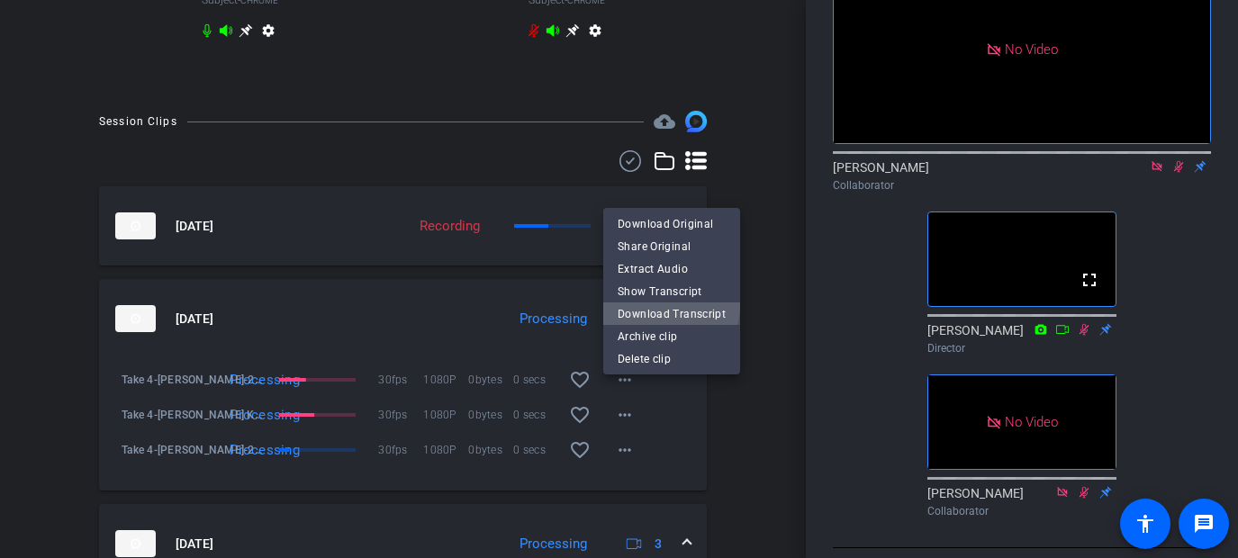
click at [655, 305] on span "Download Transcript" at bounding box center [671, 313] width 108 height 22
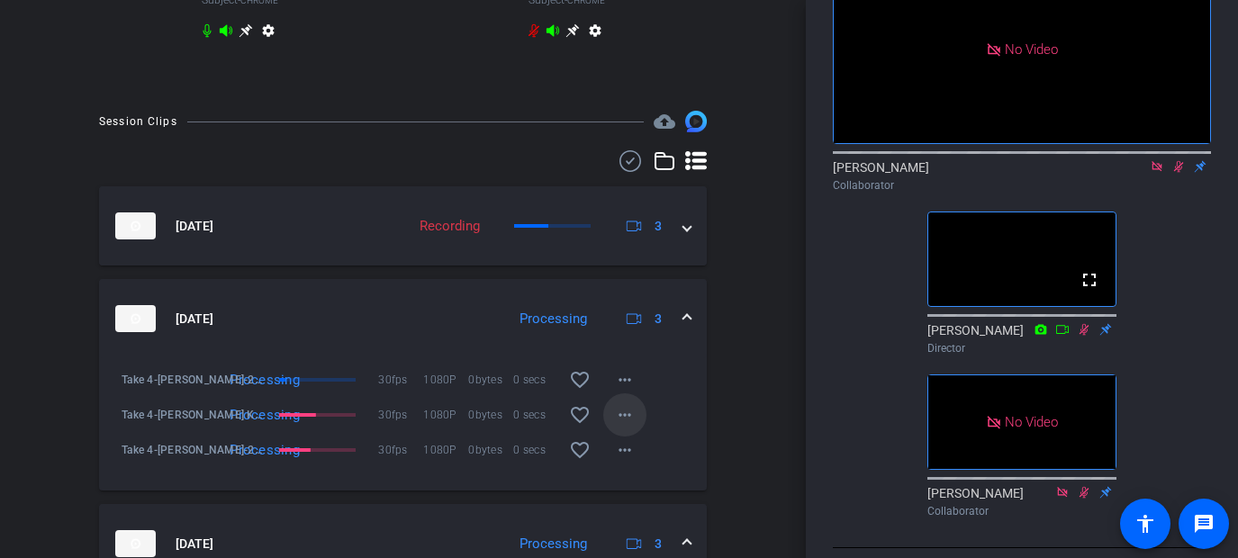
click at [623, 426] on mat-icon "more_horiz" at bounding box center [625, 415] width 22 height 22
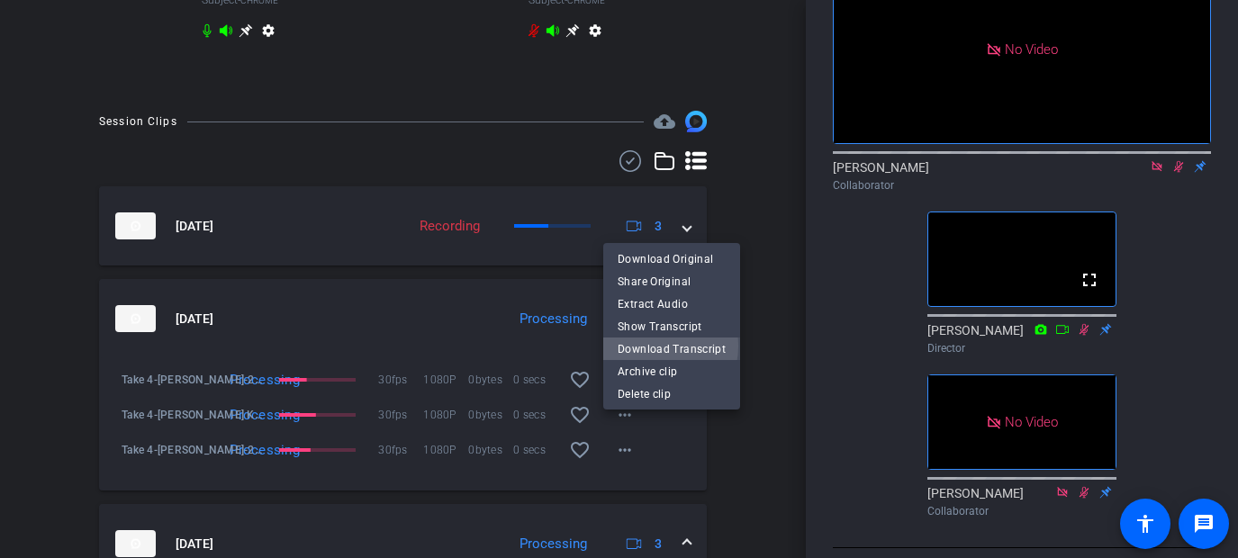
click at [648, 346] on span "Download Transcript" at bounding box center [671, 349] width 108 height 22
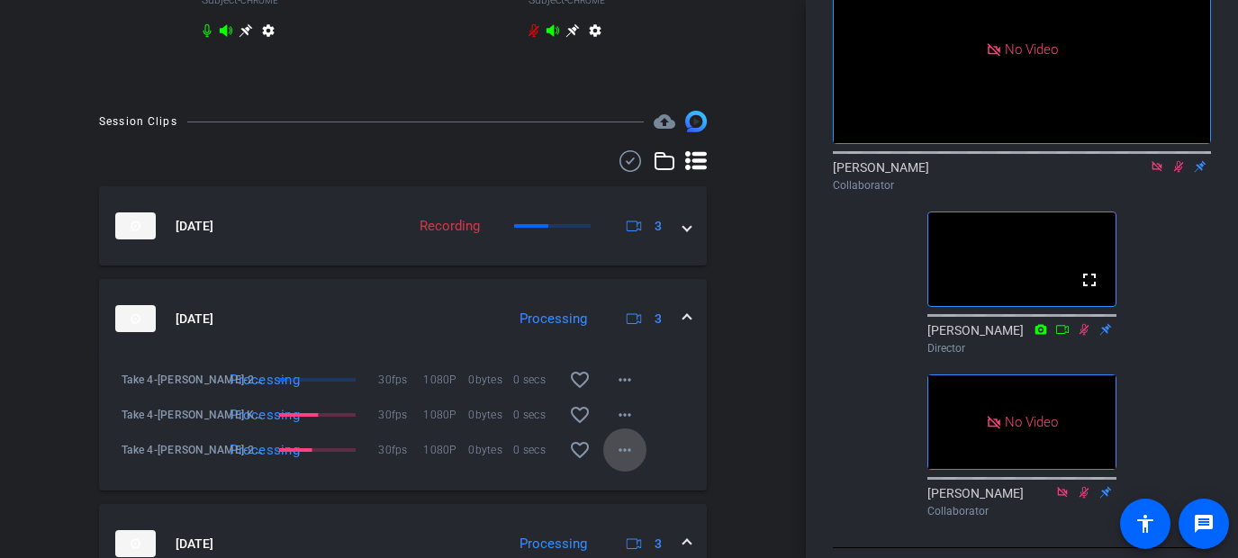
click at [628, 457] on mat-icon "more_horiz" at bounding box center [625, 450] width 22 height 22
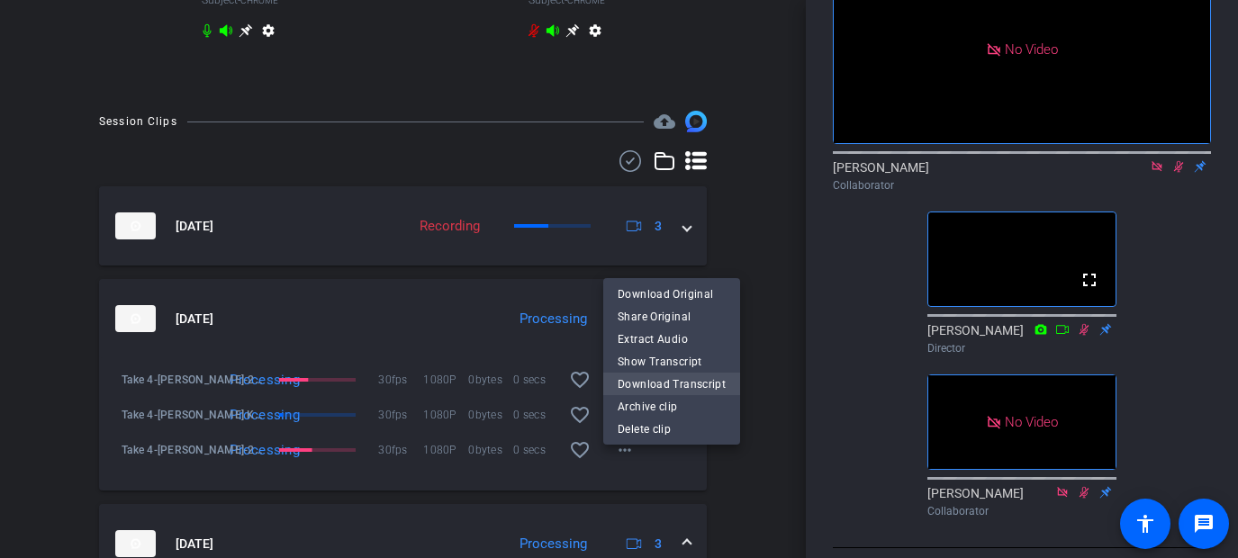
click at [642, 386] on span "Download Transcript" at bounding box center [671, 384] width 108 height 22
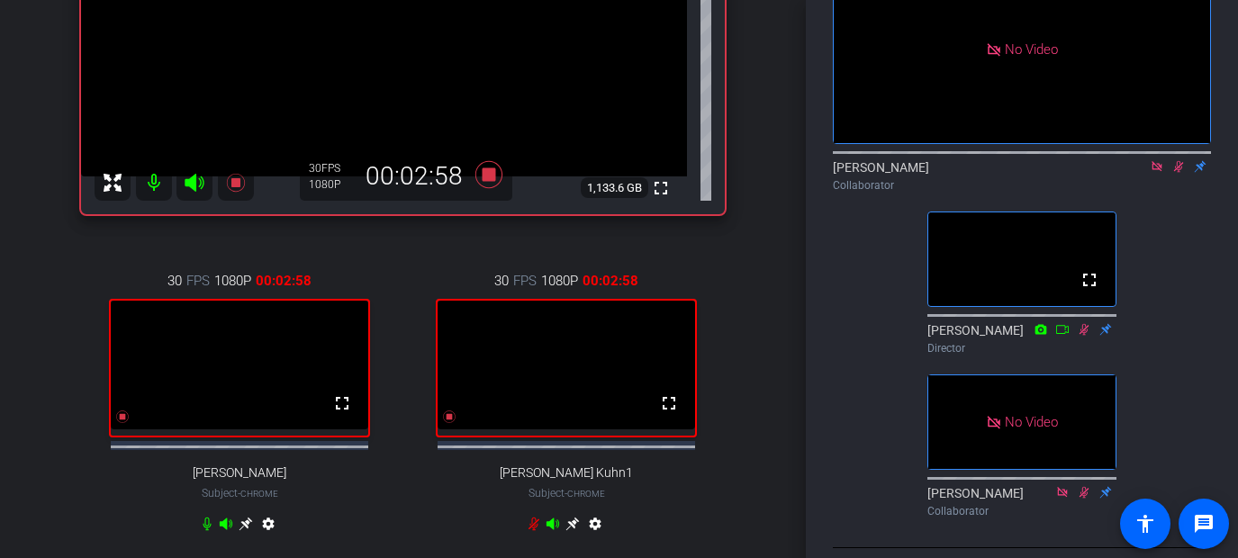
scroll to position [356, 0]
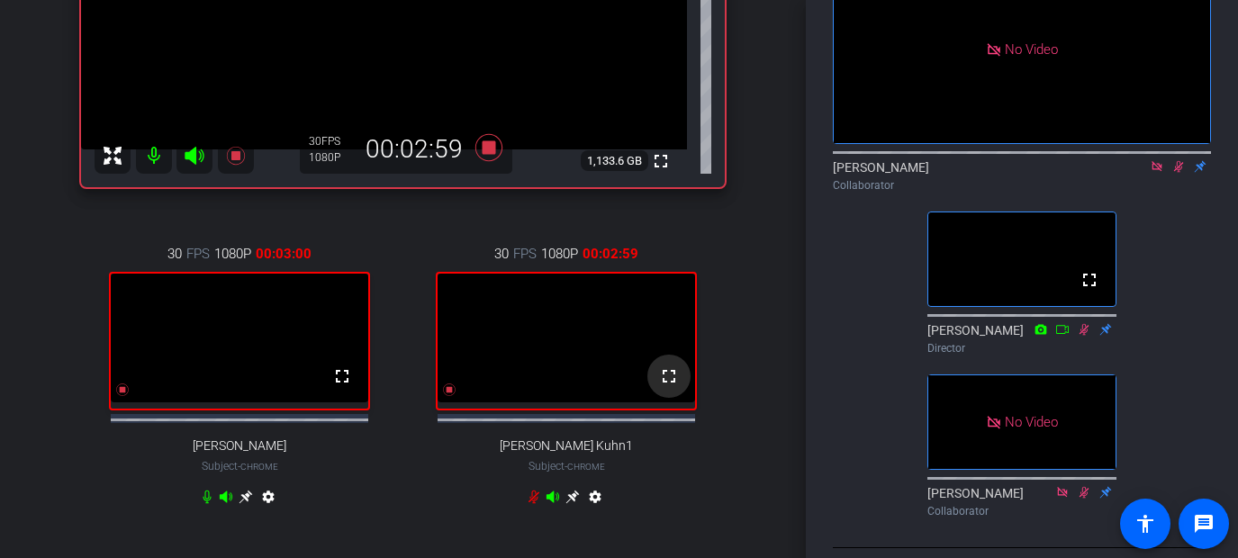
click at [670, 387] on mat-icon "fullscreen" at bounding box center [669, 376] width 22 height 22
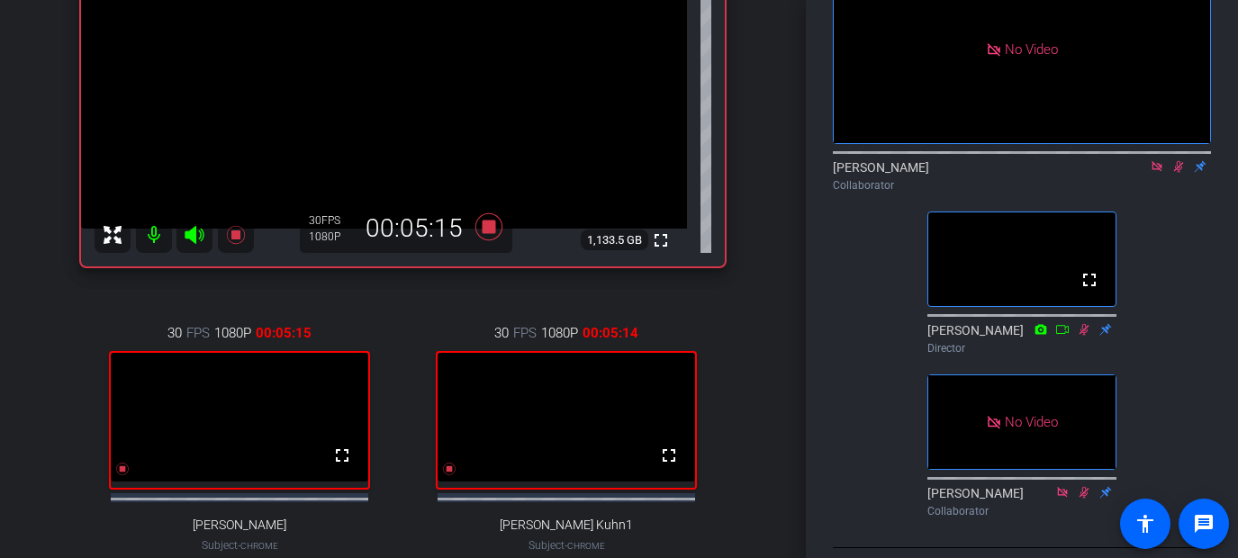
scroll to position [287, 0]
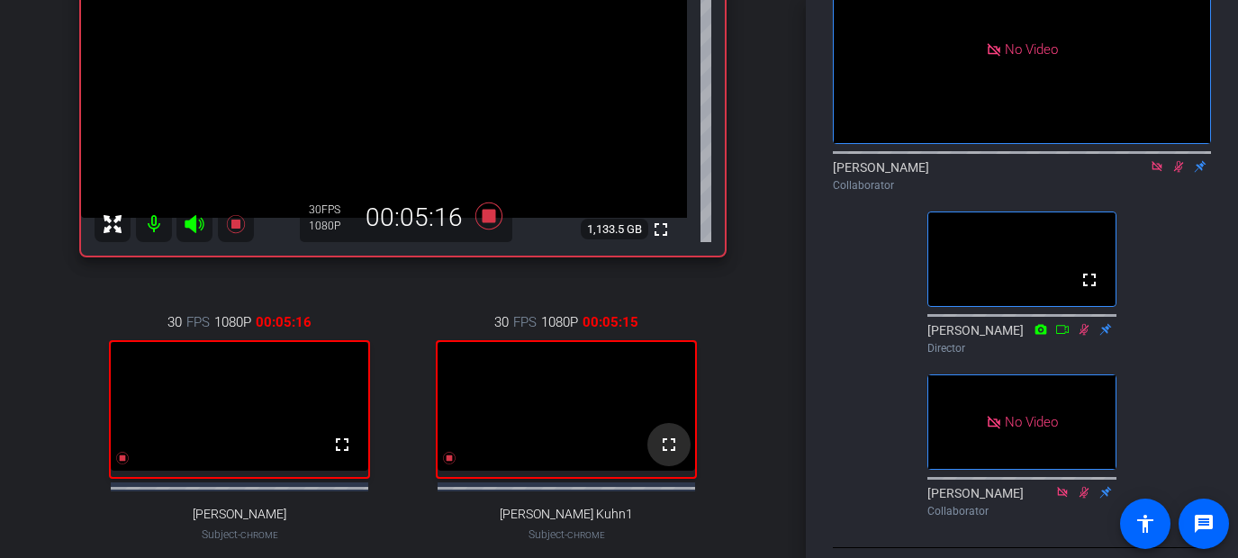
click at [670, 455] on mat-icon "fullscreen" at bounding box center [669, 445] width 22 height 22
click at [967, 173] on icon at bounding box center [1178, 166] width 14 height 13
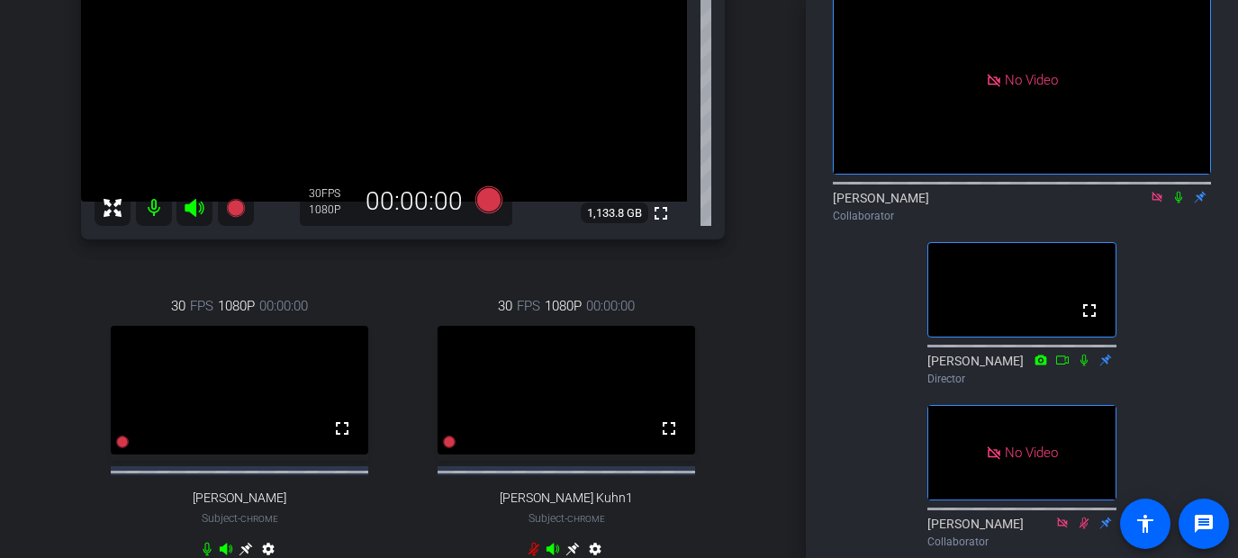
scroll to position [309, 0]
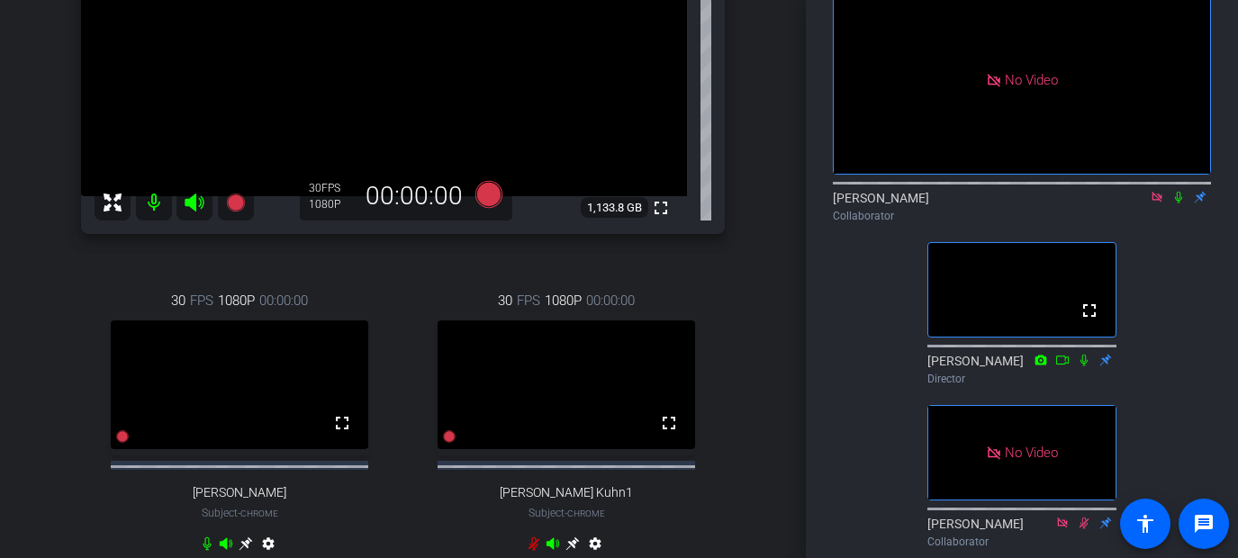
click at [967, 203] on icon at bounding box center [1178, 197] width 14 height 13
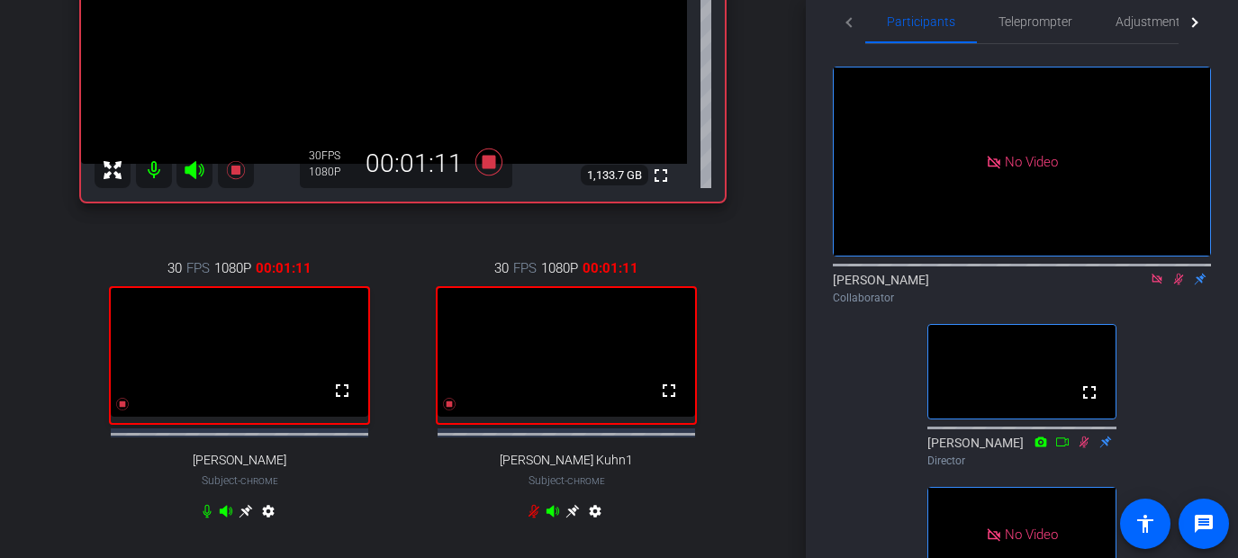
scroll to position [353, 0]
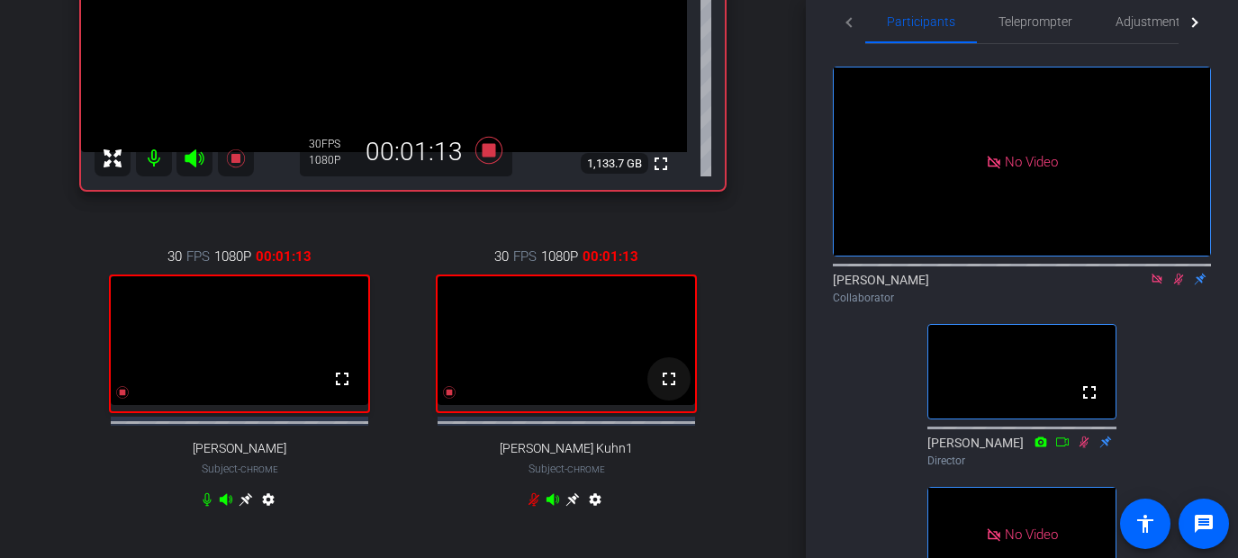
click at [671, 386] on mat-icon "fullscreen" at bounding box center [669, 379] width 22 height 22
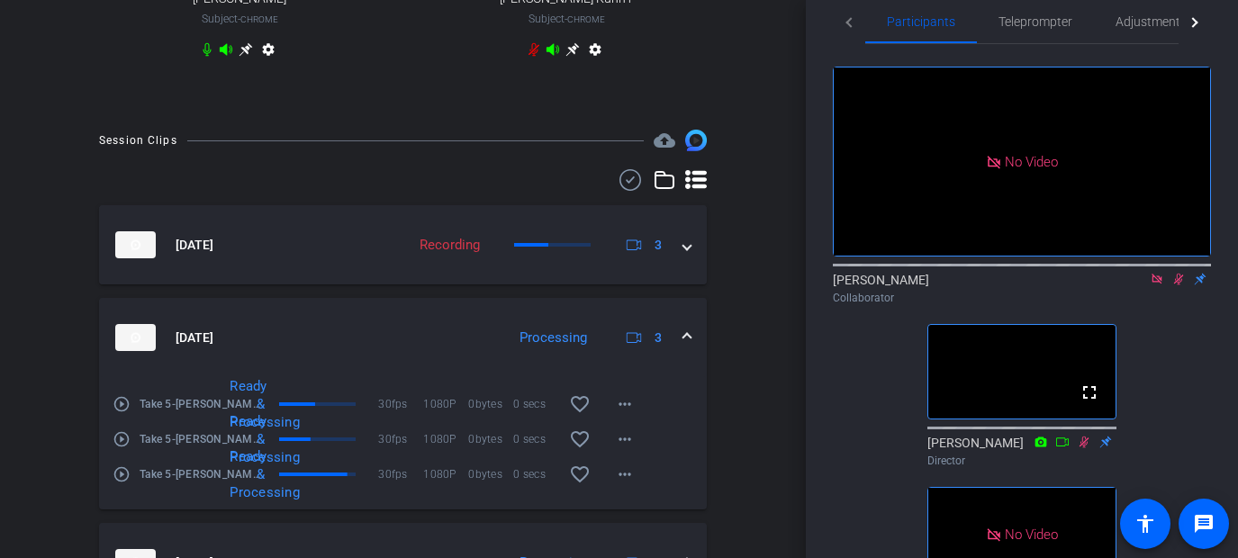
scroll to position [828, 0]
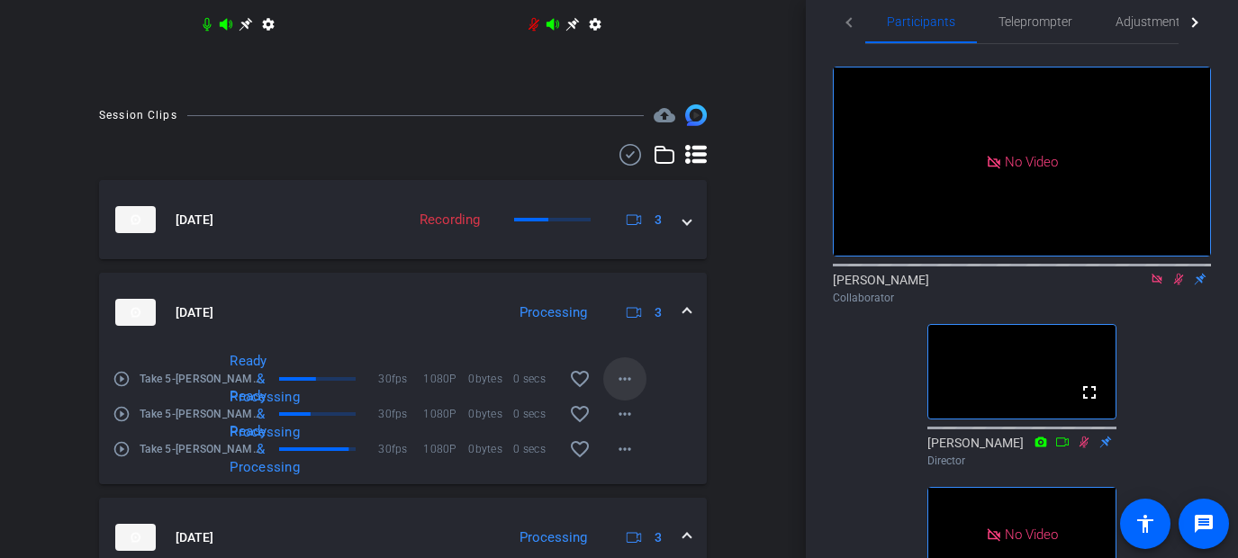
click at [627, 390] on mat-icon "more_horiz" at bounding box center [625, 379] width 22 height 22
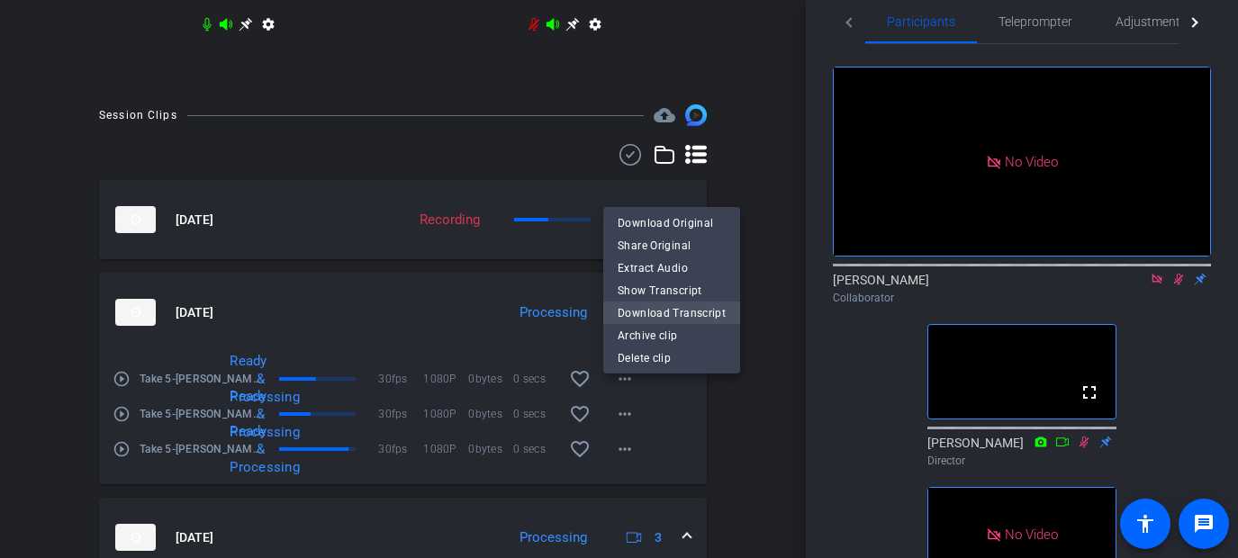
click at [642, 315] on span "Download Transcript" at bounding box center [671, 313] width 108 height 22
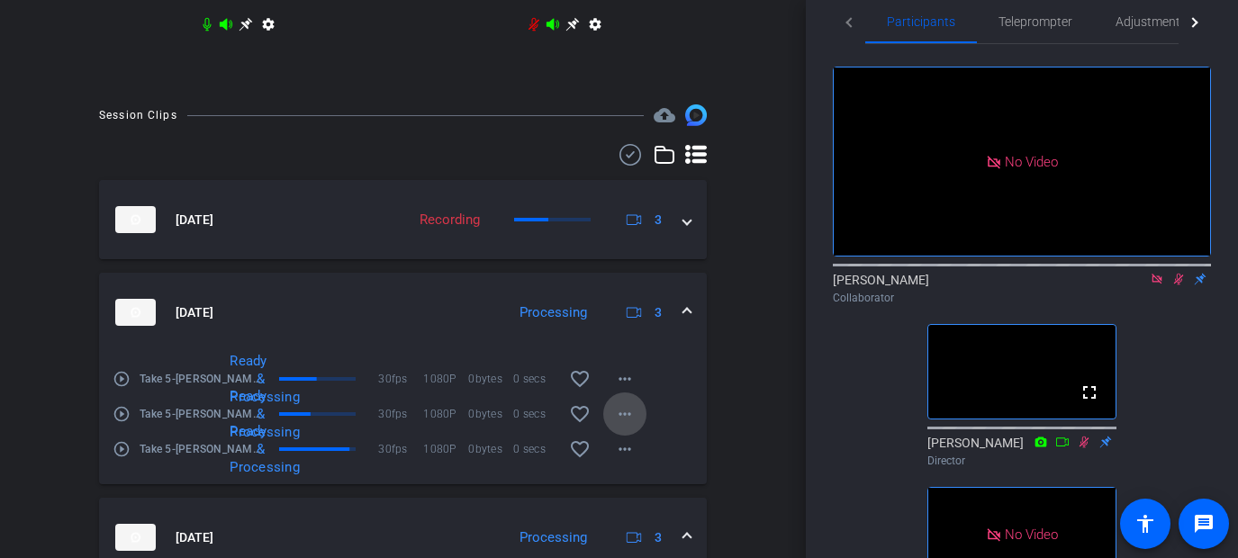
click at [624, 424] on mat-icon "more_horiz" at bounding box center [625, 414] width 22 height 22
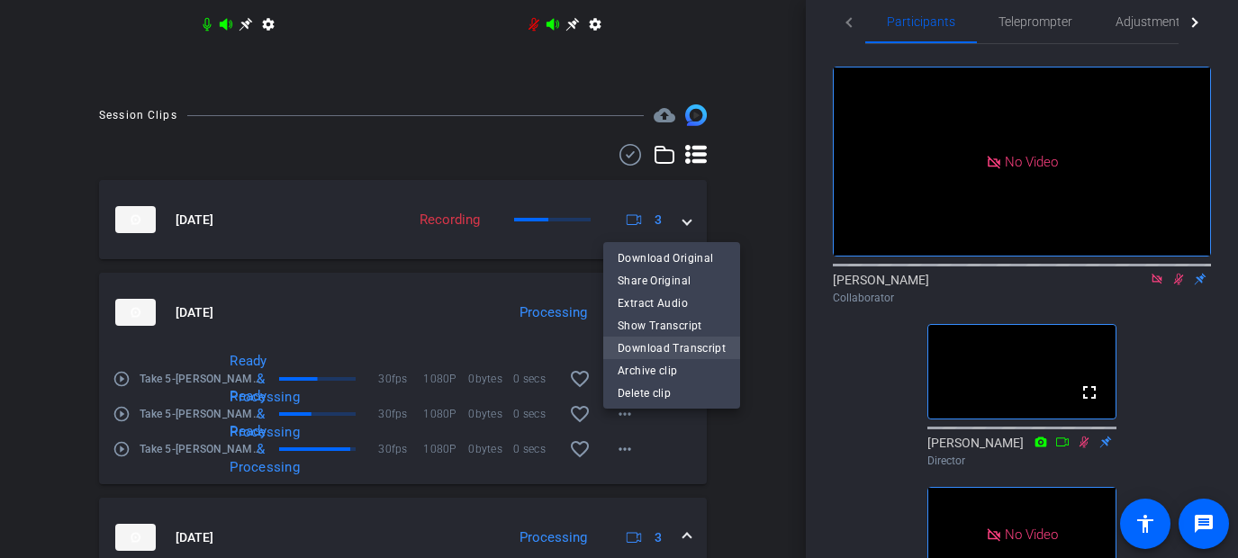
click at [641, 345] on span "Download Transcript" at bounding box center [671, 348] width 108 height 22
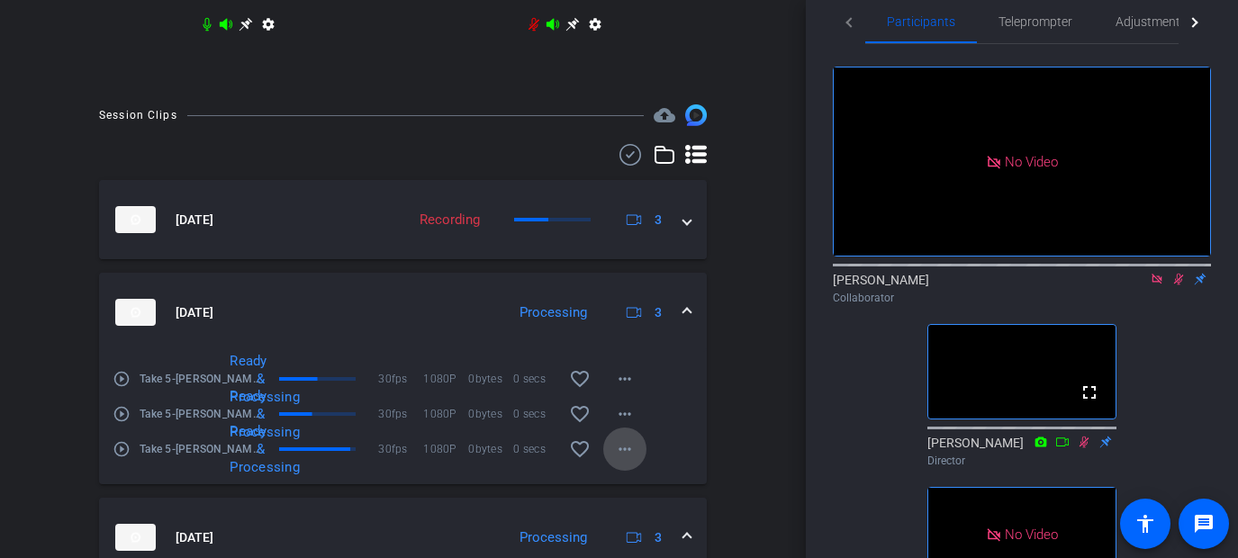
click at [626, 459] on mat-icon "more_horiz" at bounding box center [625, 449] width 22 height 22
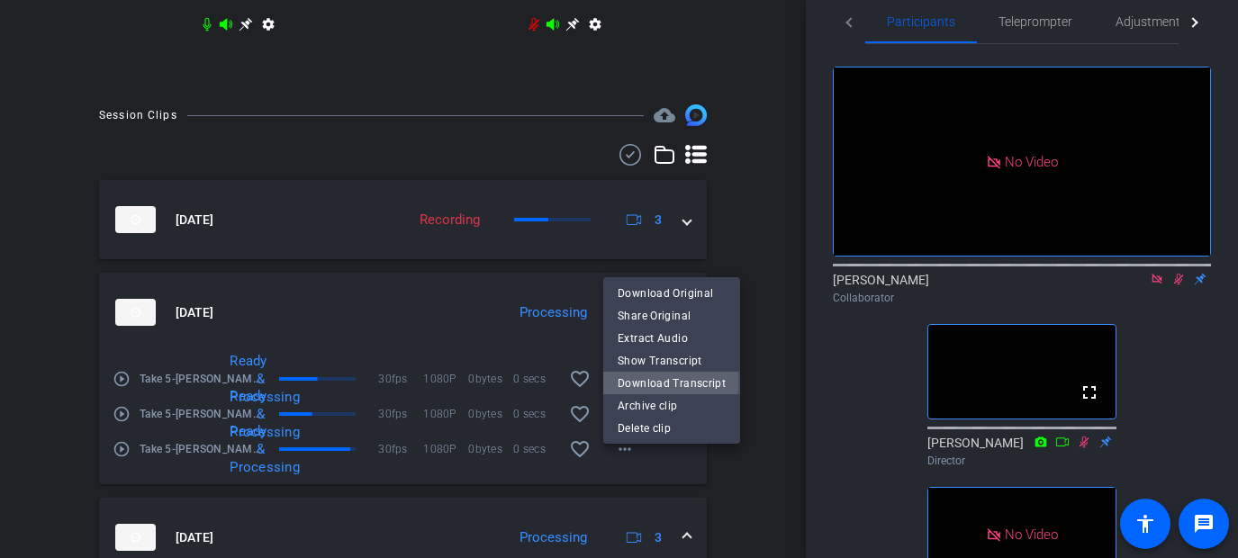
click at [644, 382] on span "Download Transcript" at bounding box center [671, 383] width 108 height 22
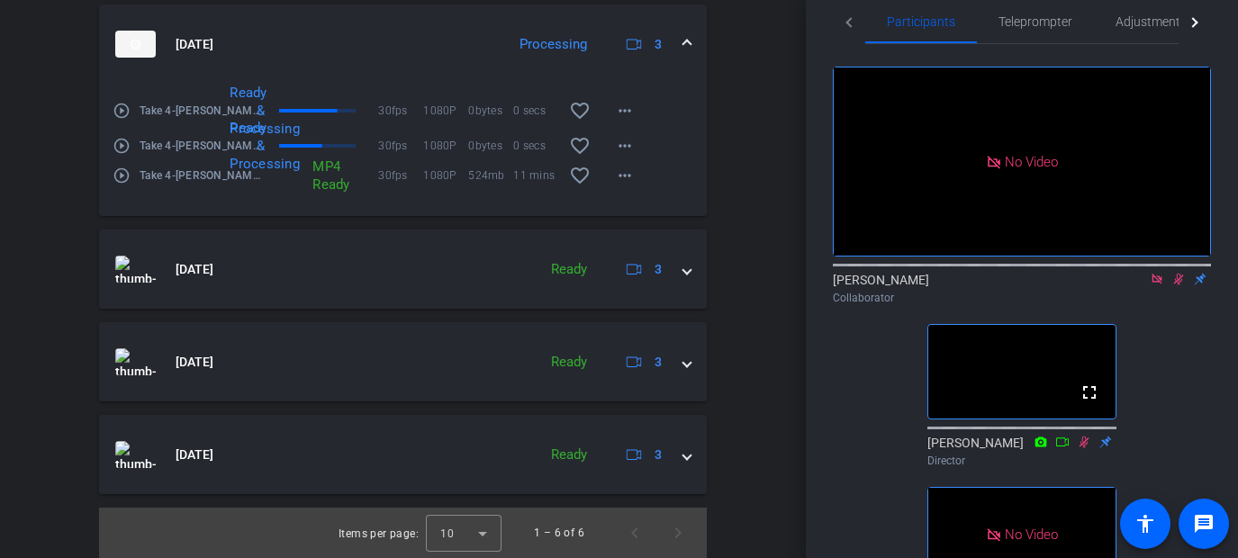
scroll to position [1338, 0]
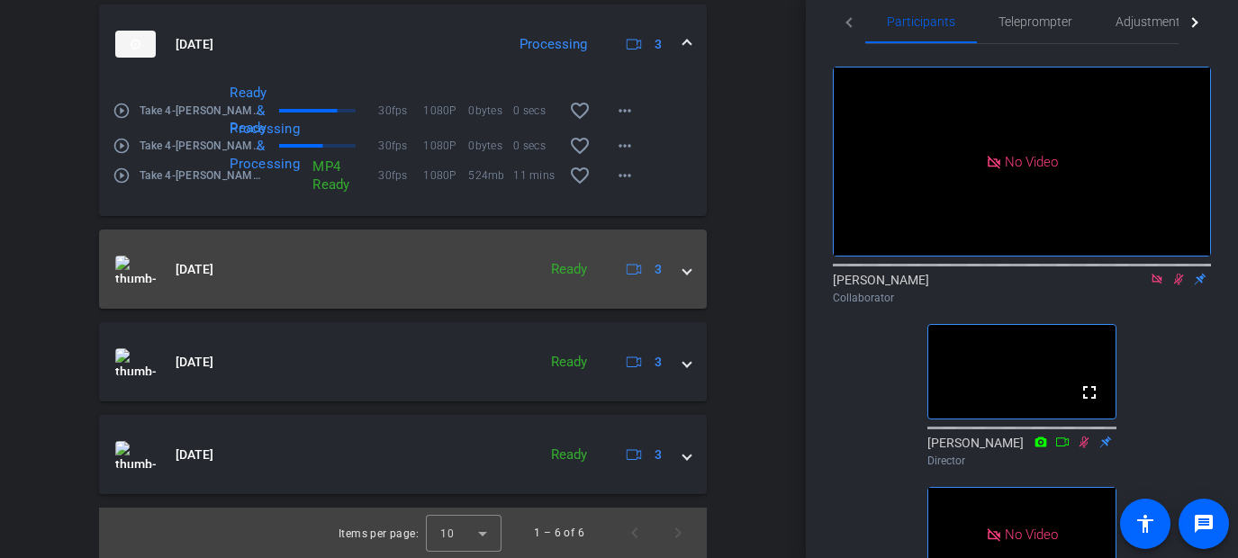
click at [686, 274] on span at bounding box center [686, 269] width 7 height 19
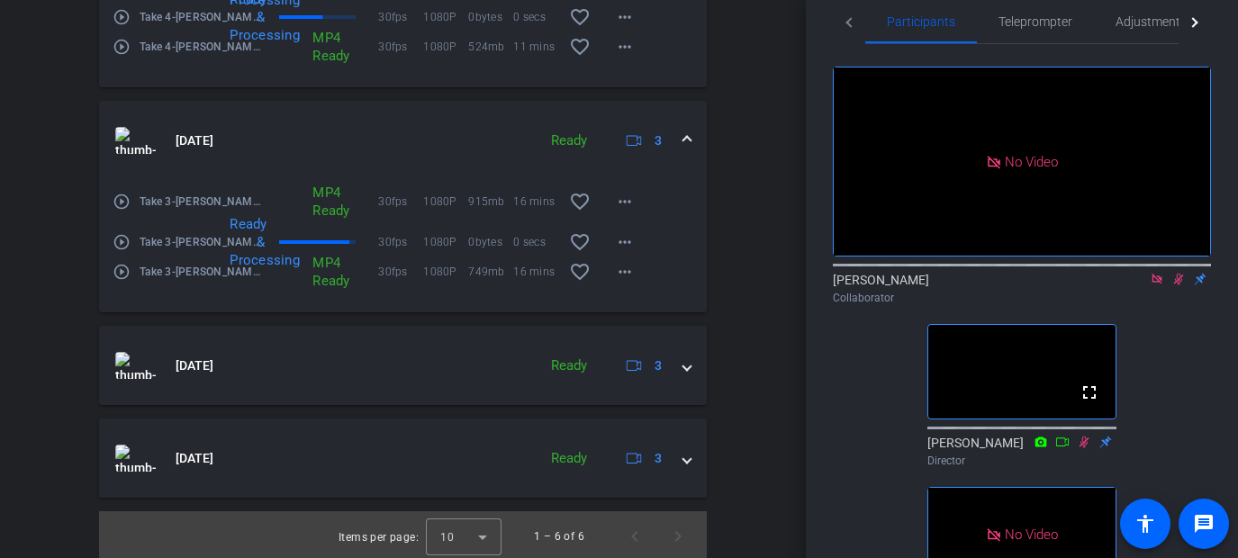
scroll to position [1452, 0]
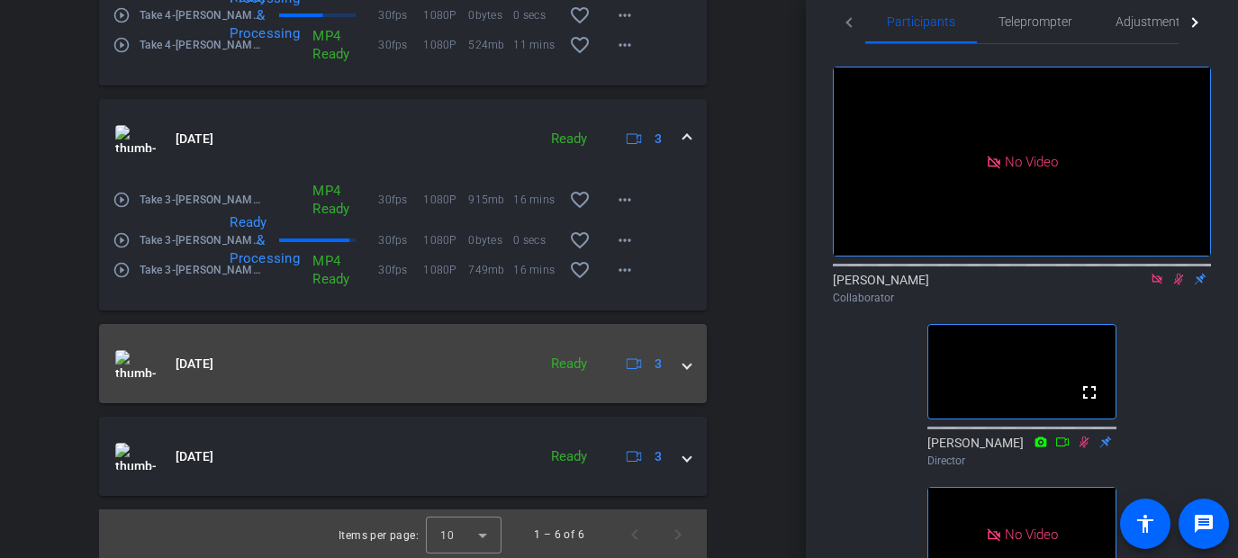
click at [684, 374] on span at bounding box center [686, 364] width 7 height 19
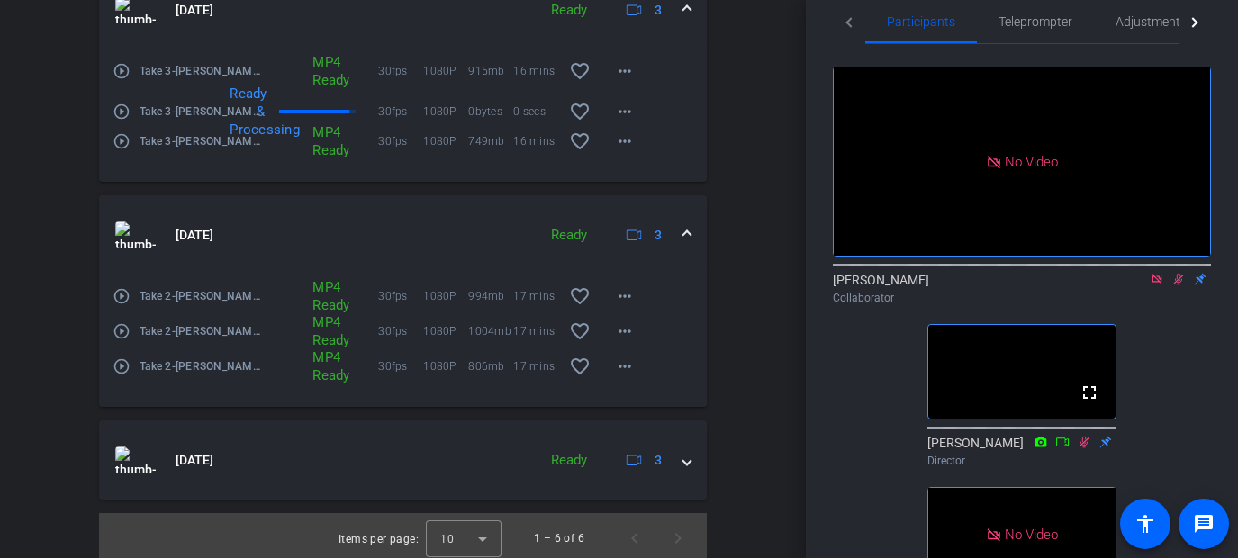
scroll to position [1602, 0]
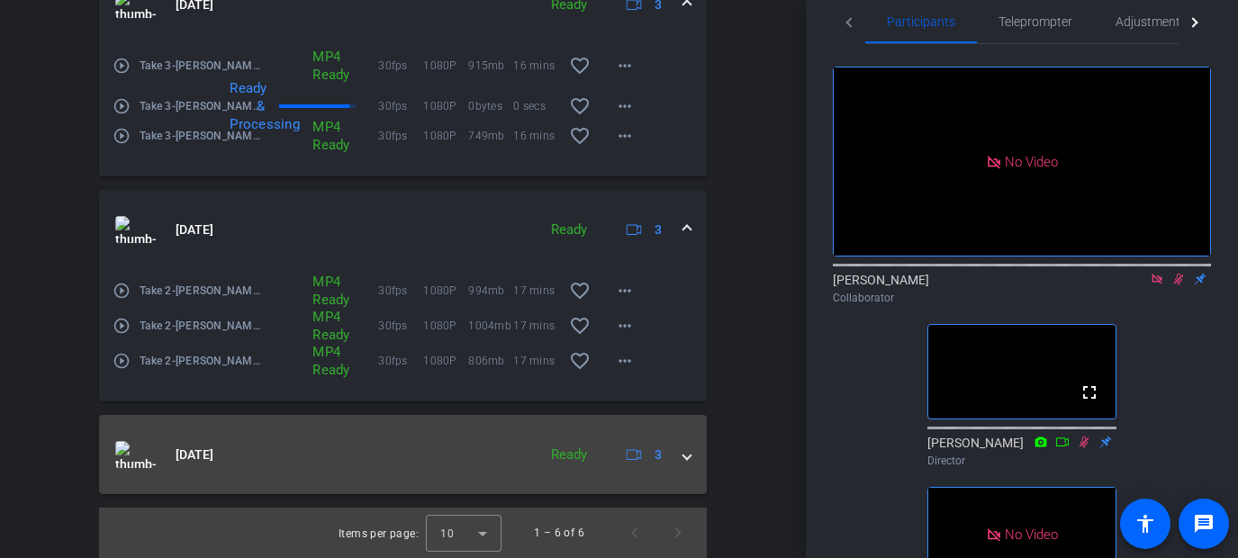
click at [686, 457] on span at bounding box center [686, 455] width 7 height 19
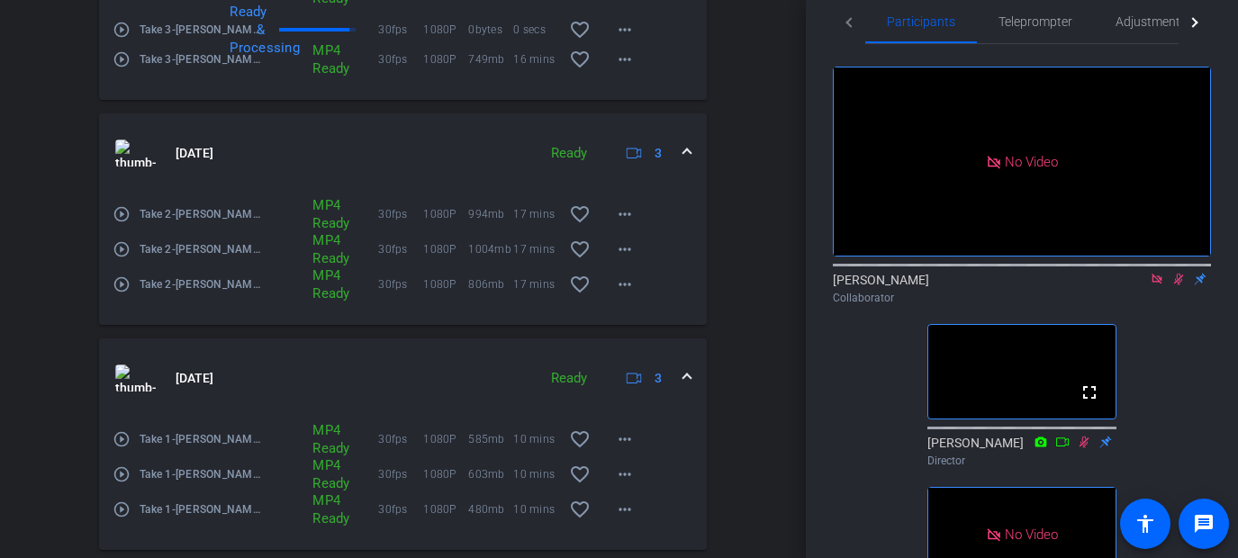
scroll to position [1707, 0]
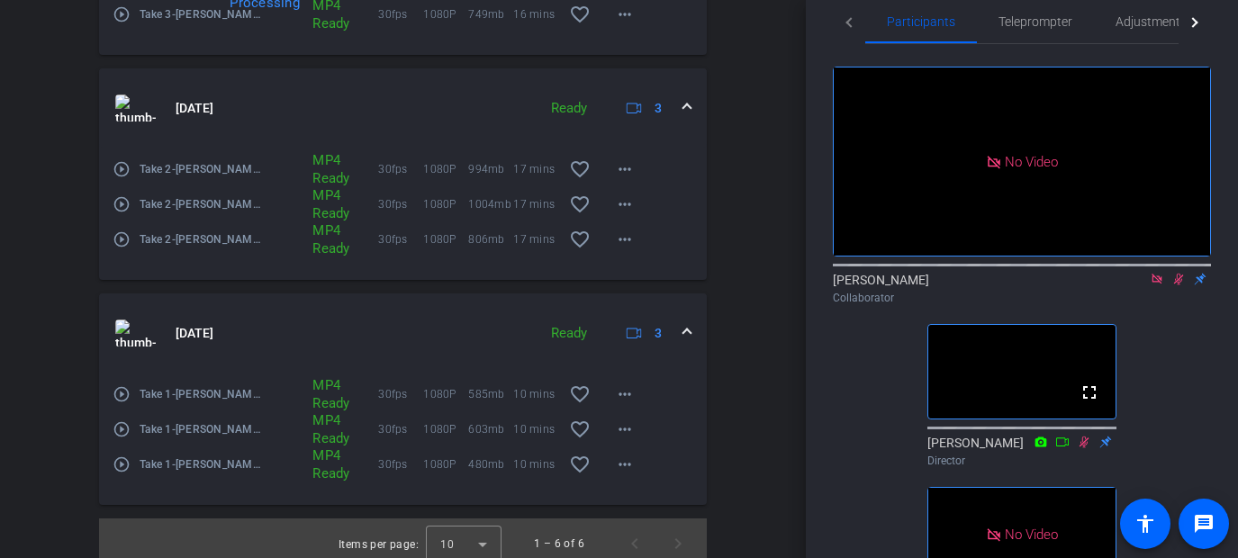
click at [683, 340] on span at bounding box center [686, 333] width 7 height 19
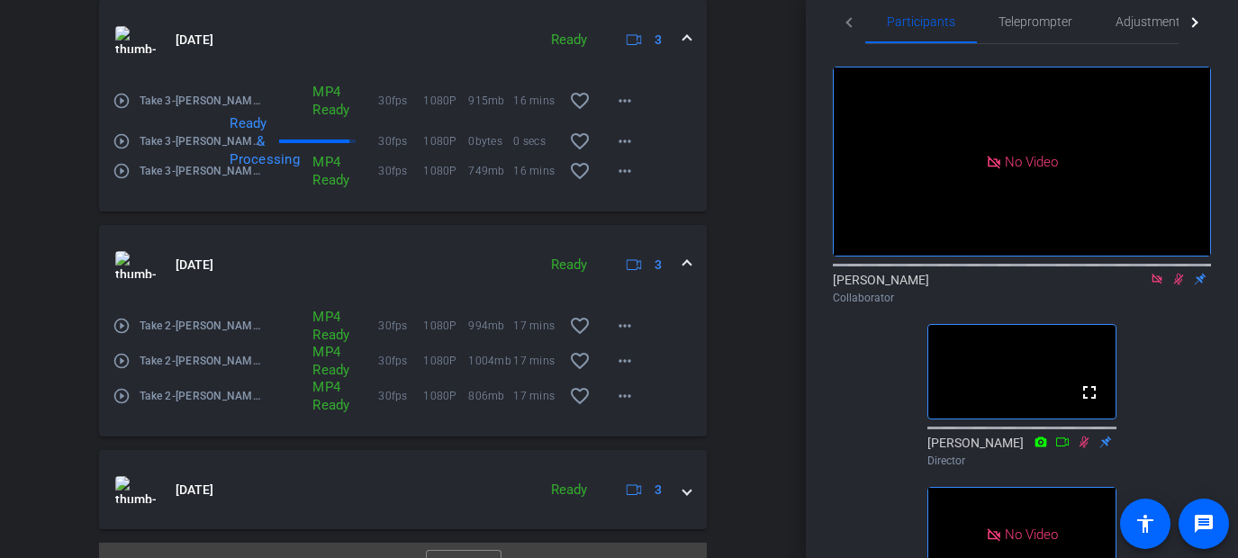
scroll to position [1539, 0]
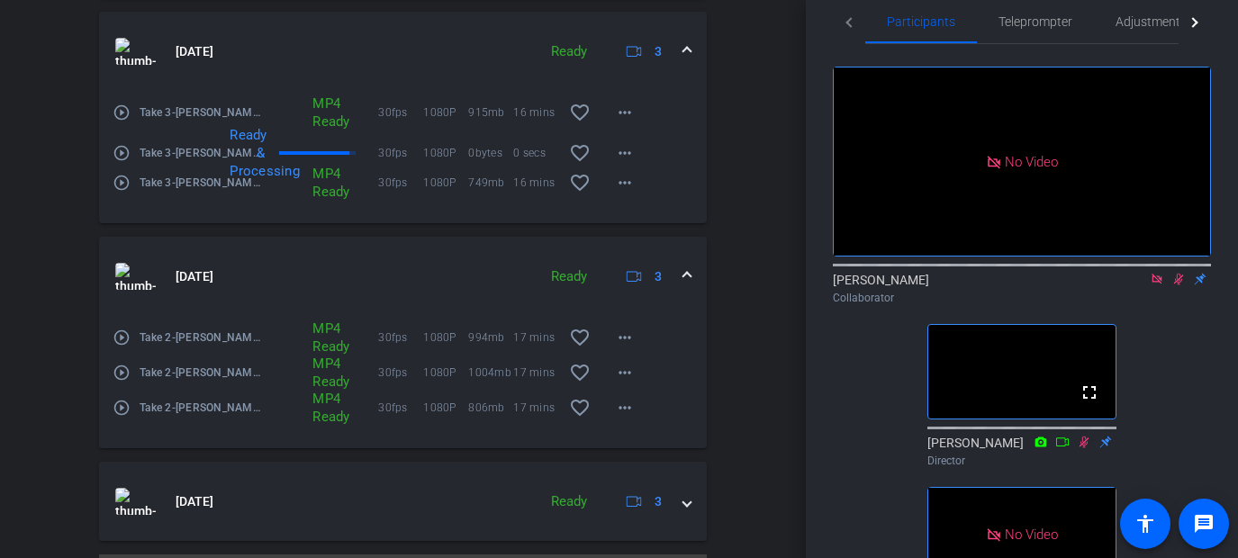
click at [684, 286] on span at bounding box center [686, 276] width 7 height 19
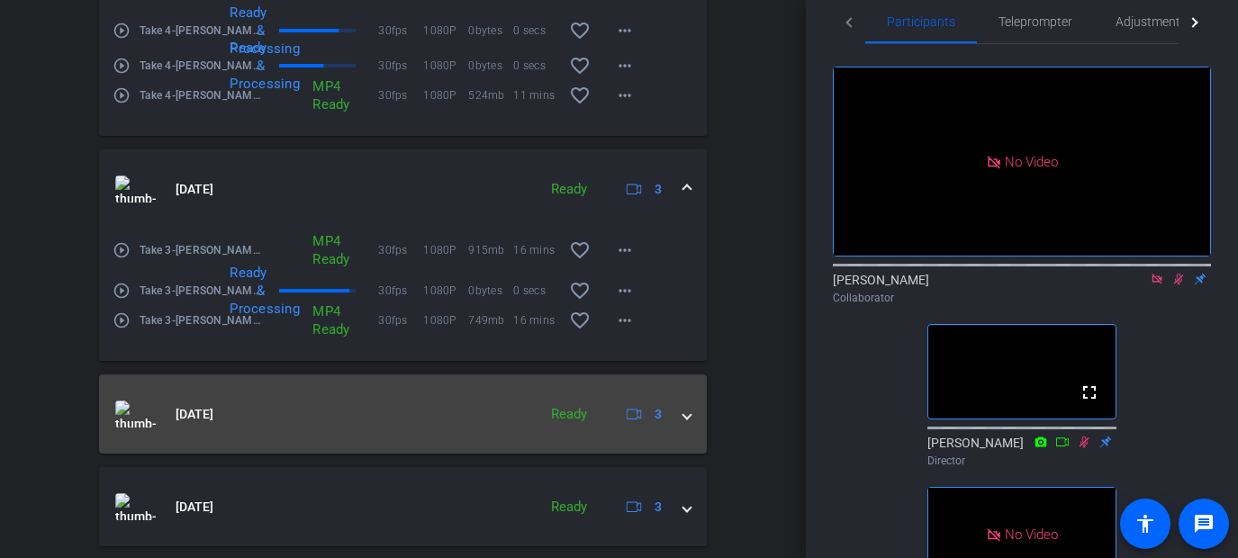
scroll to position [1397, 0]
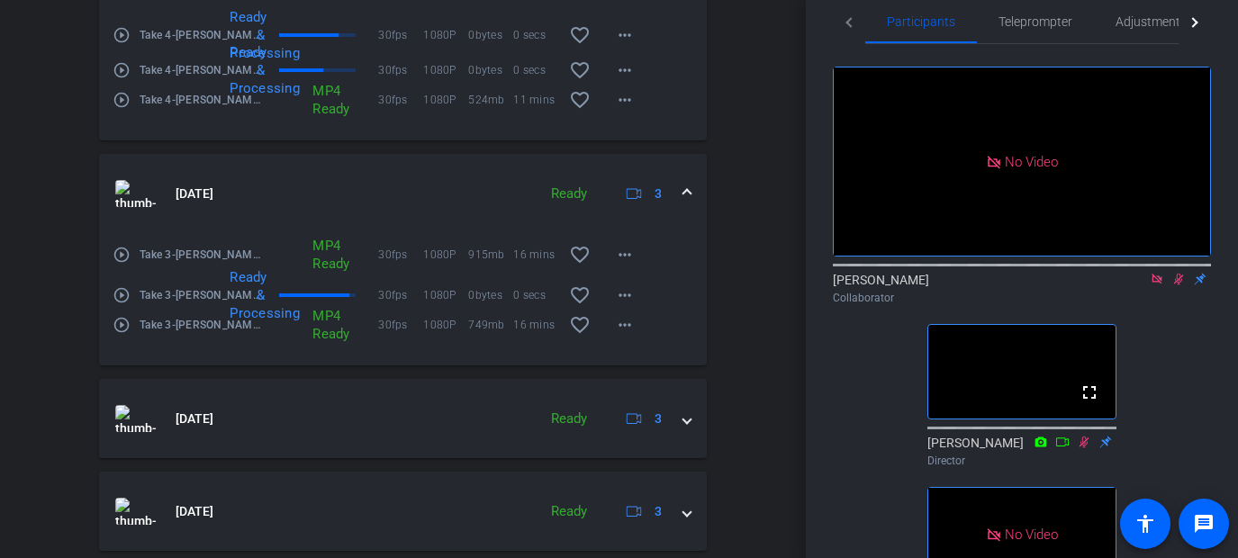
click at [689, 203] on span at bounding box center [686, 194] width 7 height 19
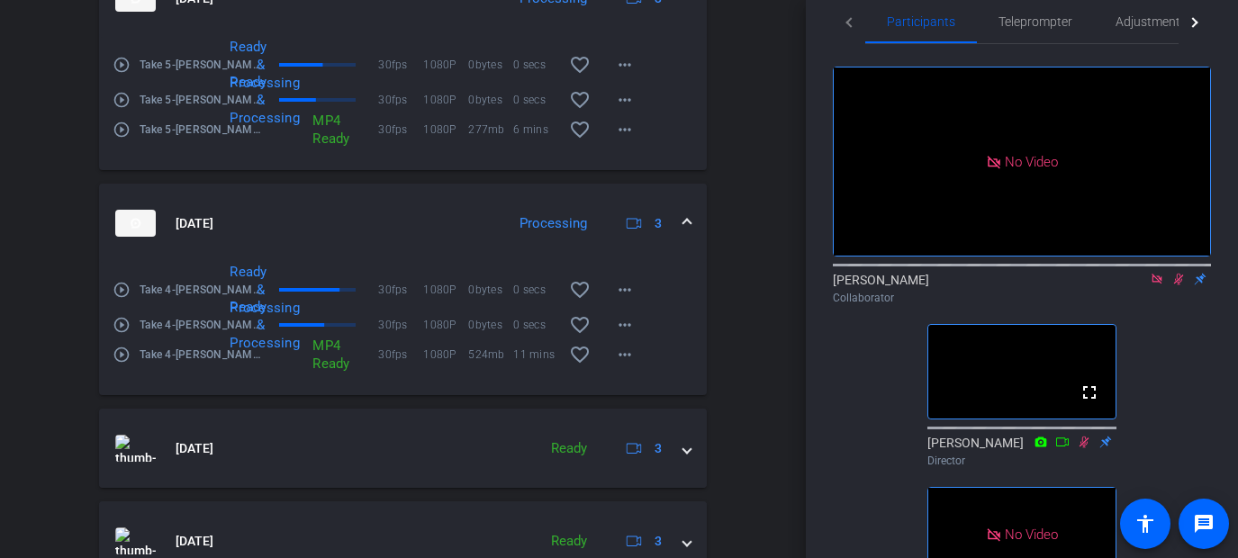
scroll to position [1143, 0]
click at [681, 236] on div "[DATE] Processing 3" at bounding box center [399, 222] width 568 height 27
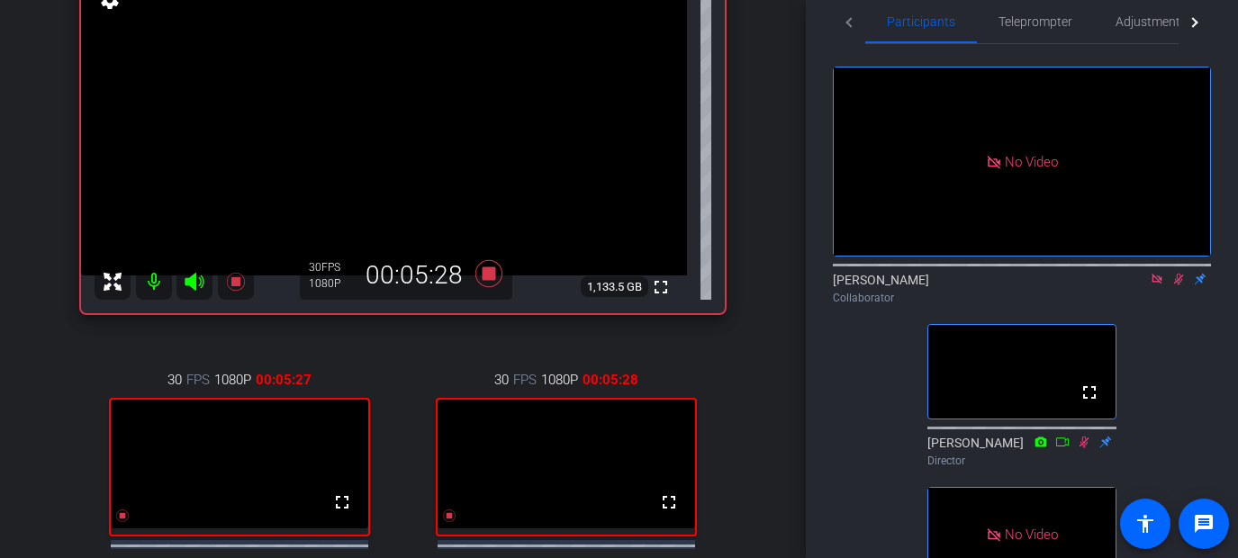
scroll to position [224, 0]
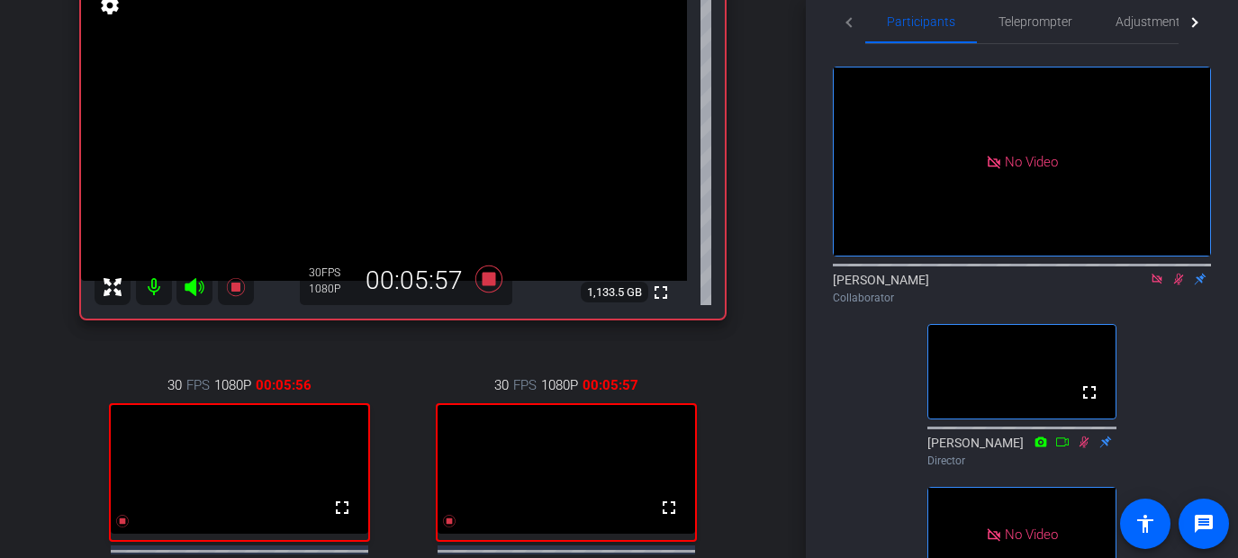
click at [772, 175] on div "[PERSON_NAME] Chat ([DATE]) account_box grid_on settings info logout We have up…" at bounding box center [403, 55] width 806 height 558
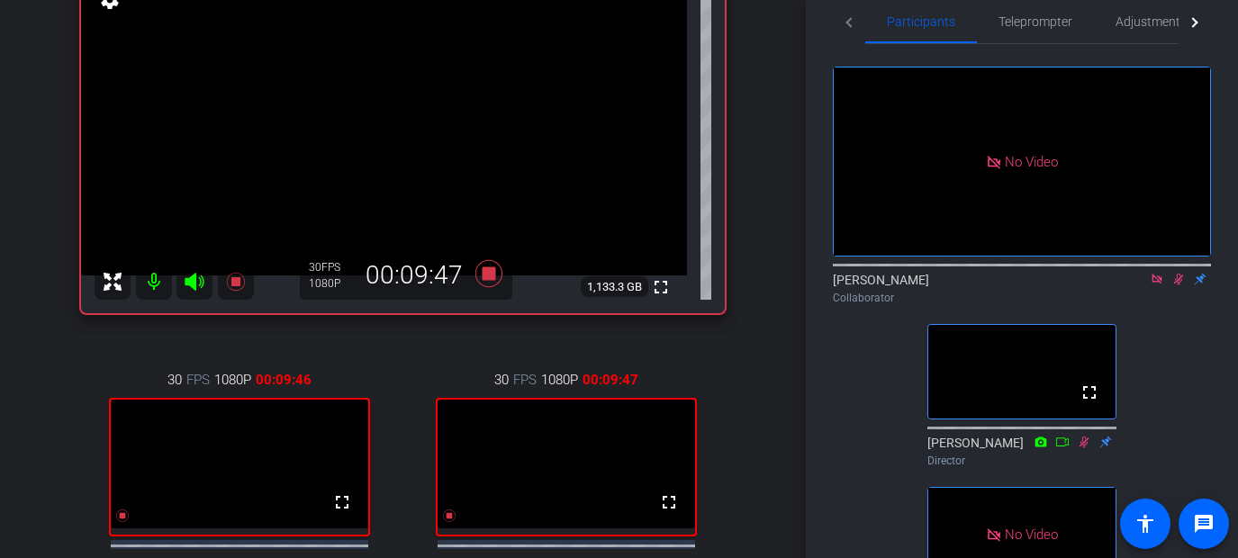
scroll to position [243, 0]
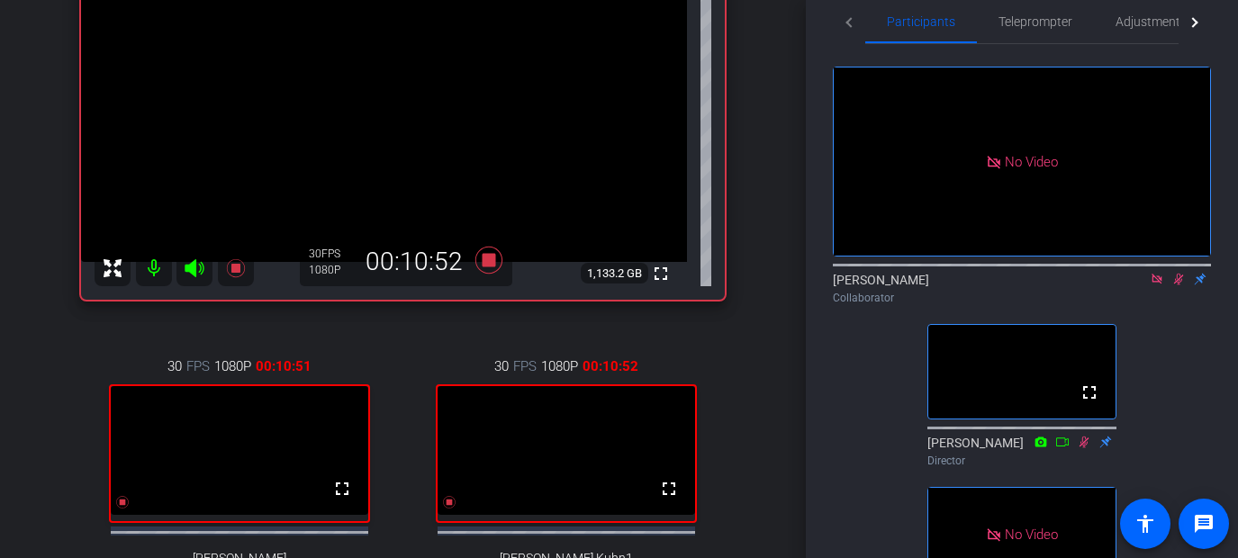
click at [967, 287] on mat-icon at bounding box center [1178, 279] width 22 height 16
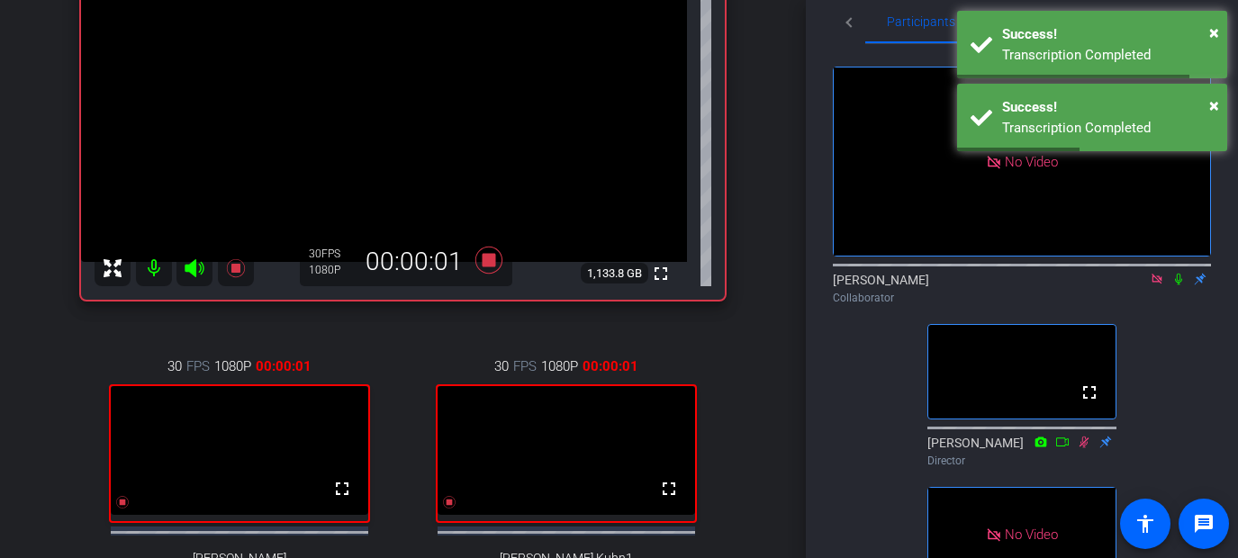
click at [967, 285] on icon at bounding box center [1178, 279] width 14 height 13
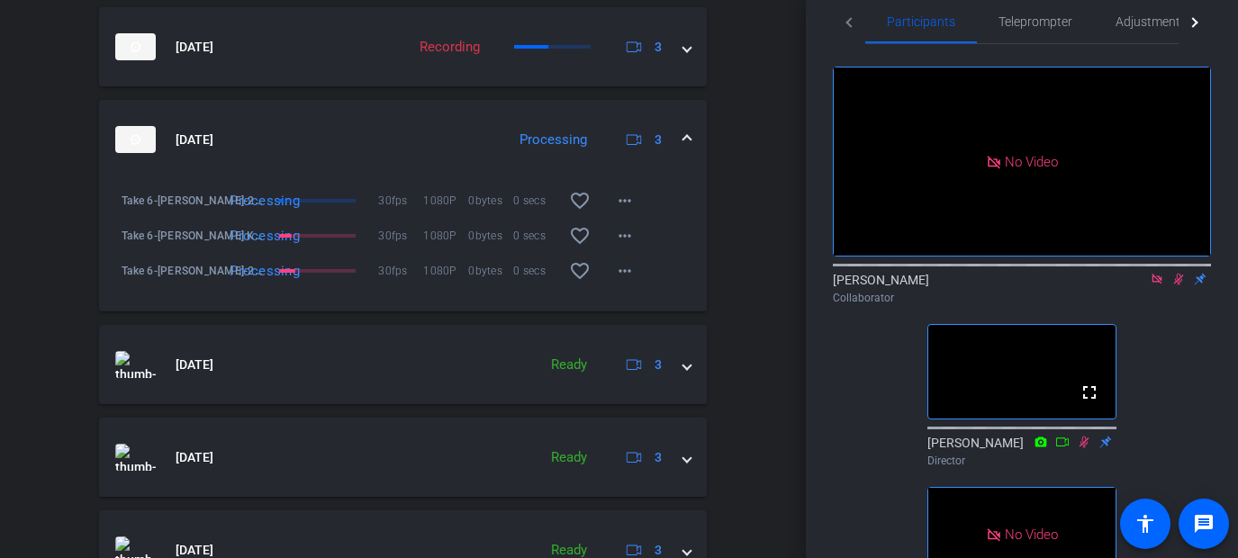
scroll to position [1021, 0]
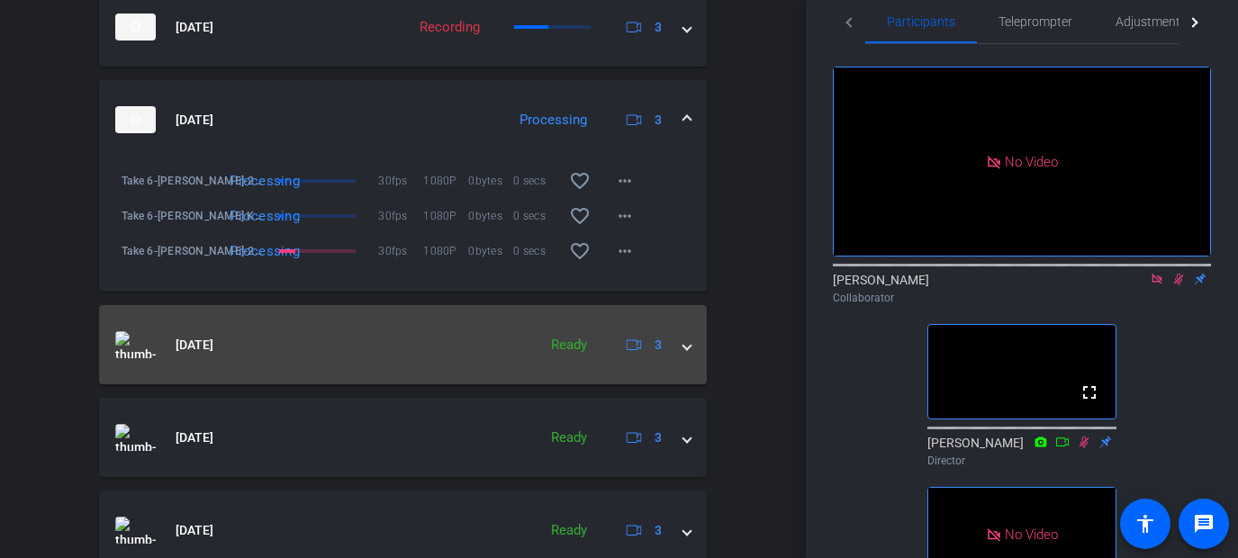
click at [687, 355] on span at bounding box center [686, 345] width 7 height 19
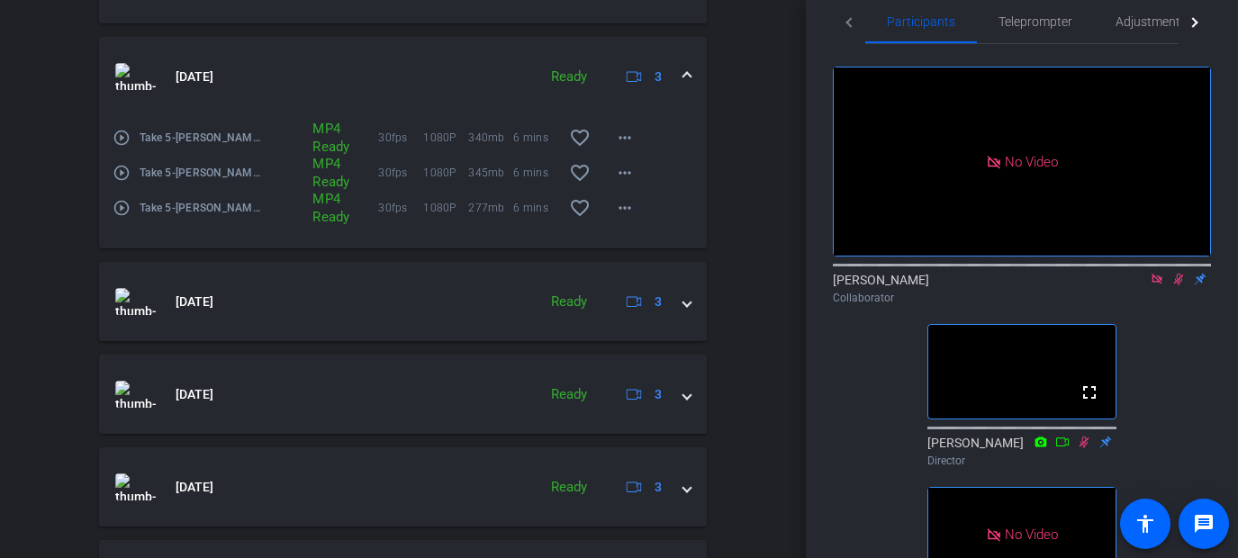
scroll to position [1295, 0]
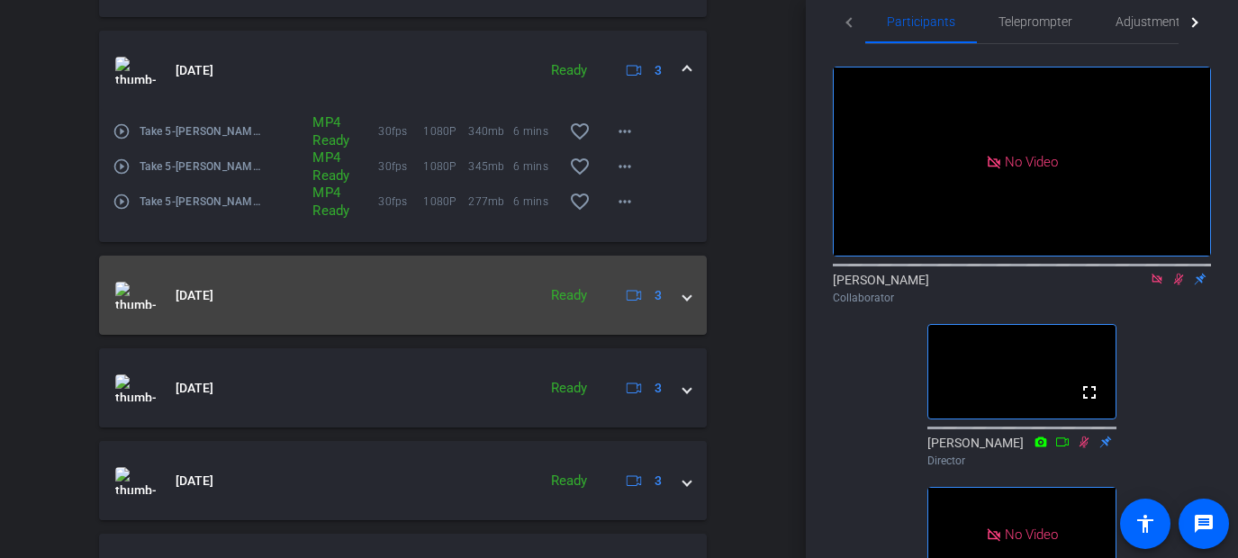
click at [688, 320] on mat-expansion-panel-header "[DATE] Ready 3" at bounding box center [403, 295] width 608 height 79
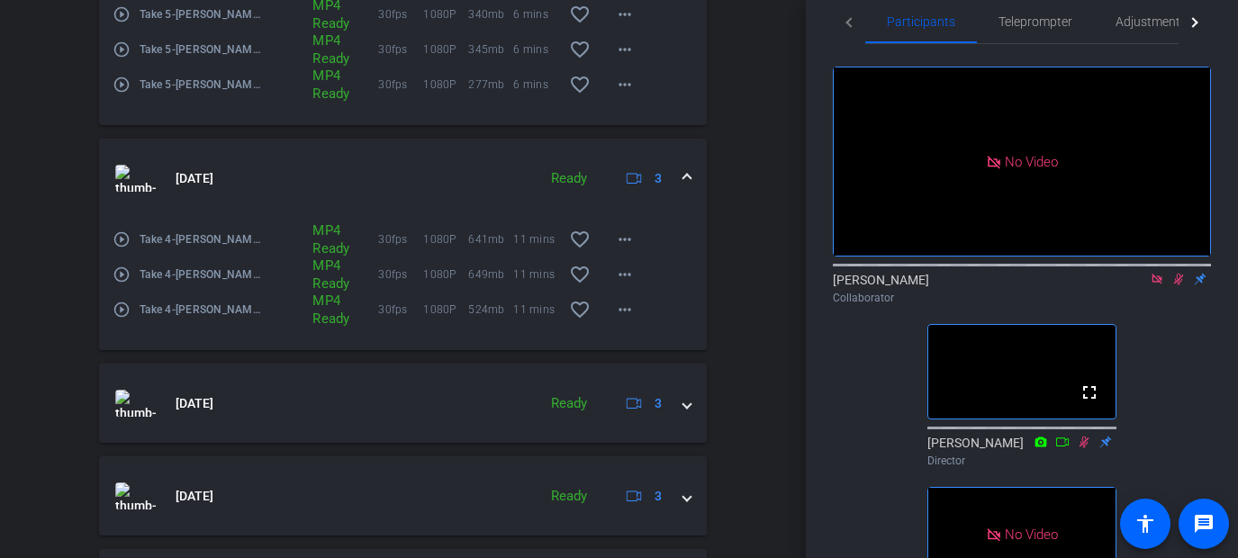
scroll to position [1501, 0]
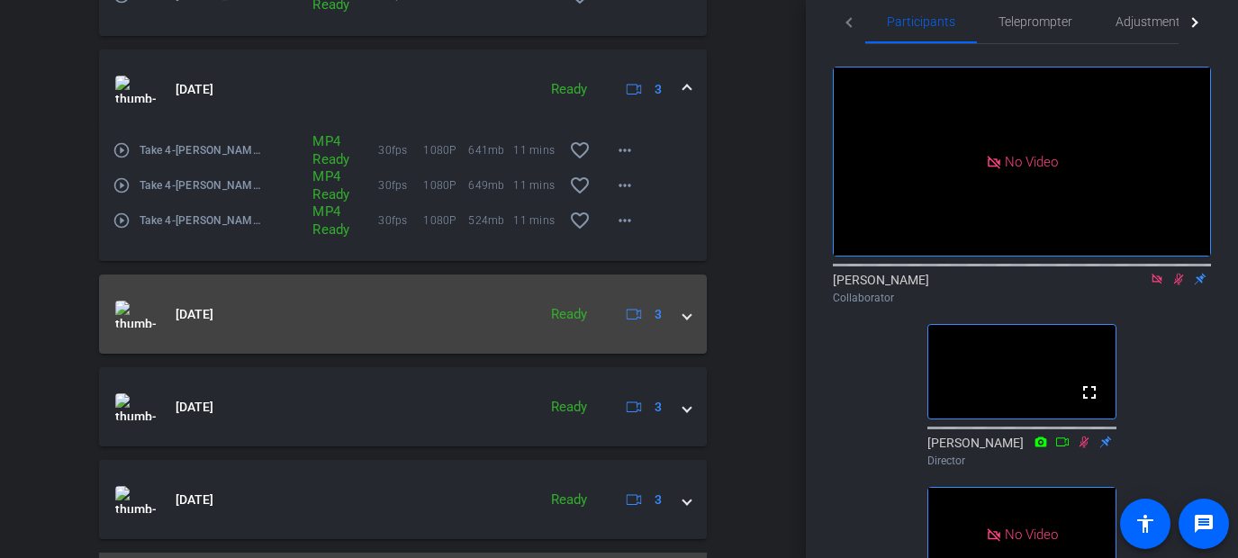
click at [686, 324] on span at bounding box center [686, 314] width 7 height 19
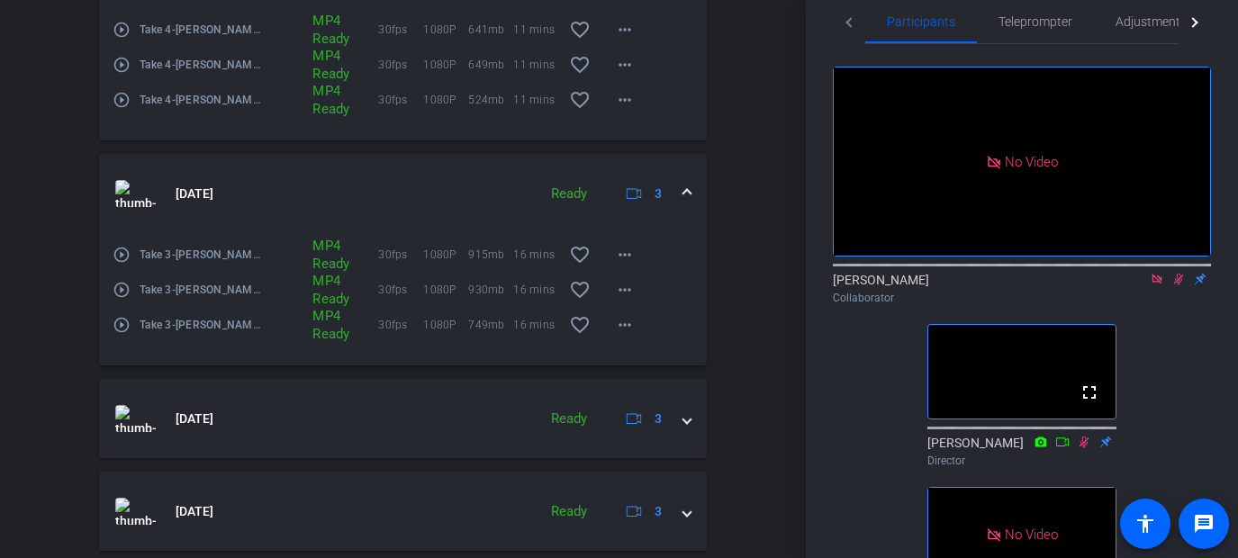
scroll to position [1695, 0]
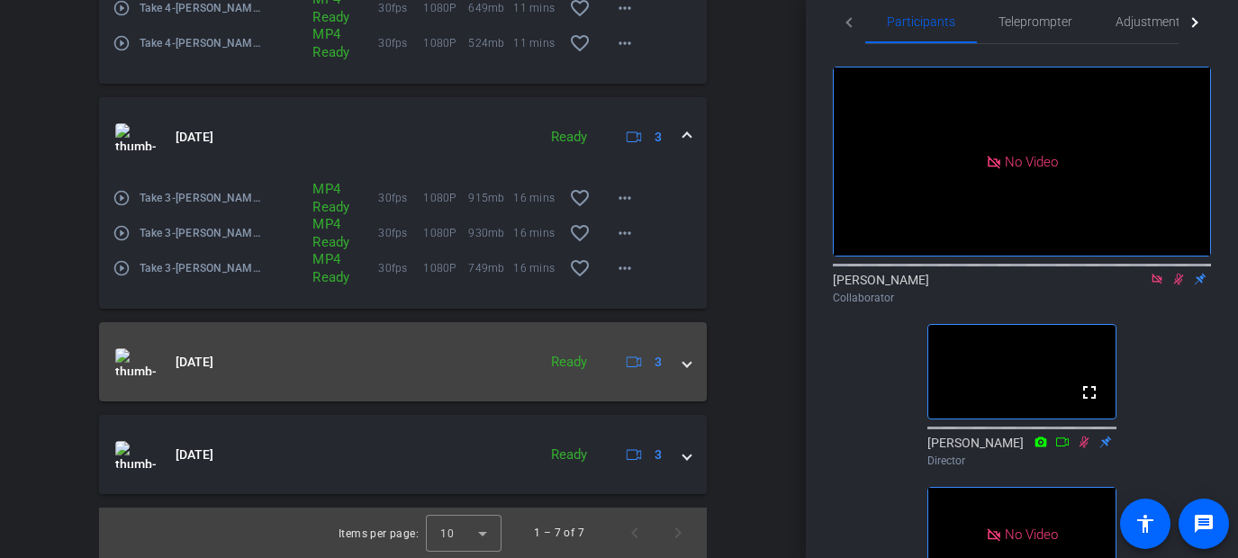
click at [685, 365] on span at bounding box center [686, 362] width 7 height 19
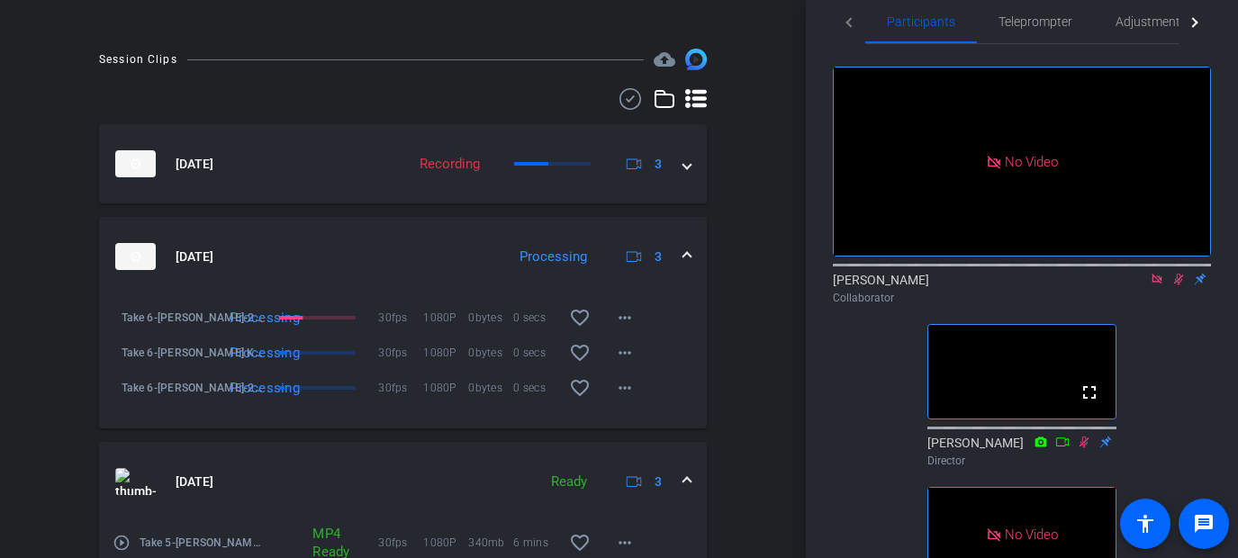
scroll to position [881, 0]
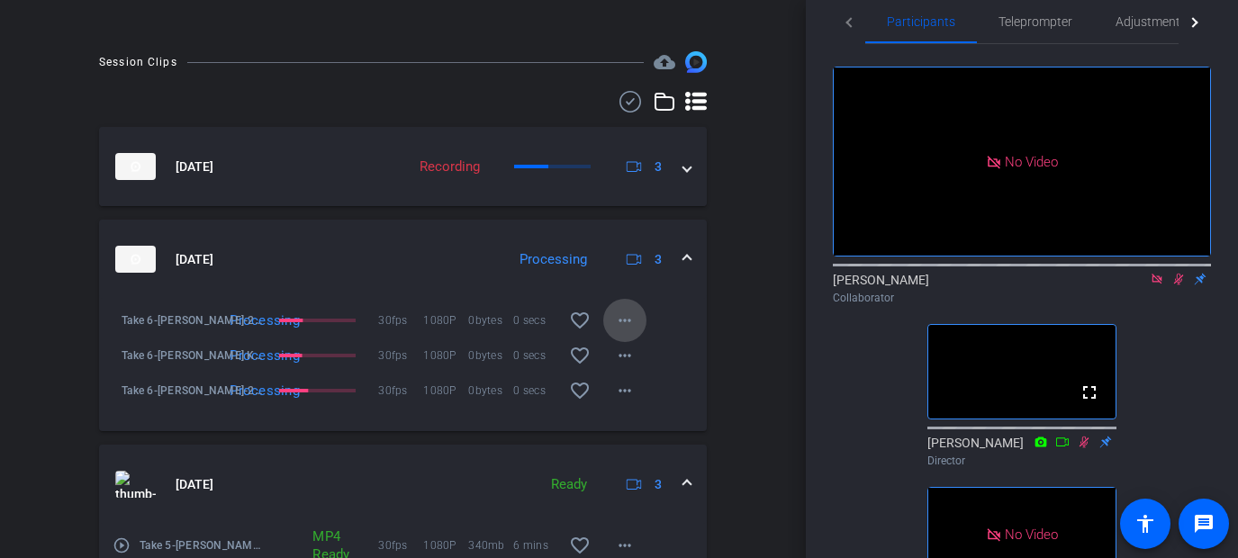
click at [630, 331] on mat-icon "more_horiz" at bounding box center [625, 321] width 22 height 22
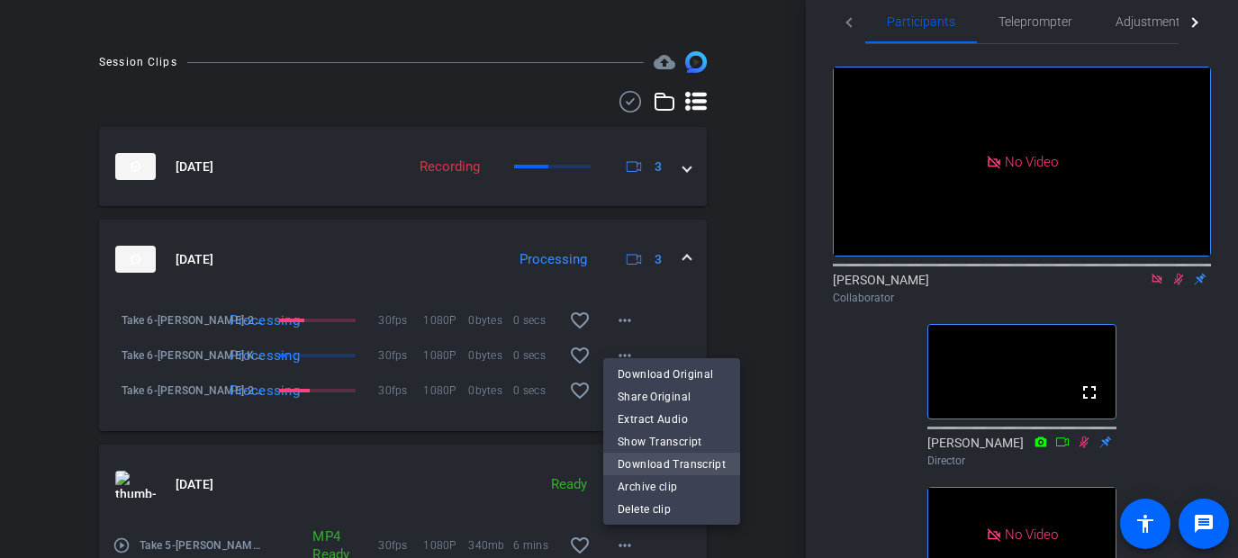
click at [644, 460] on span "Download Transcript" at bounding box center [671, 464] width 108 height 22
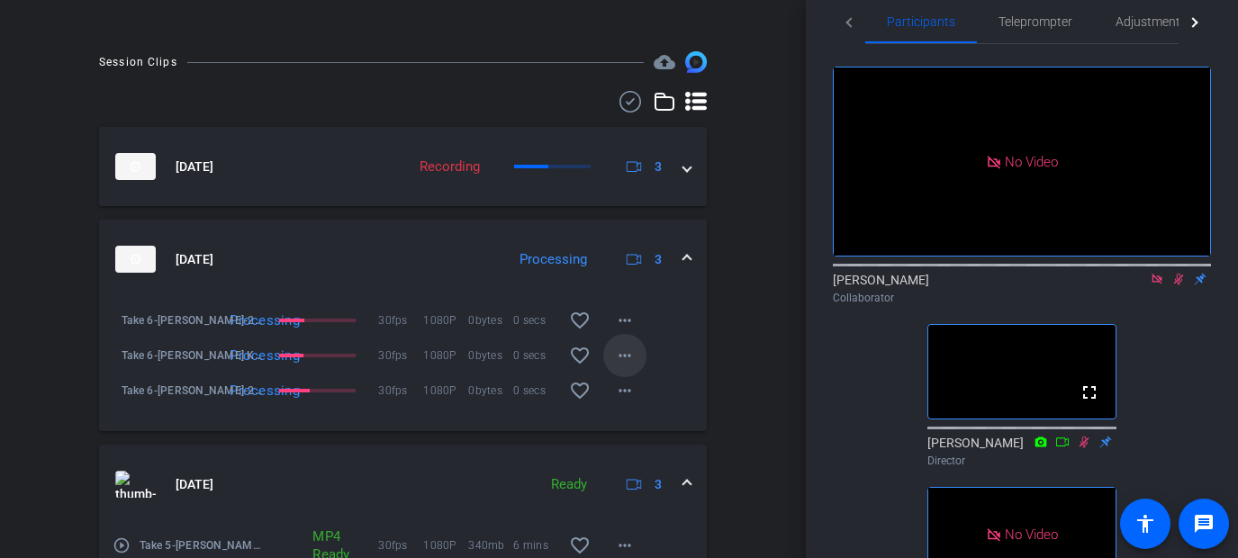
click at [626, 366] on mat-icon "more_horiz" at bounding box center [625, 356] width 22 height 22
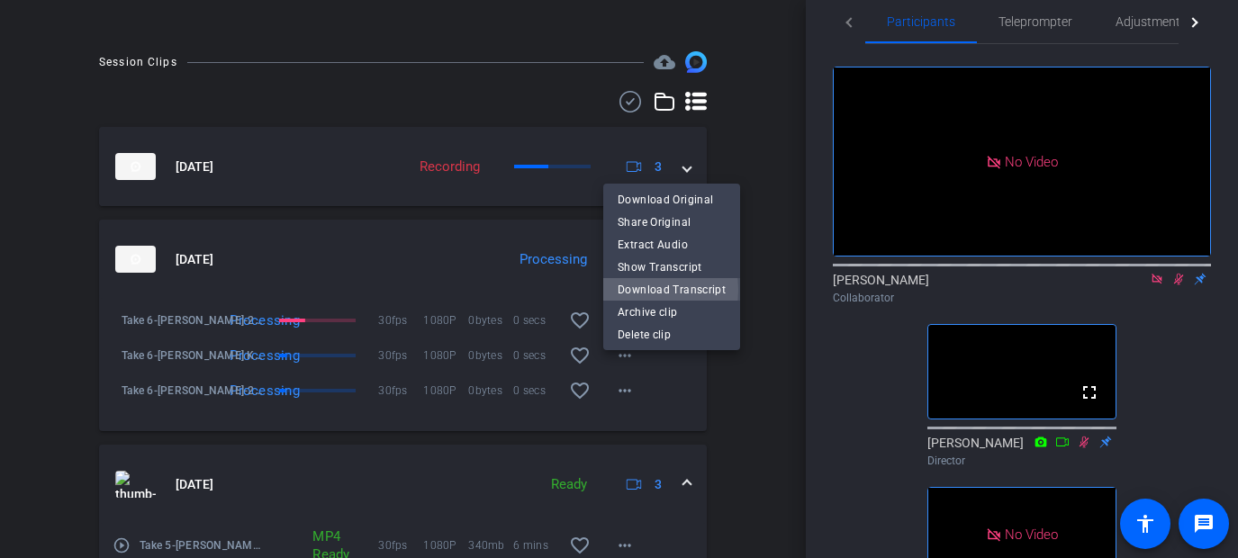
click at [631, 290] on span "Download Transcript" at bounding box center [671, 289] width 108 height 22
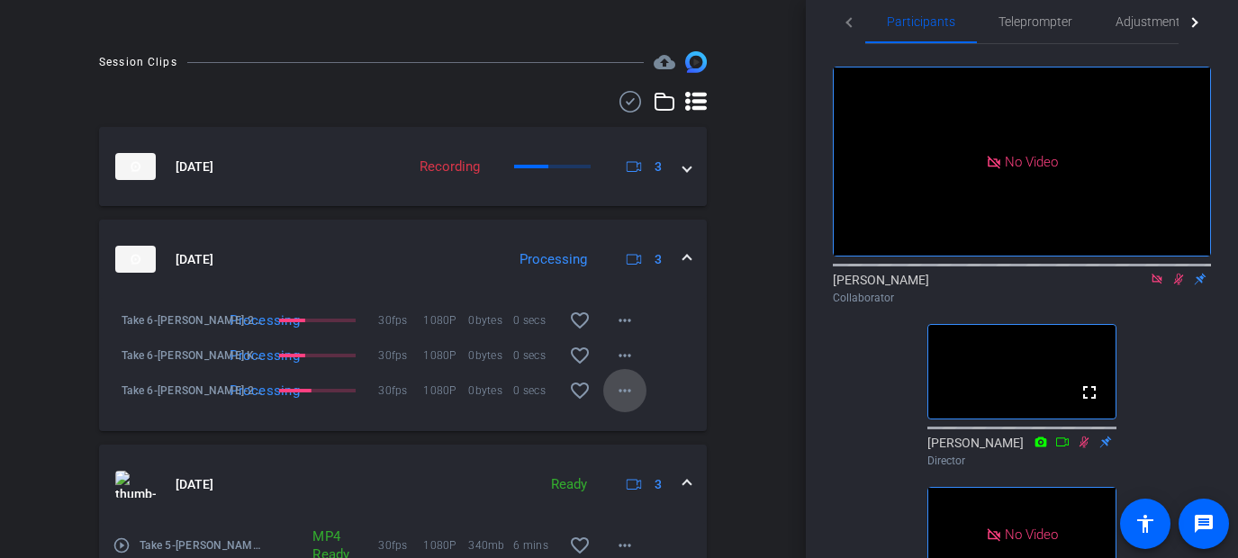
click at [626, 401] on mat-icon "more_horiz" at bounding box center [625, 391] width 22 height 22
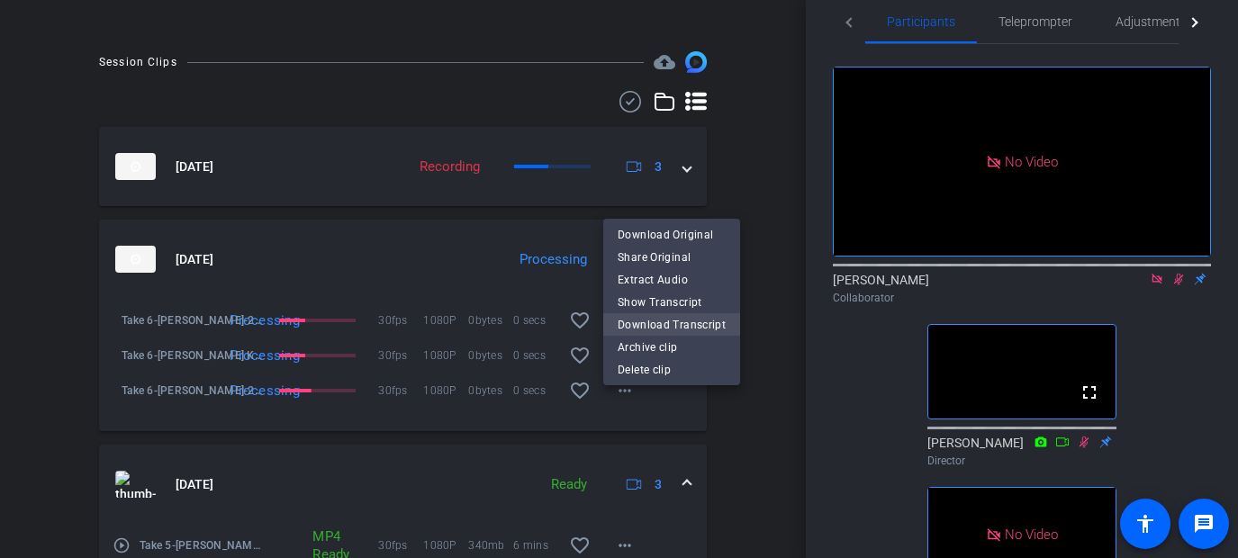
click at [641, 321] on span "Download Transcript" at bounding box center [671, 324] width 108 height 22
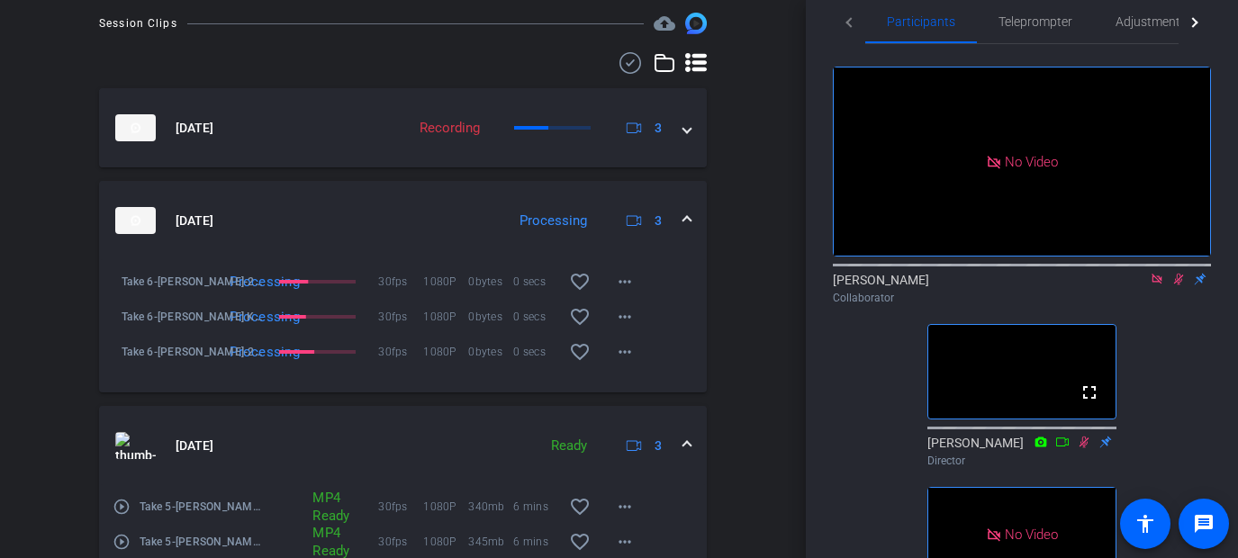
scroll to position [895, 0]
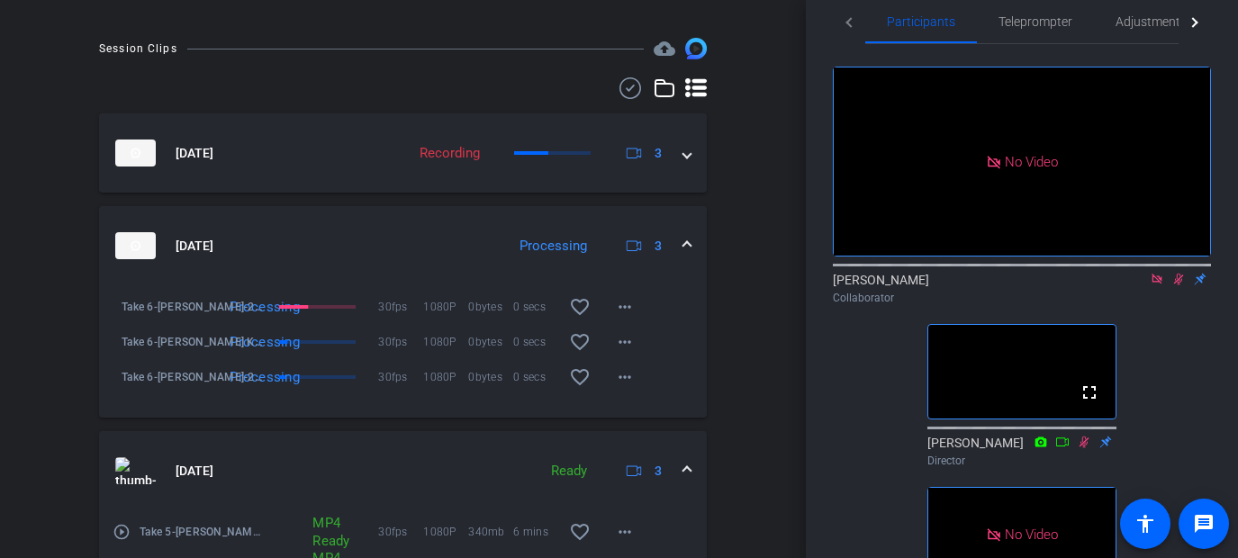
click at [684, 251] on mat-expansion-panel-header "[DATE] Processing 3" at bounding box center [403, 245] width 608 height 79
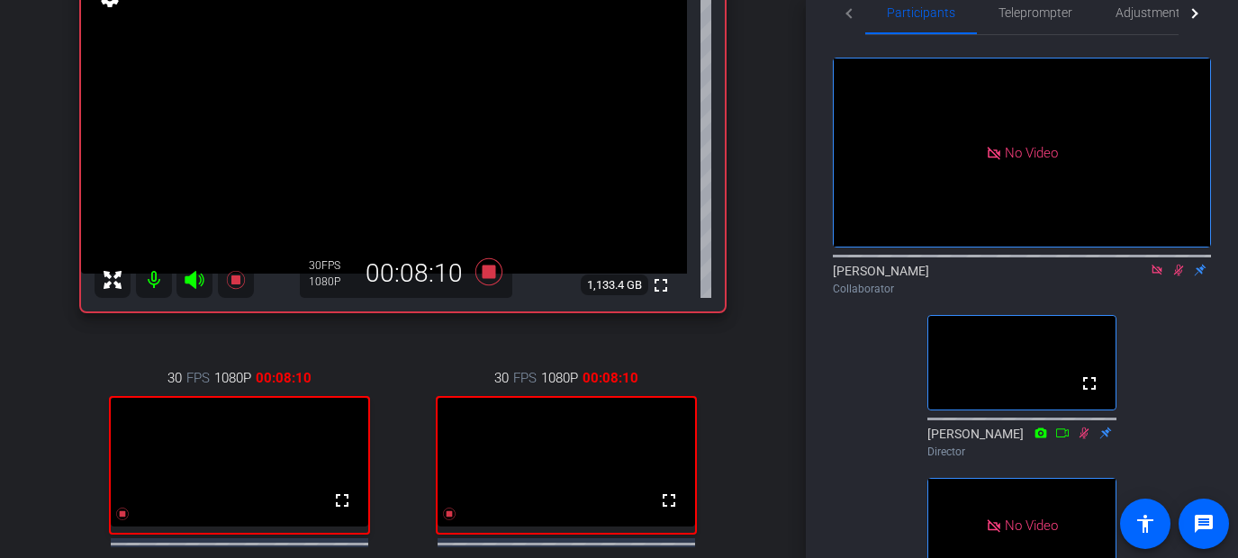
scroll to position [35, 0]
click at [967, 277] on icon at bounding box center [1178, 271] width 14 height 13
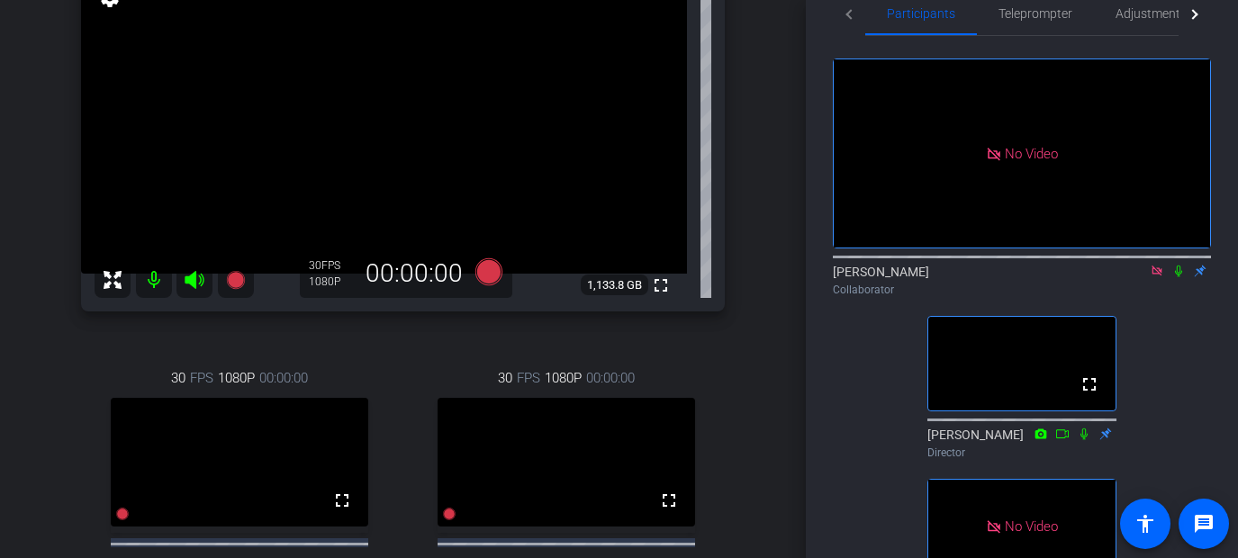
click at [967, 277] on icon at bounding box center [1178, 271] width 14 height 13
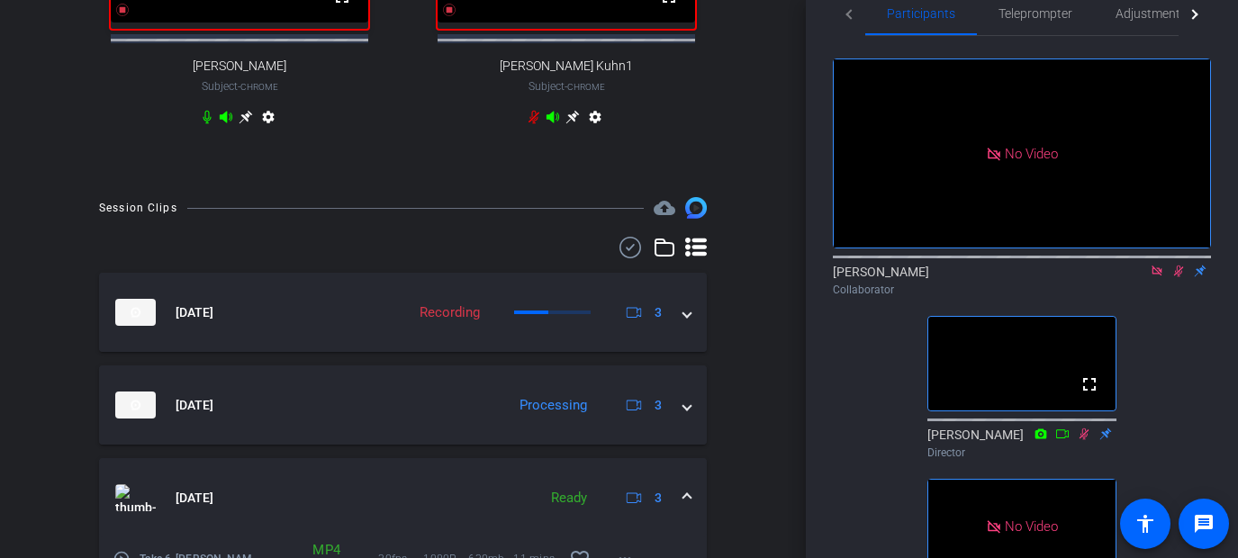
scroll to position [760, 0]
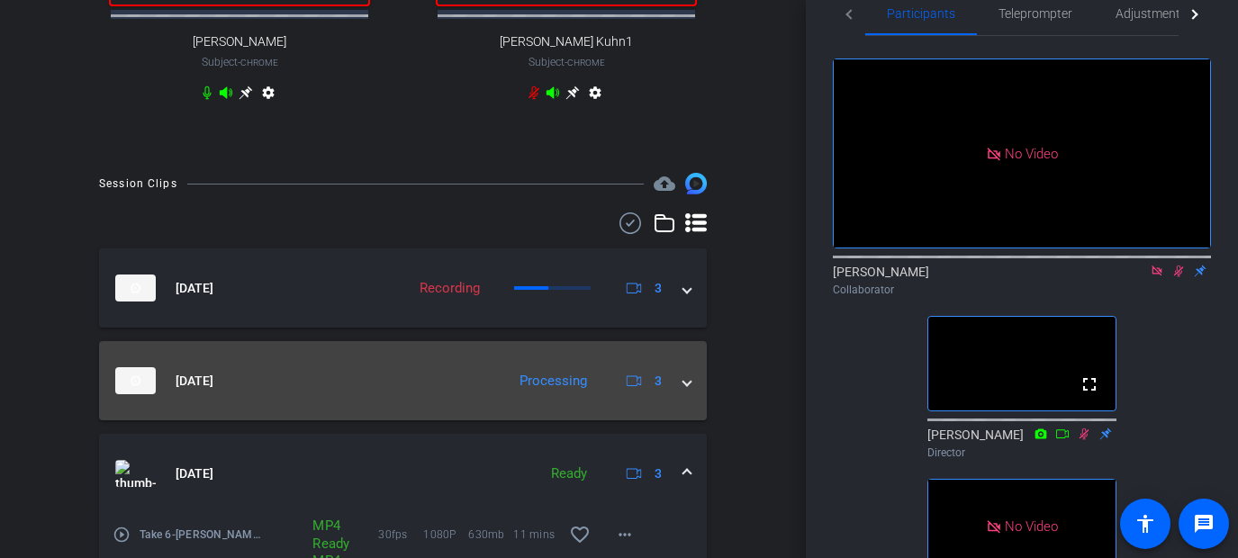
click at [687, 391] on span at bounding box center [686, 381] width 7 height 19
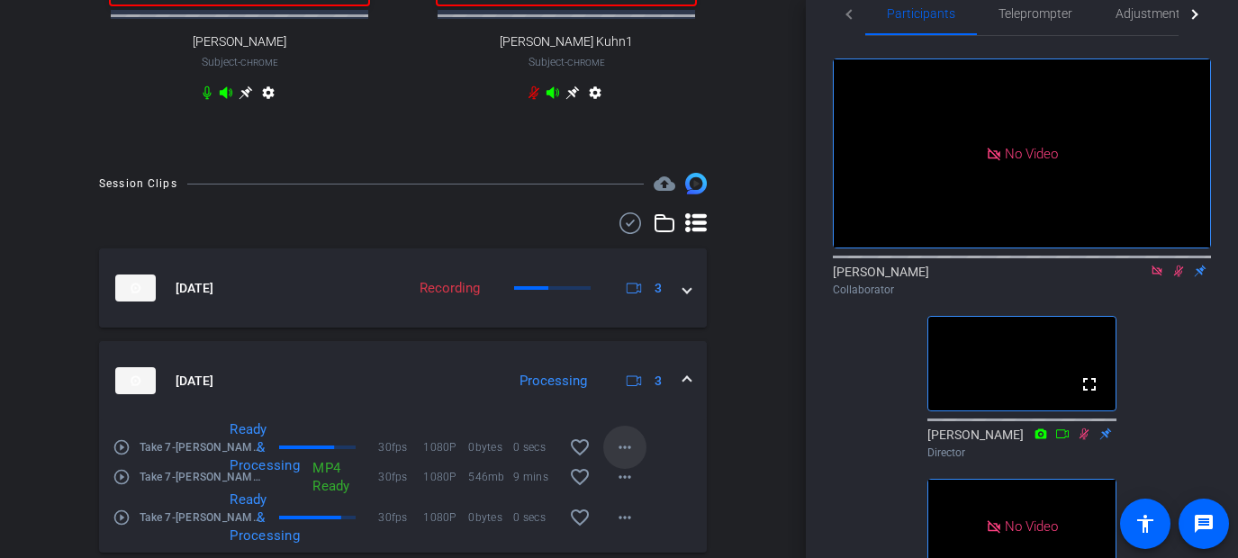
click at [617, 458] on mat-icon "more_horiz" at bounding box center [625, 448] width 22 height 22
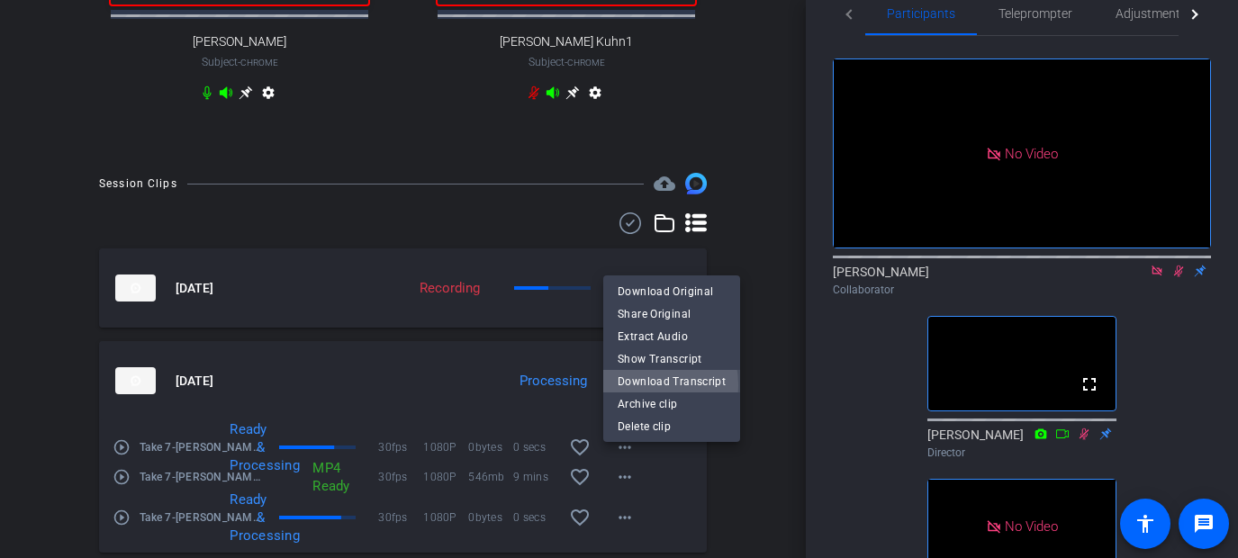
click at [637, 385] on span "Download Transcript" at bounding box center [671, 381] width 108 height 22
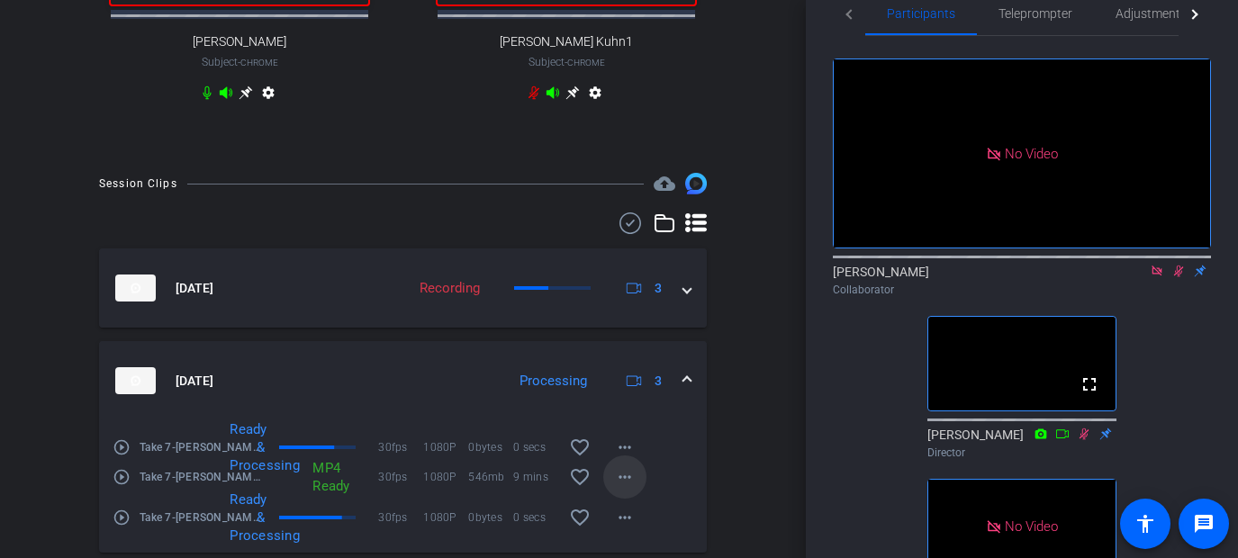
click at [623, 488] on mat-icon "more_horiz" at bounding box center [625, 477] width 22 height 22
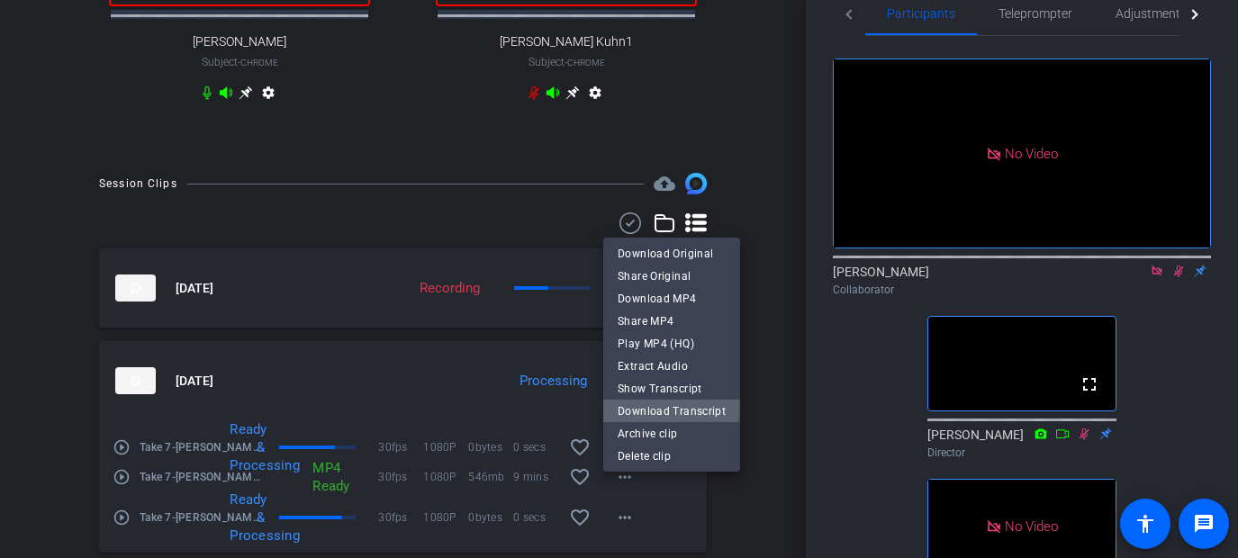
click at [645, 405] on span "Download Transcript" at bounding box center [671, 411] width 108 height 22
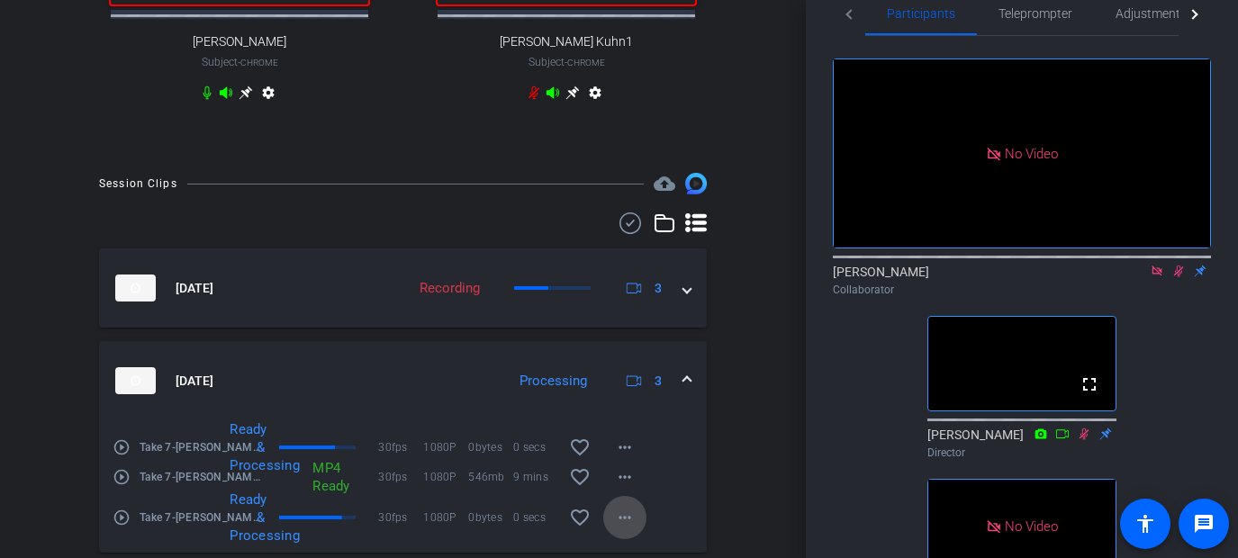
click at [629, 527] on mat-icon "more_horiz" at bounding box center [625, 518] width 22 height 22
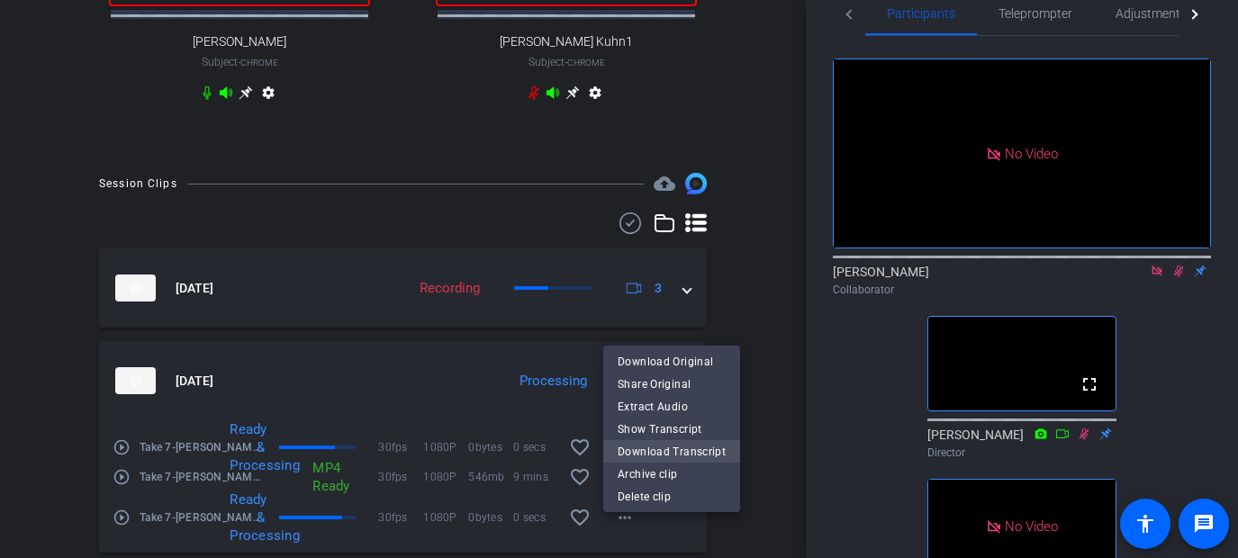
click at [659, 453] on span "Download Transcript" at bounding box center [671, 451] width 108 height 22
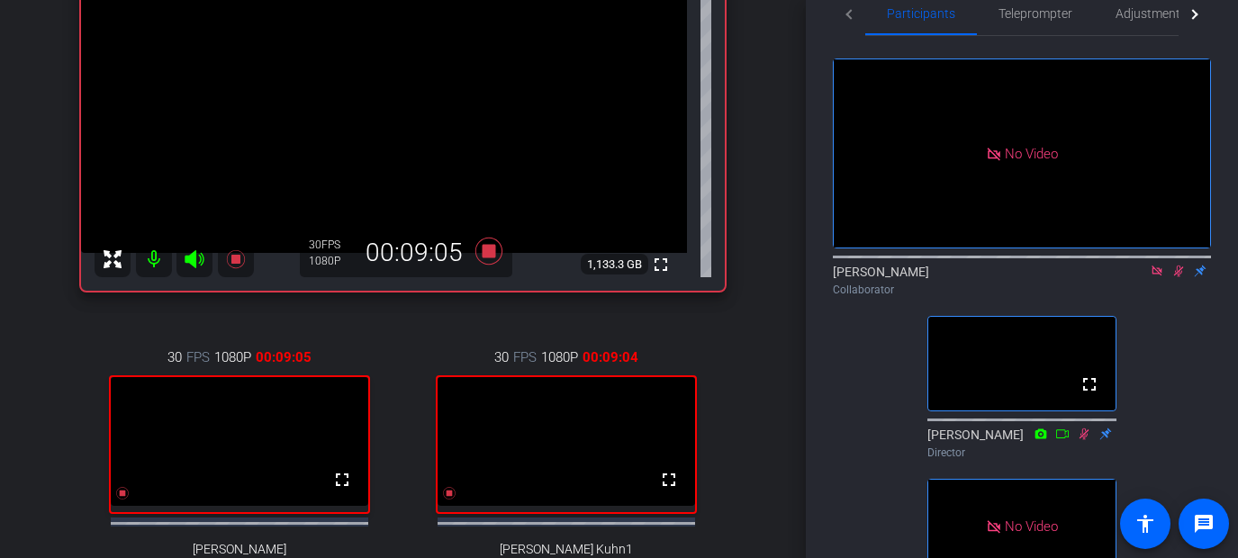
scroll to position [250, 0]
click at [967, 277] on icon at bounding box center [1179, 272] width 10 height 12
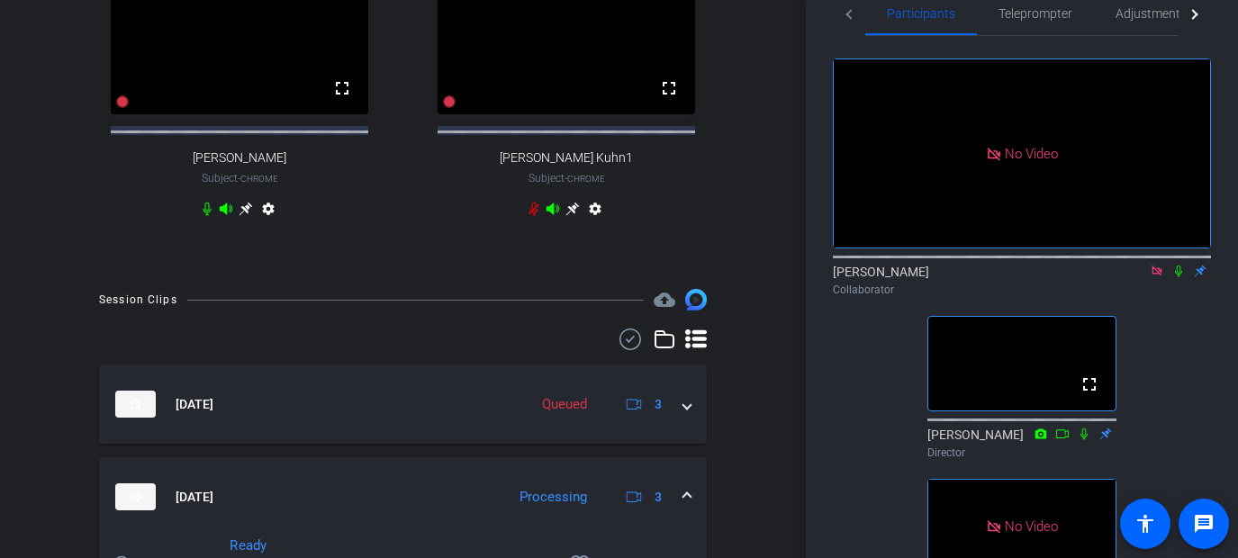
scroll to position [662, 0]
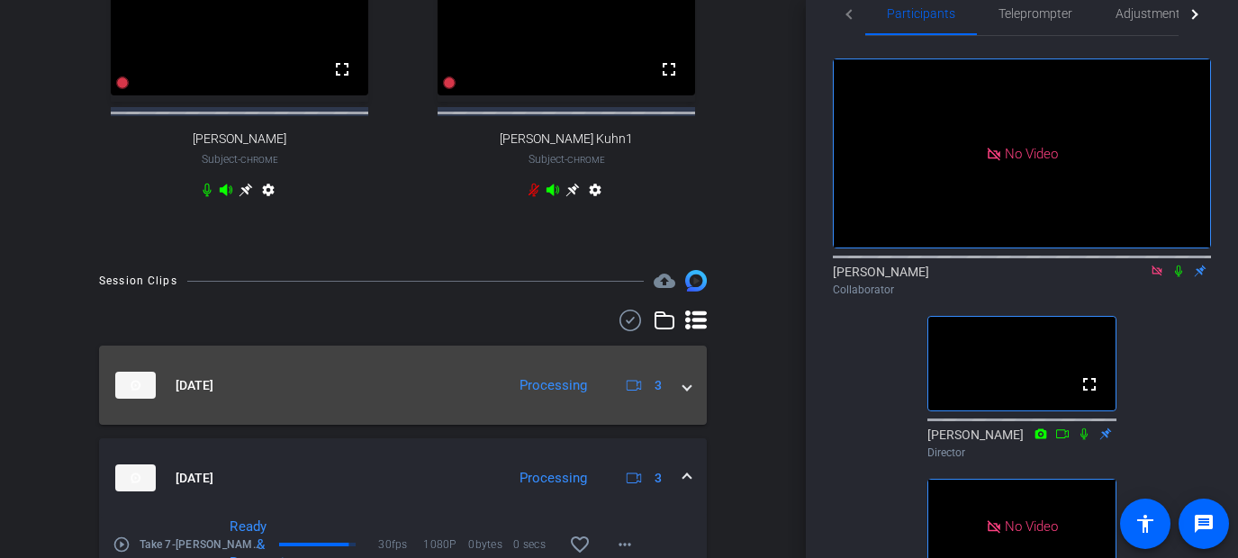
click at [683, 395] on span at bounding box center [686, 385] width 7 height 19
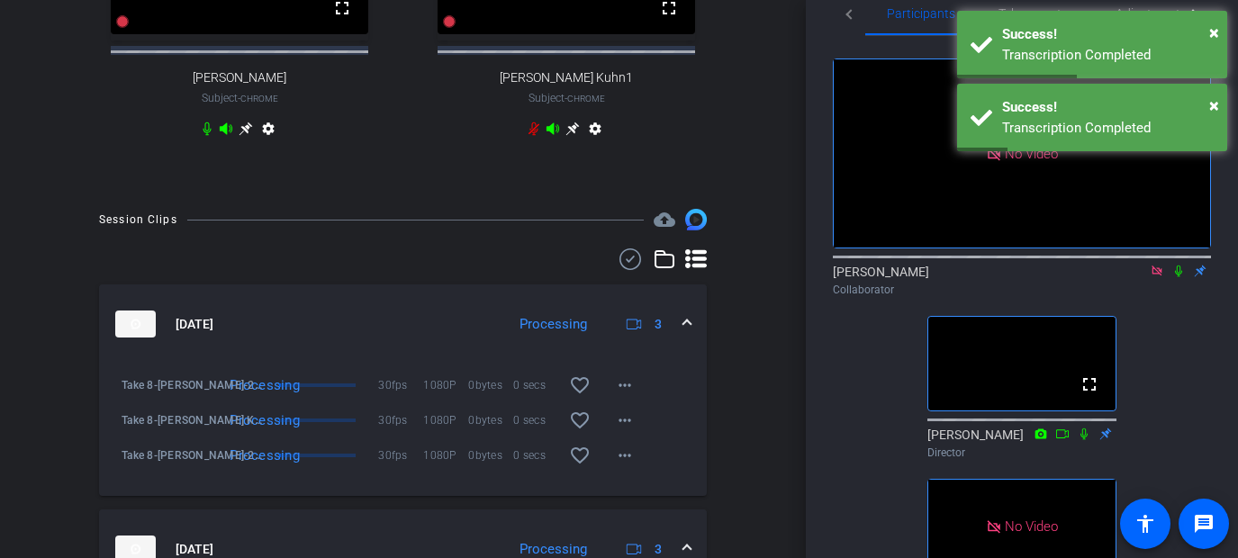
scroll to position [725, 0]
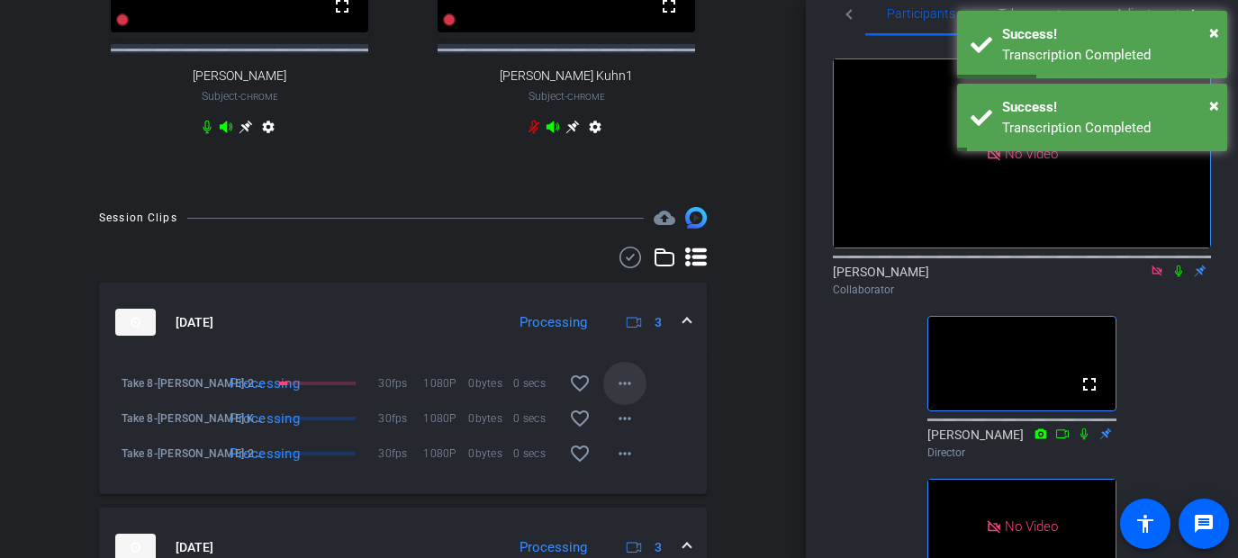
click at [629, 394] on mat-icon "more_horiz" at bounding box center [625, 384] width 22 height 22
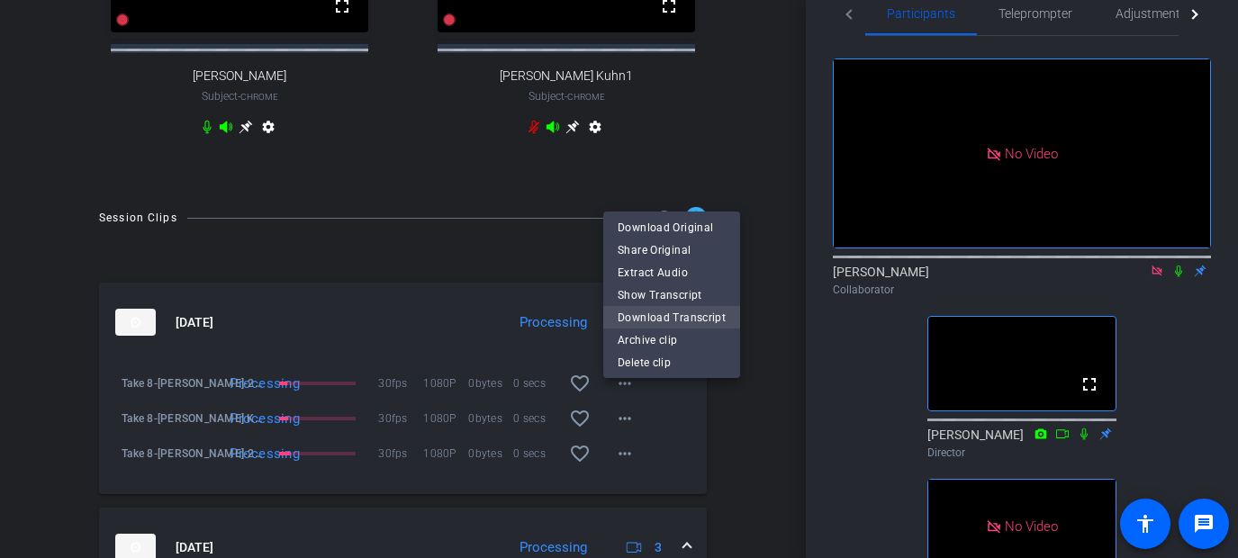
click at [649, 313] on span "Download Transcript" at bounding box center [671, 317] width 108 height 22
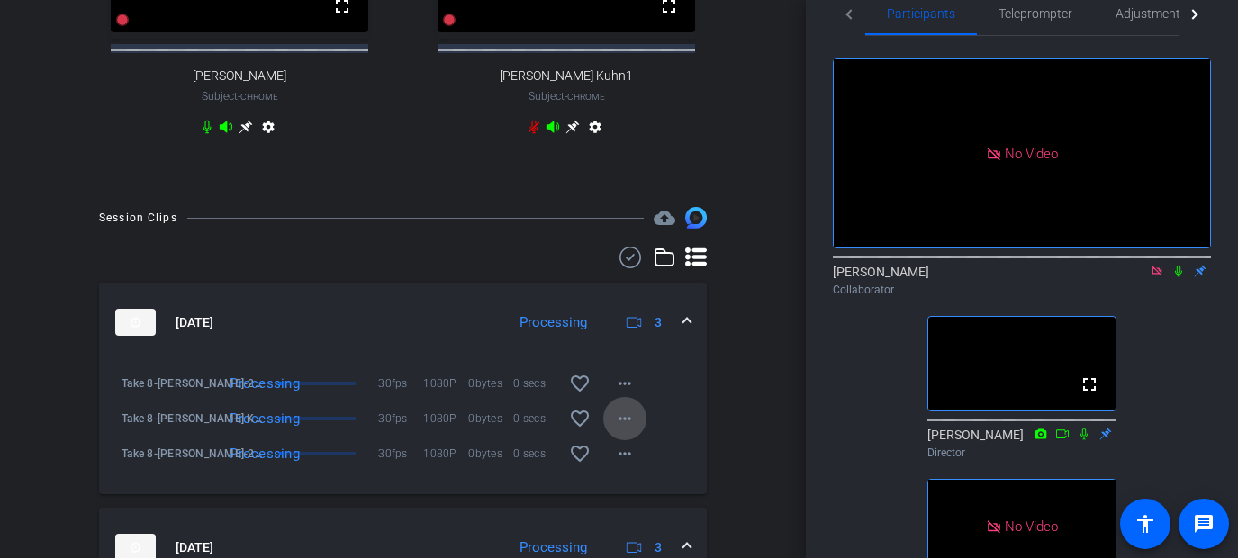
click at [628, 428] on mat-icon "more_horiz" at bounding box center [625, 419] width 22 height 22
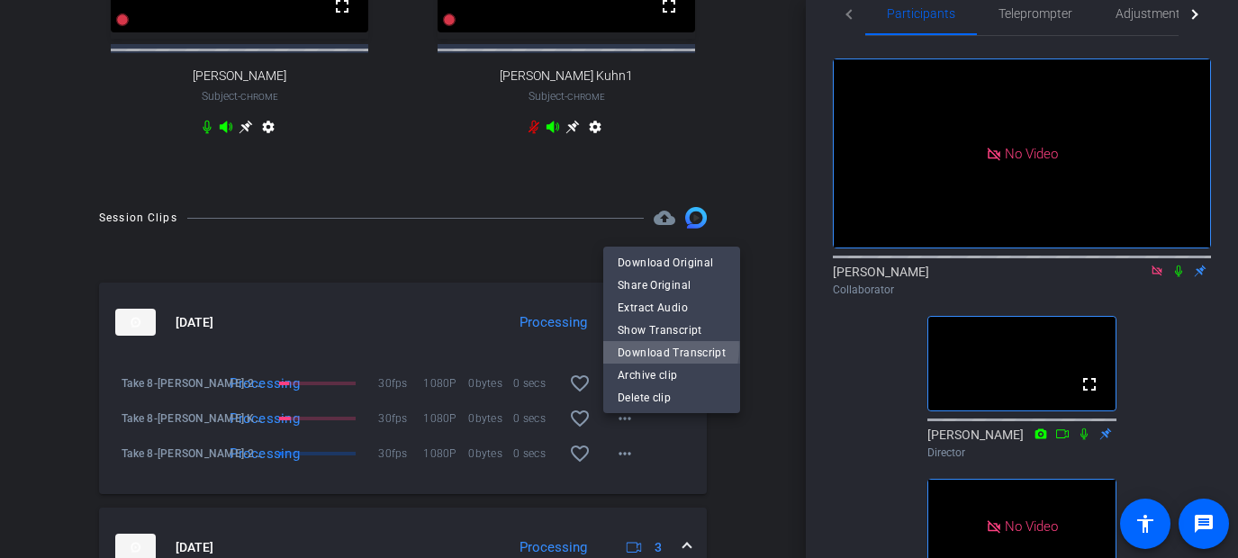
click at [639, 347] on span "Download Transcript" at bounding box center [671, 352] width 108 height 22
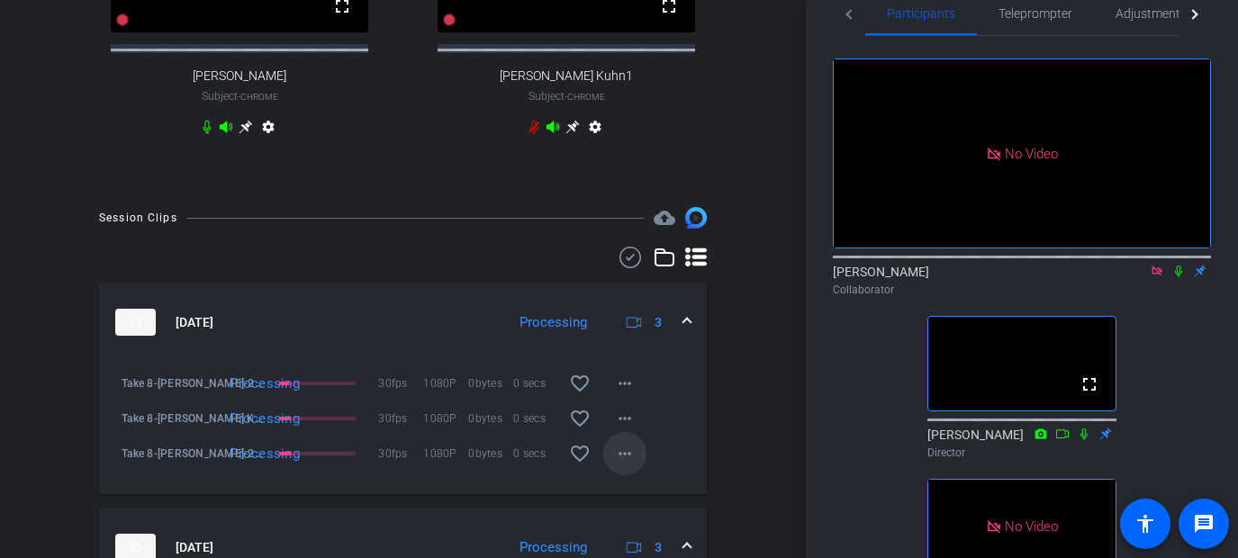
click at [626, 464] on mat-icon "more_horiz" at bounding box center [625, 454] width 22 height 22
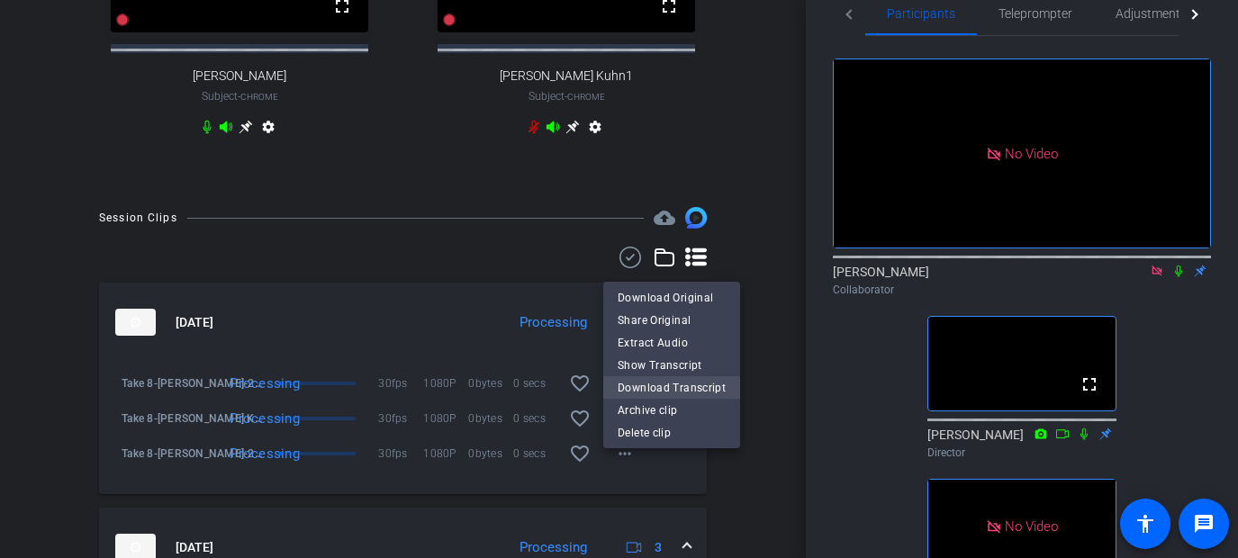
click at [641, 384] on span "Download Transcript" at bounding box center [671, 387] width 108 height 22
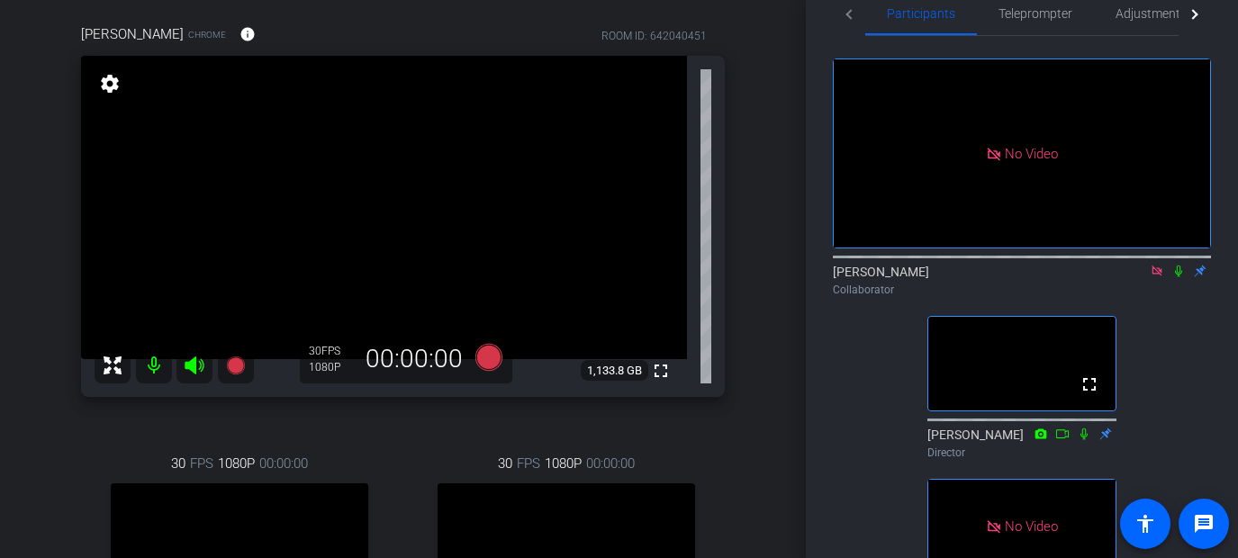
scroll to position [143, 0]
click at [967, 277] on icon at bounding box center [1156, 271] width 14 height 13
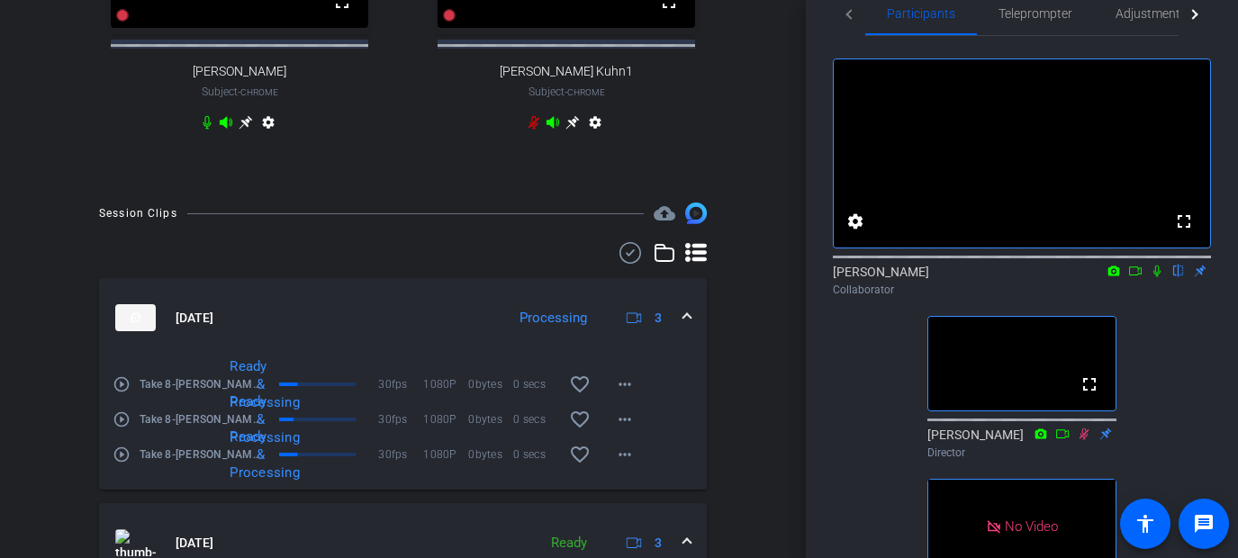
scroll to position [775, 0]
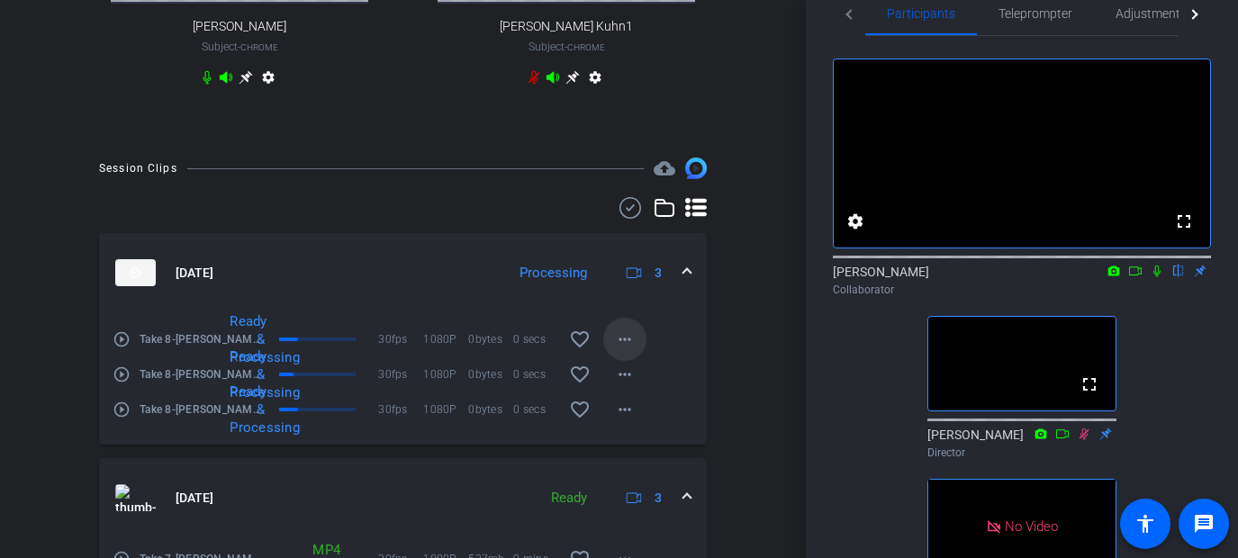
click at [626, 350] on mat-icon "more_horiz" at bounding box center [625, 340] width 22 height 22
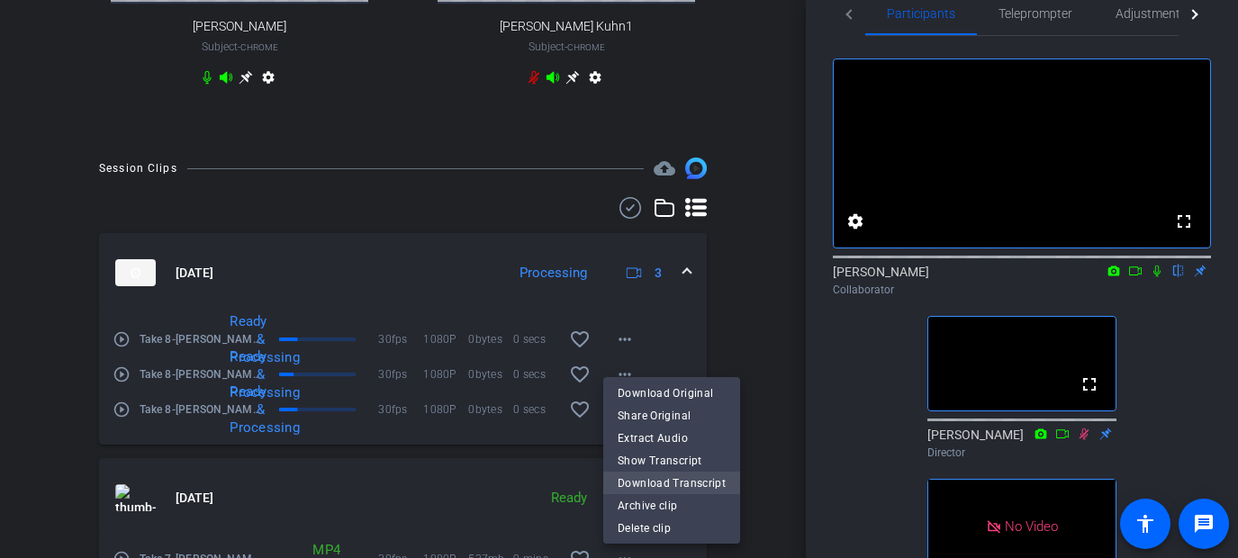
click at [634, 486] on span "Download Transcript" at bounding box center [671, 483] width 108 height 22
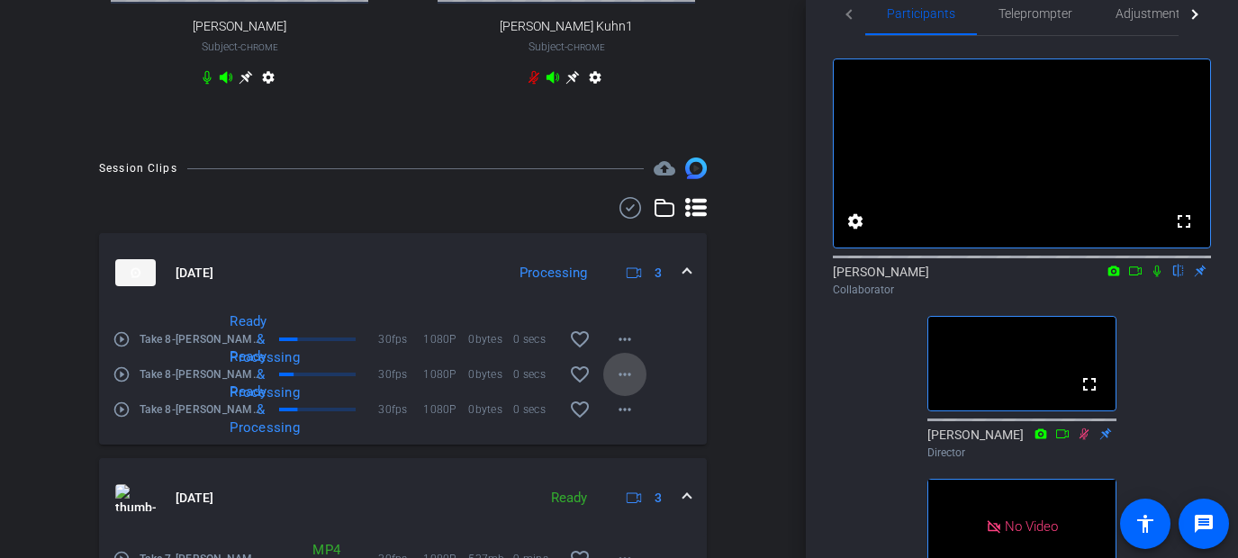
click at [629, 385] on mat-icon "more_horiz" at bounding box center [625, 375] width 22 height 22
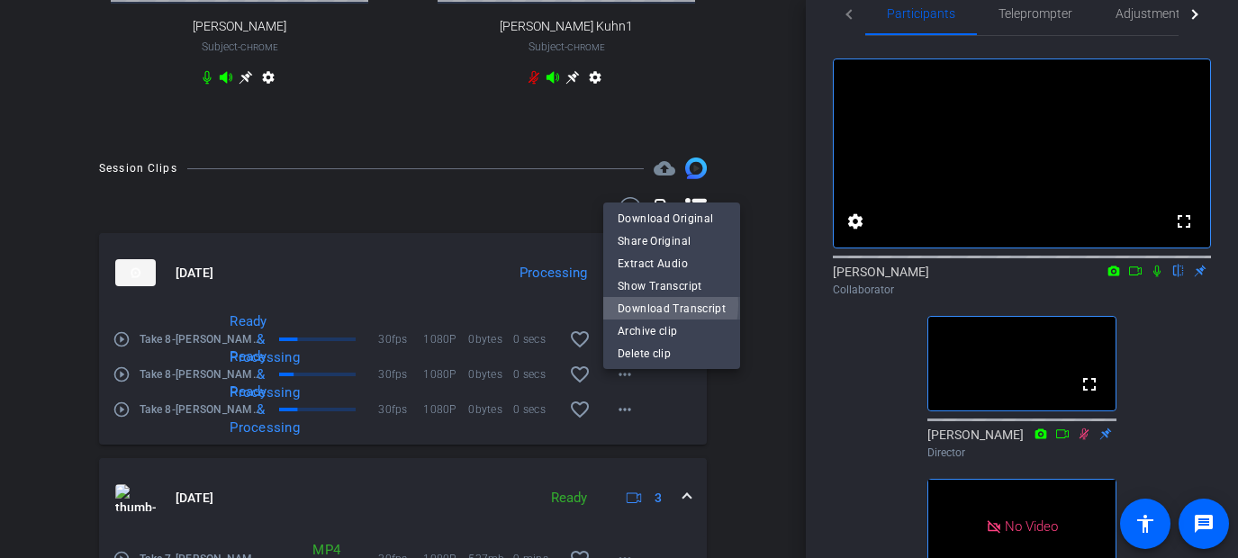
click at [643, 304] on span "Download Transcript" at bounding box center [671, 308] width 108 height 22
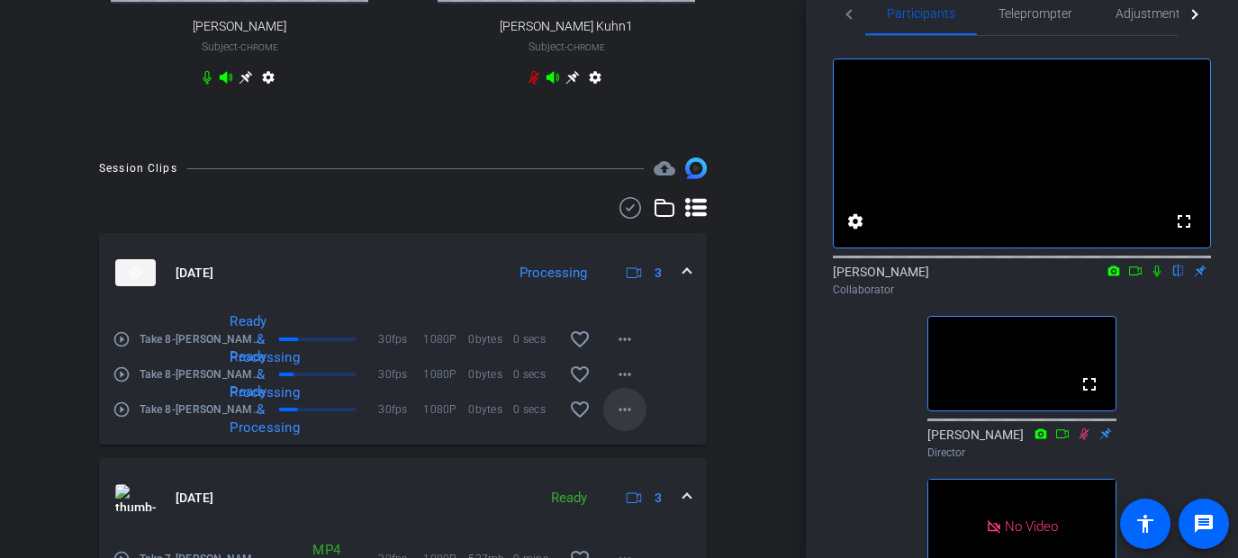
click at [626, 420] on mat-icon "more_horiz" at bounding box center [625, 410] width 22 height 22
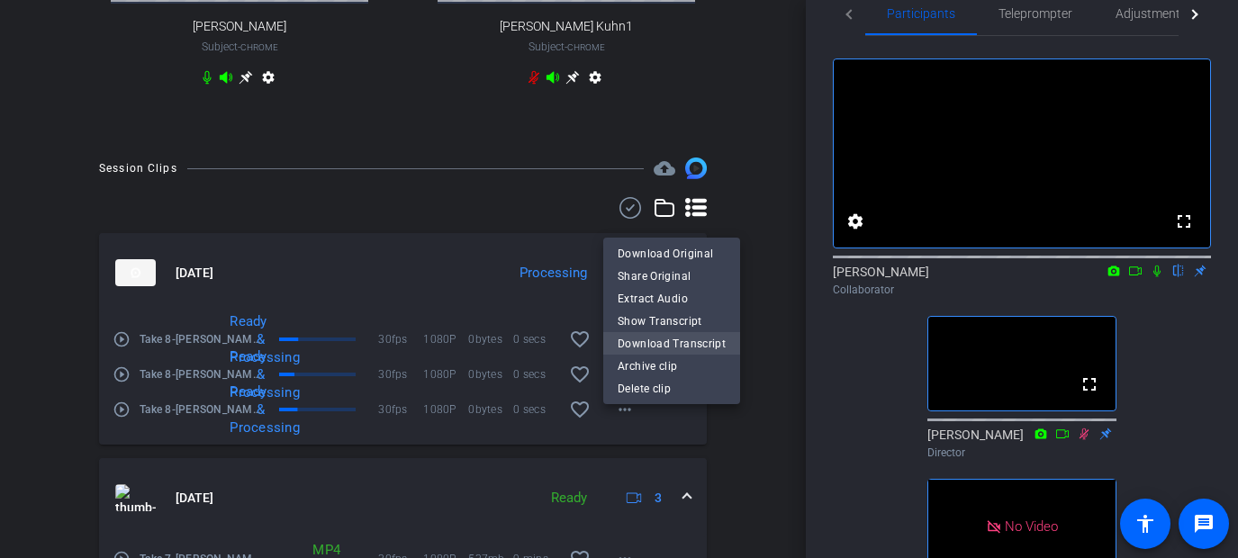
click at [644, 342] on span "Download Transcript" at bounding box center [671, 343] width 108 height 22
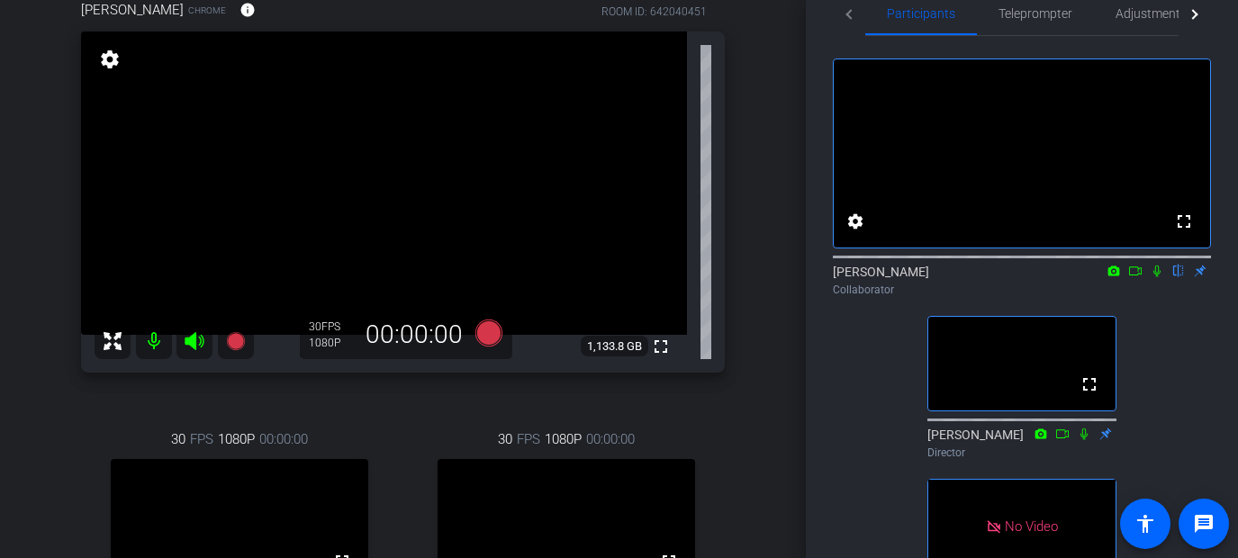
scroll to position [167, 0]
